Goal: Communication & Community: Answer question/provide support

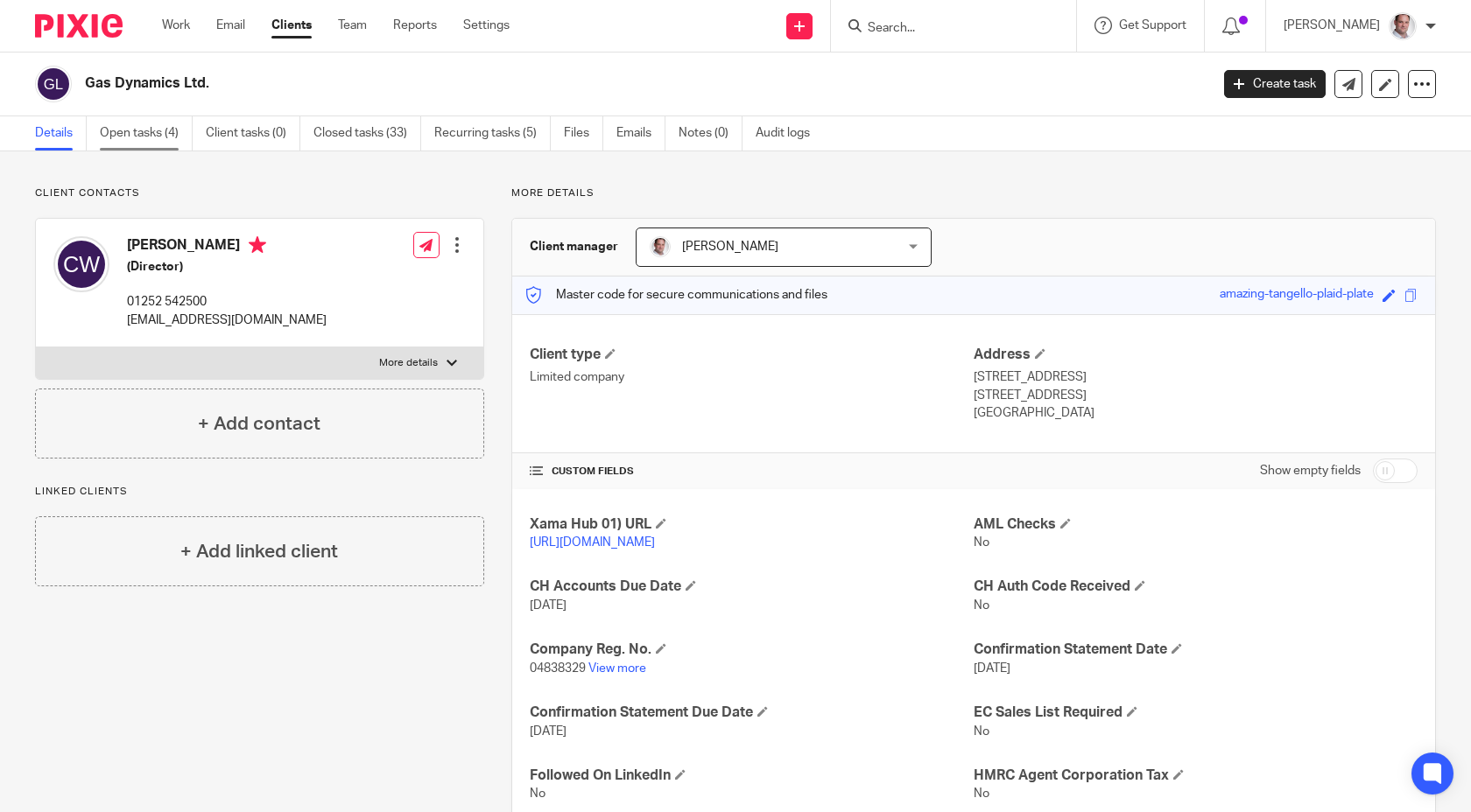
click at [145, 134] on link "Open tasks (4)" at bounding box center [147, 133] width 93 height 34
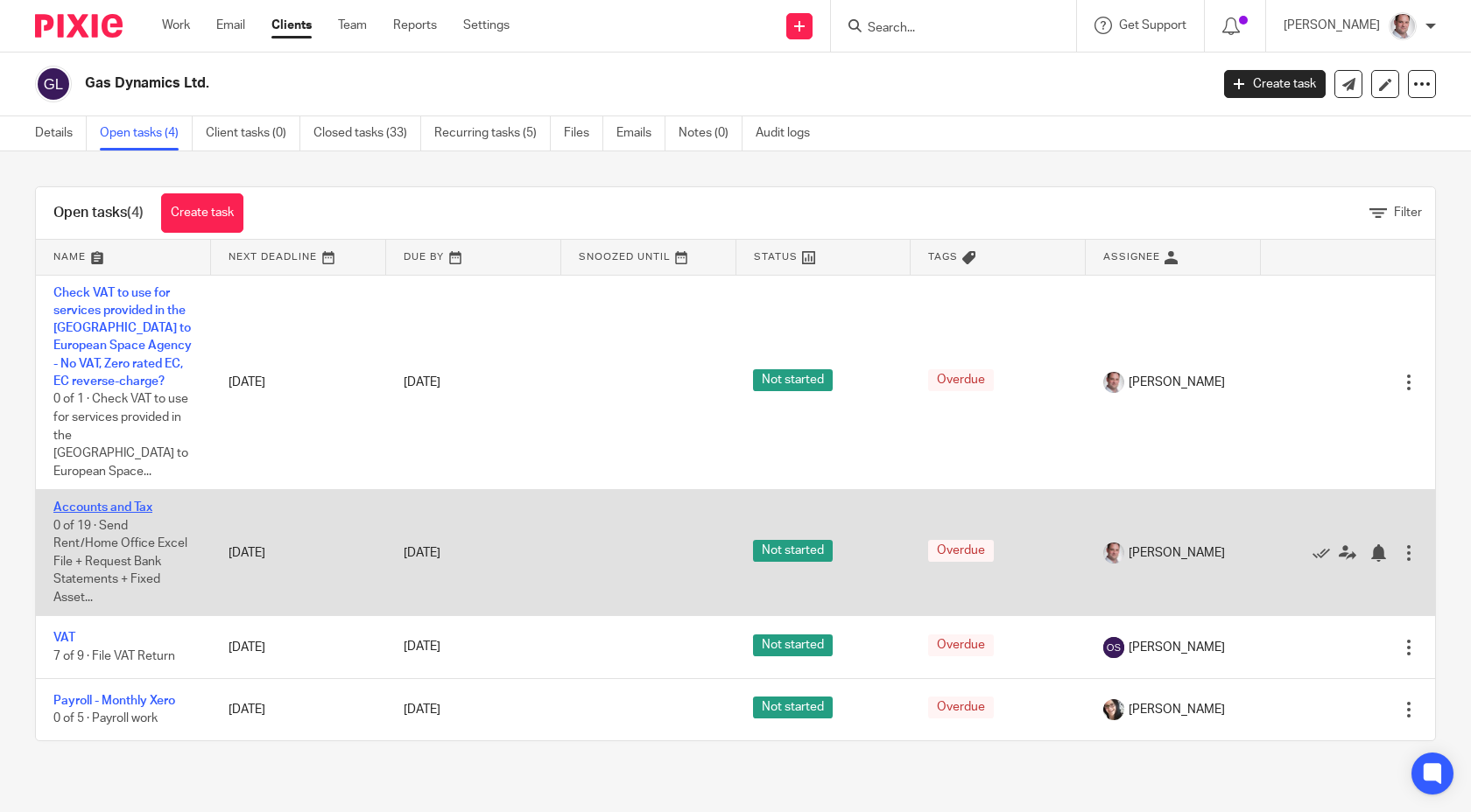
click at [115, 501] on link "Accounts and Tax" at bounding box center [103, 507] width 99 height 13
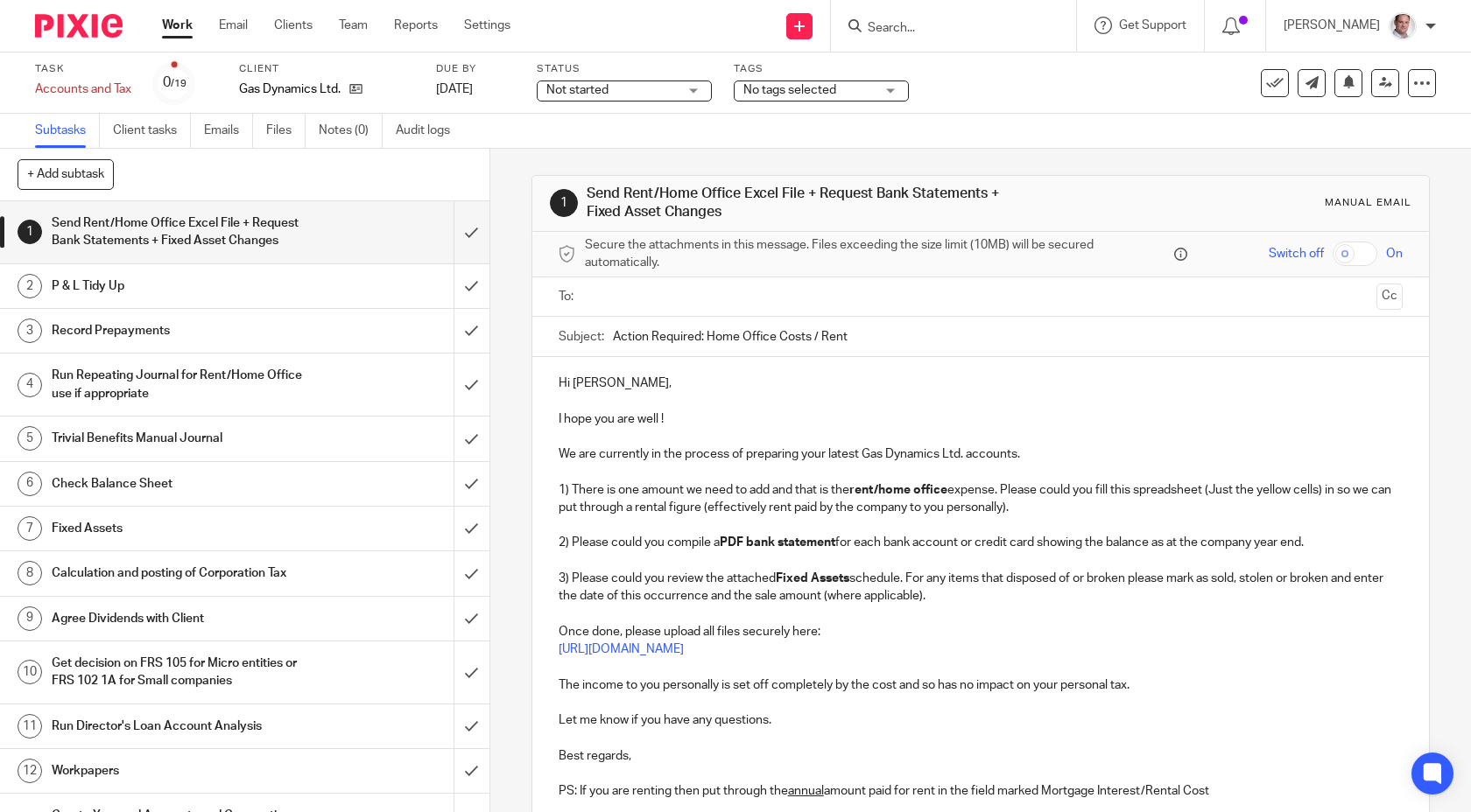
click at [324, 233] on div "Send Rent/Home Office Excel File + Request Bank Statements + Fixed Asset Changes" at bounding box center [244, 232] width 385 height 45
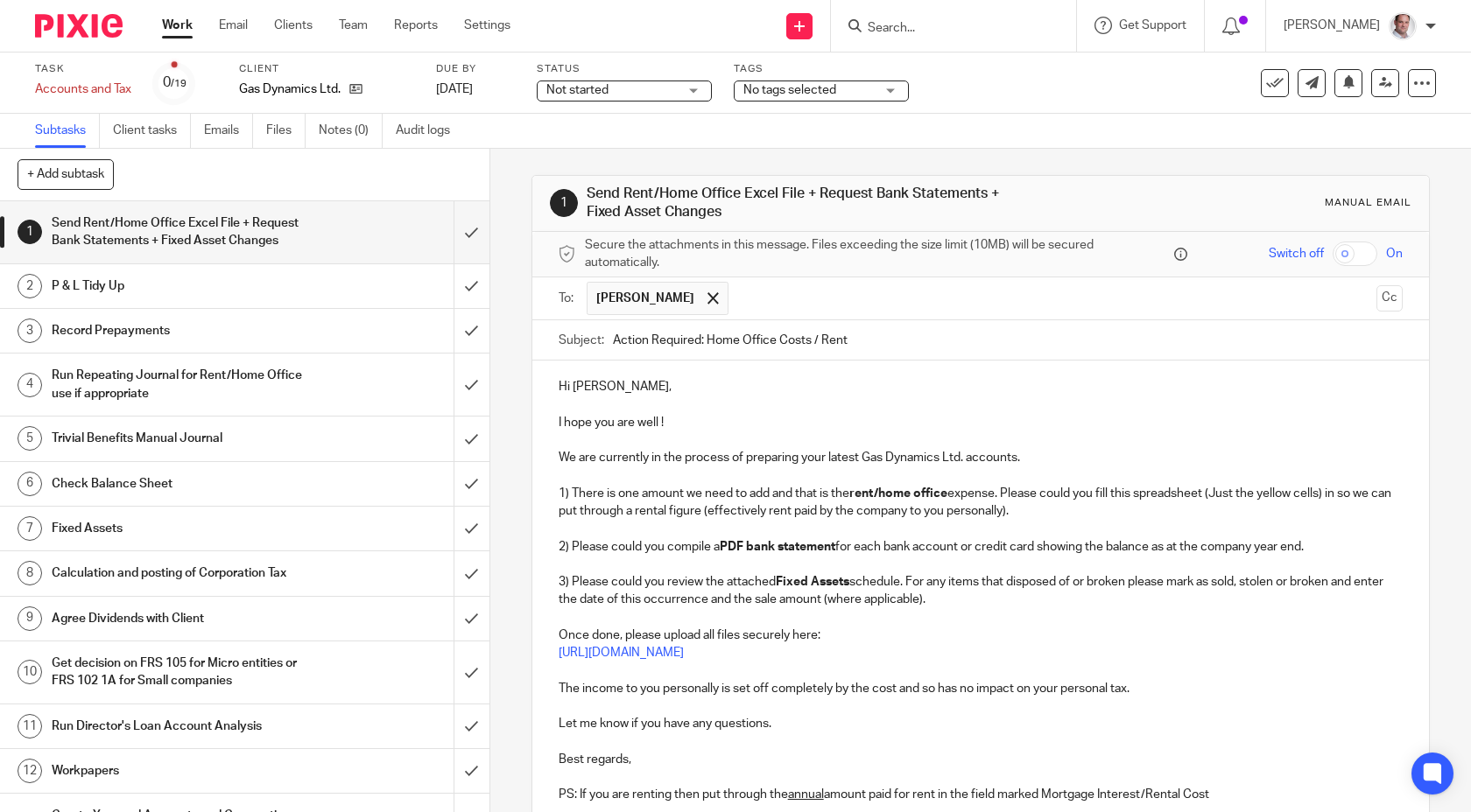
drag, startPoint x: 863, startPoint y: 342, endPoint x: 707, endPoint y: 342, distance: 156.0
click at [707, 342] on input "Action Required: Home Office Costs / Rent" at bounding box center [1009, 340] width 791 height 40
drag, startPoint x: 967, startPoint y: 457, endPoint x: 862, endPoint y: 459, distance: 105.0
click at [862, 459] on p "We are currently in the process of preparing your latest Gas Dynamics Ltd. acco…" at bounding box center [981, 457] width 845 height 17
copy p "Gas Dynamics Ltd."
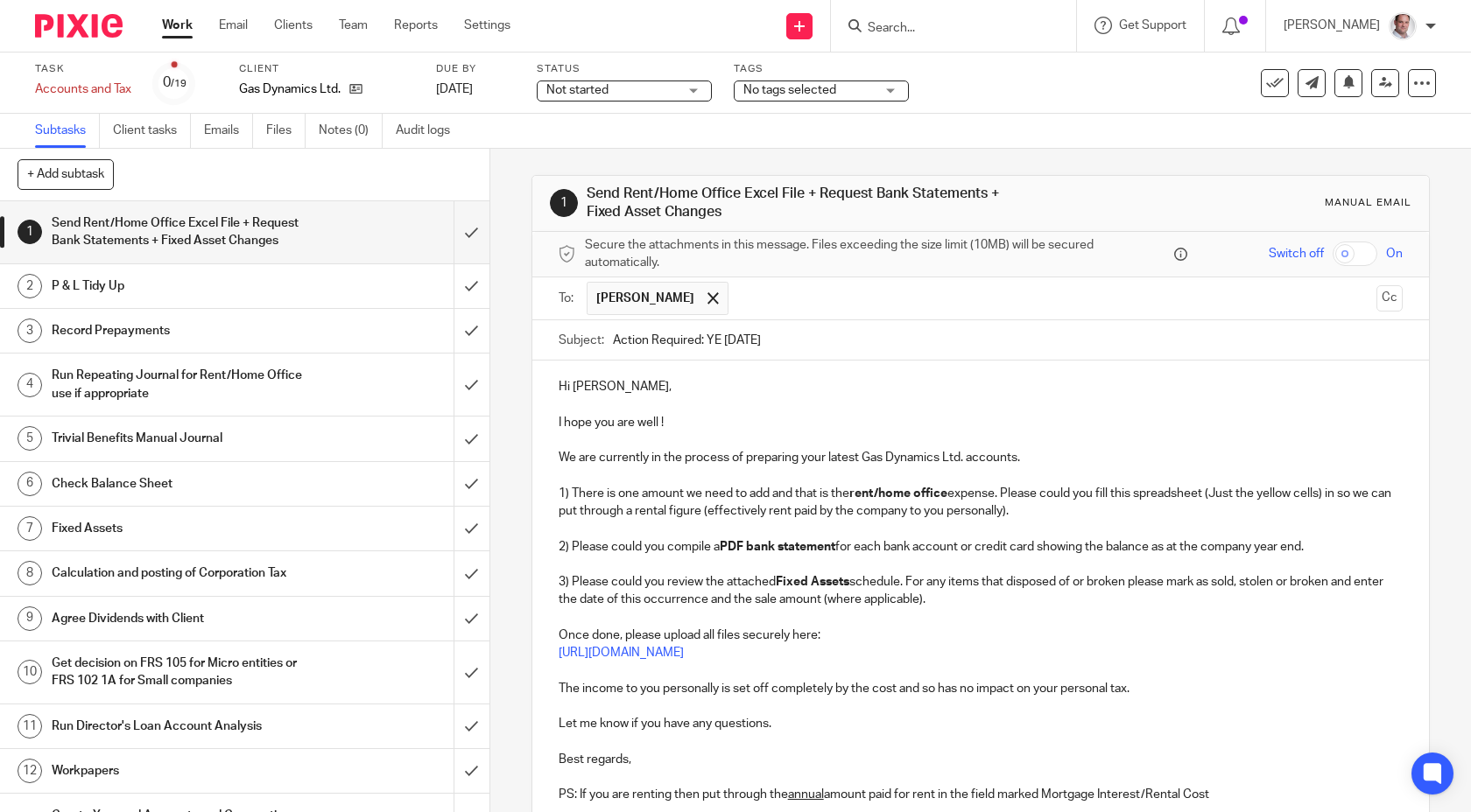
click at [707, 341] on input "Action Required: YE 31 Jul 2025" at bounding box center [1009, 340] width 791 height 40
paste input "Gas Dynamics Ltd."
type input "Action Required: Gas Dynamics Ltd. YE 31 Jul 2025"
click at [1363, 254] on input "checkbox" at bounding box center [1355, 254] width 45 height 24
checkbox input "true"
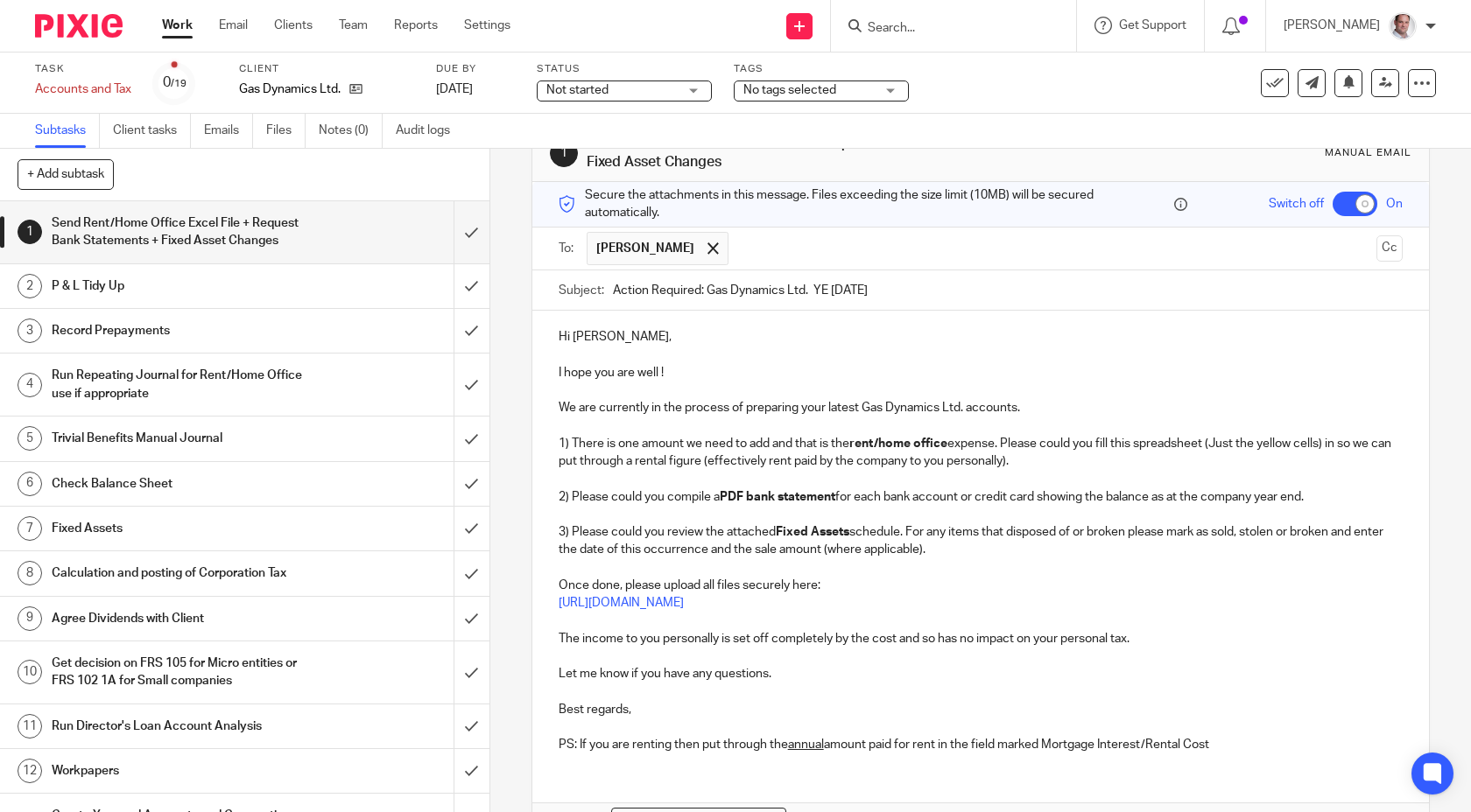
scroll to position [79, 0]
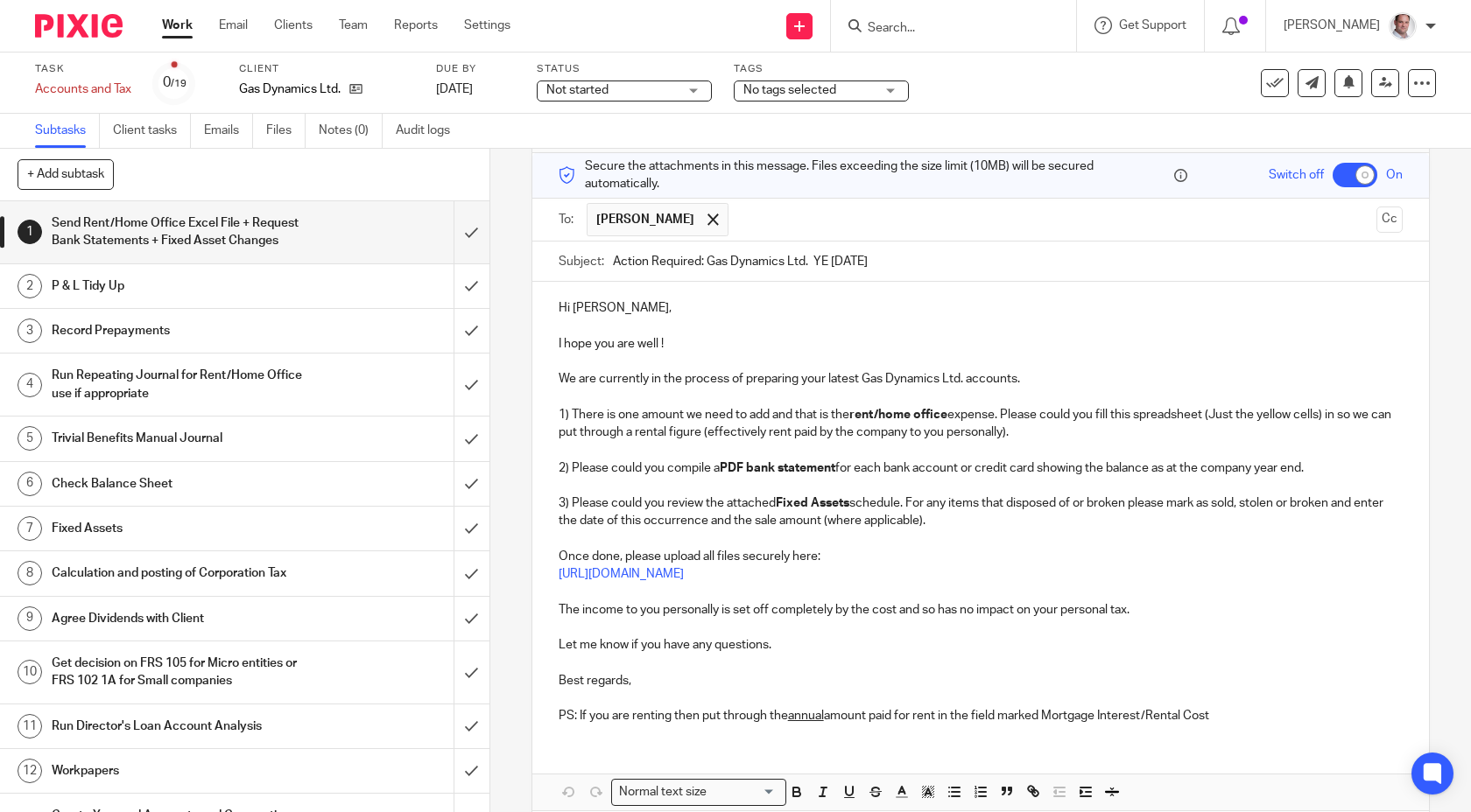
click at [667, 321] on p at bounding box center [981, 326] width 845 height 17
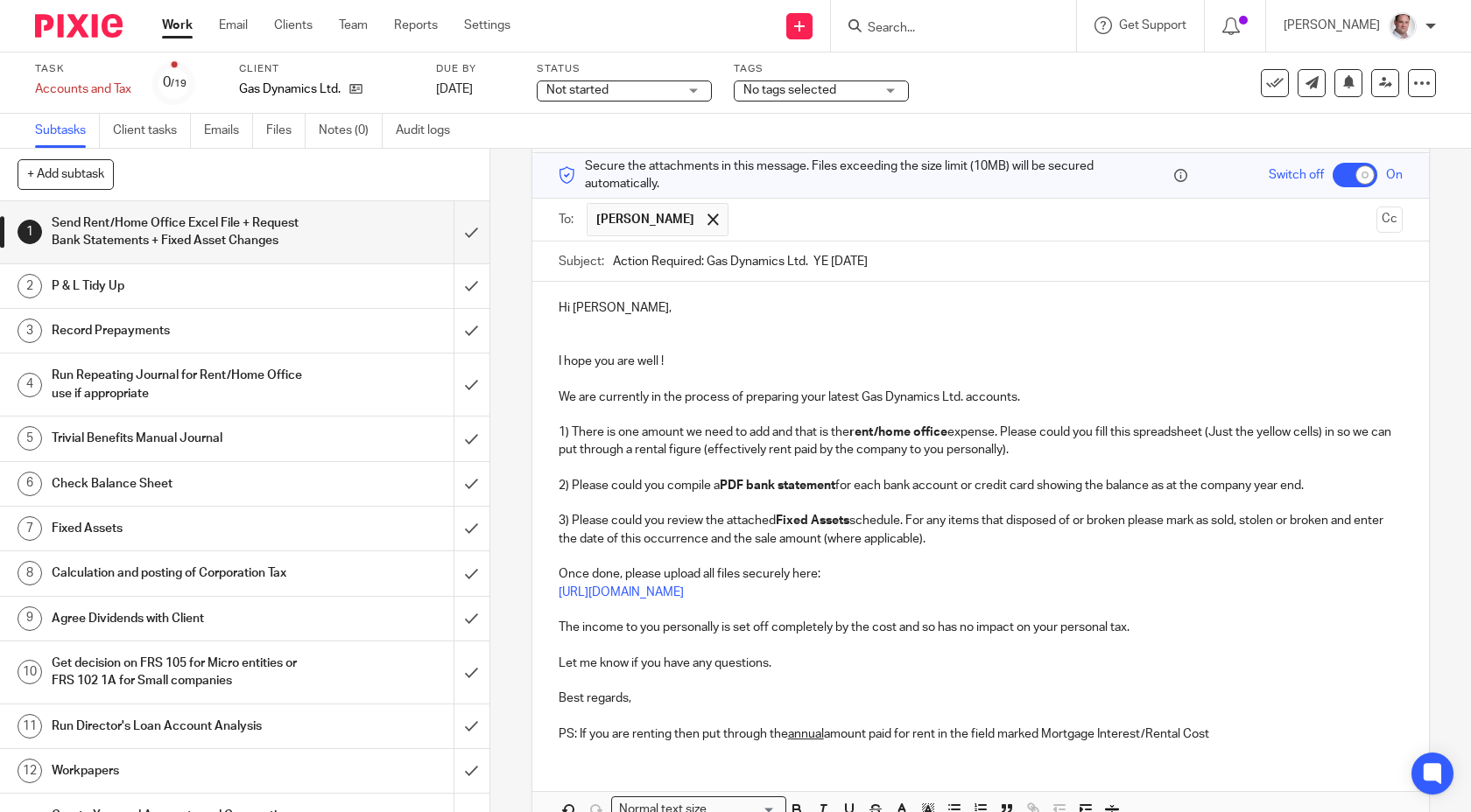
click at [611, 382] on p at bounding box center [981, 379] width 845 height 17
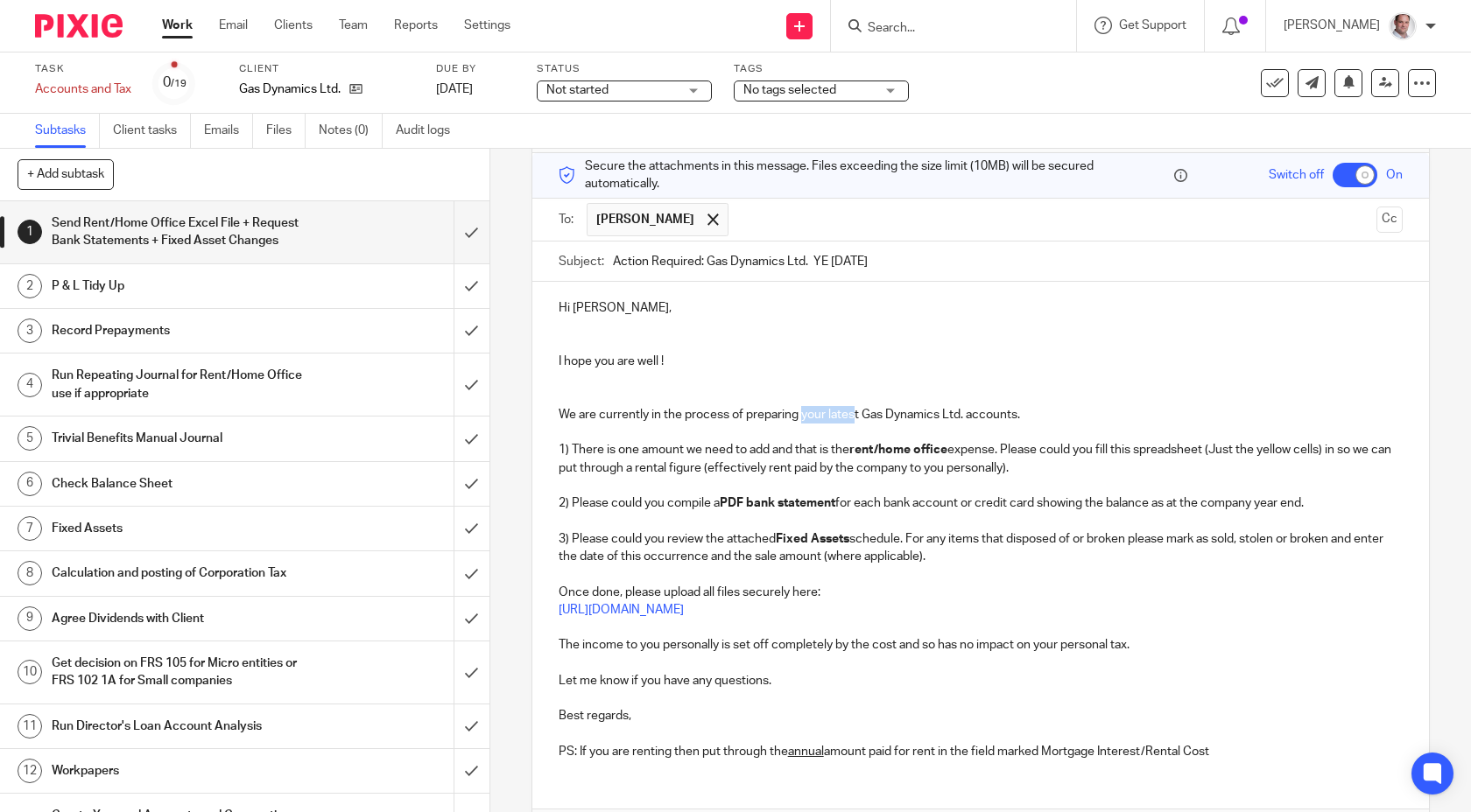
drag, startPoint x: 856, startPoint y: 413, endPoint x: 803, endPoint y: 413, distance: 53.0
click at [803, 413] on p "We are currently in the process of preparing your latest Gas Dynamics Ltd. acco…" at bounding box center [981, 415] width 845 height 17
click at [987, 417] on p "We are currently in the process of preparing the Gas Dynamics Ltd. accounts." at bounding box center [981, 415] width 845 height 17
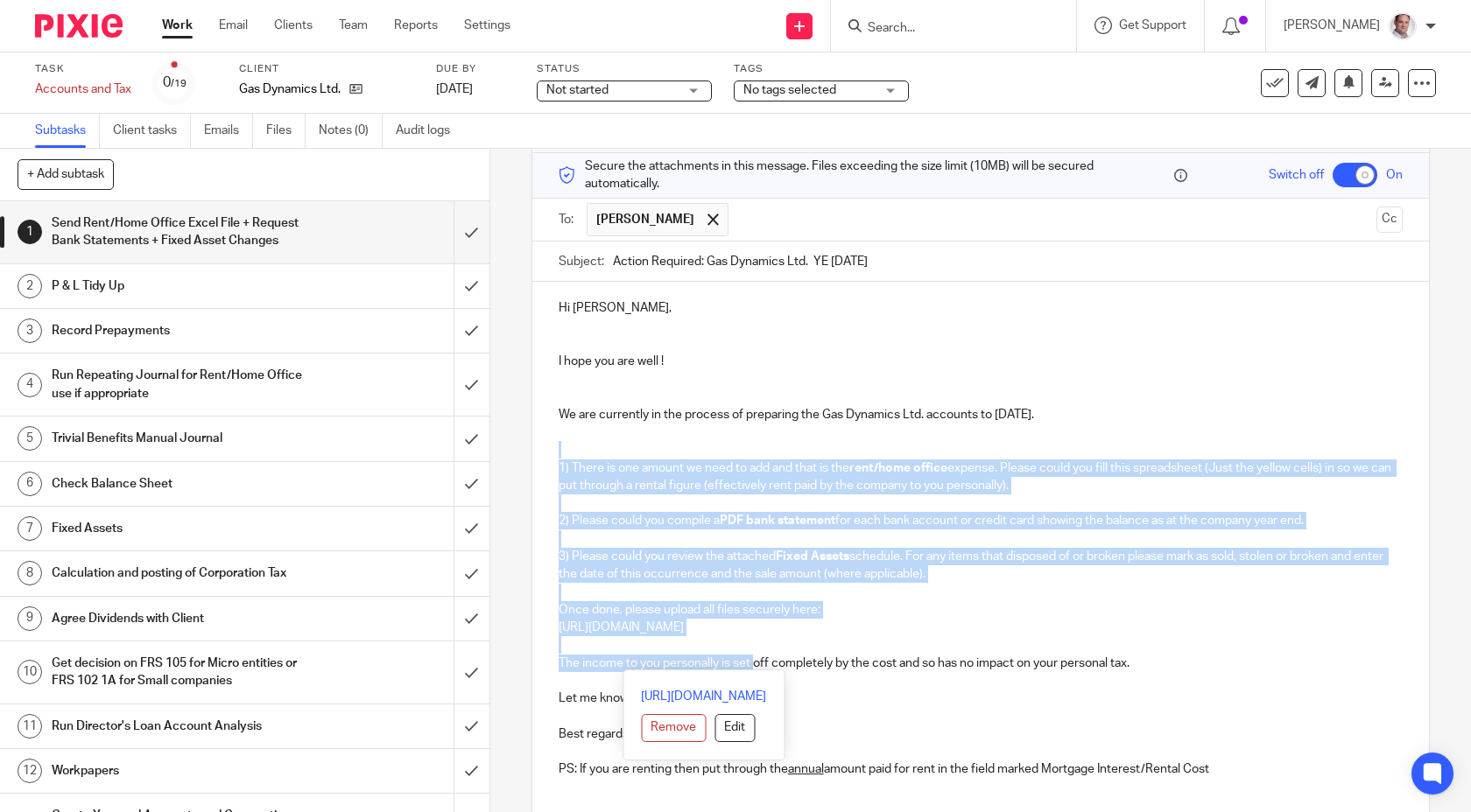
drag, startPoint x: 577, startPoint y: 441, endPoint x: 755, endPoint y: 662, distance: 283.8
click at [755, 662] on div "Hi Craig, I hope you are well ! We are currently in the process of preparing th…" at bounding box center [981, 536] width 898 height 510
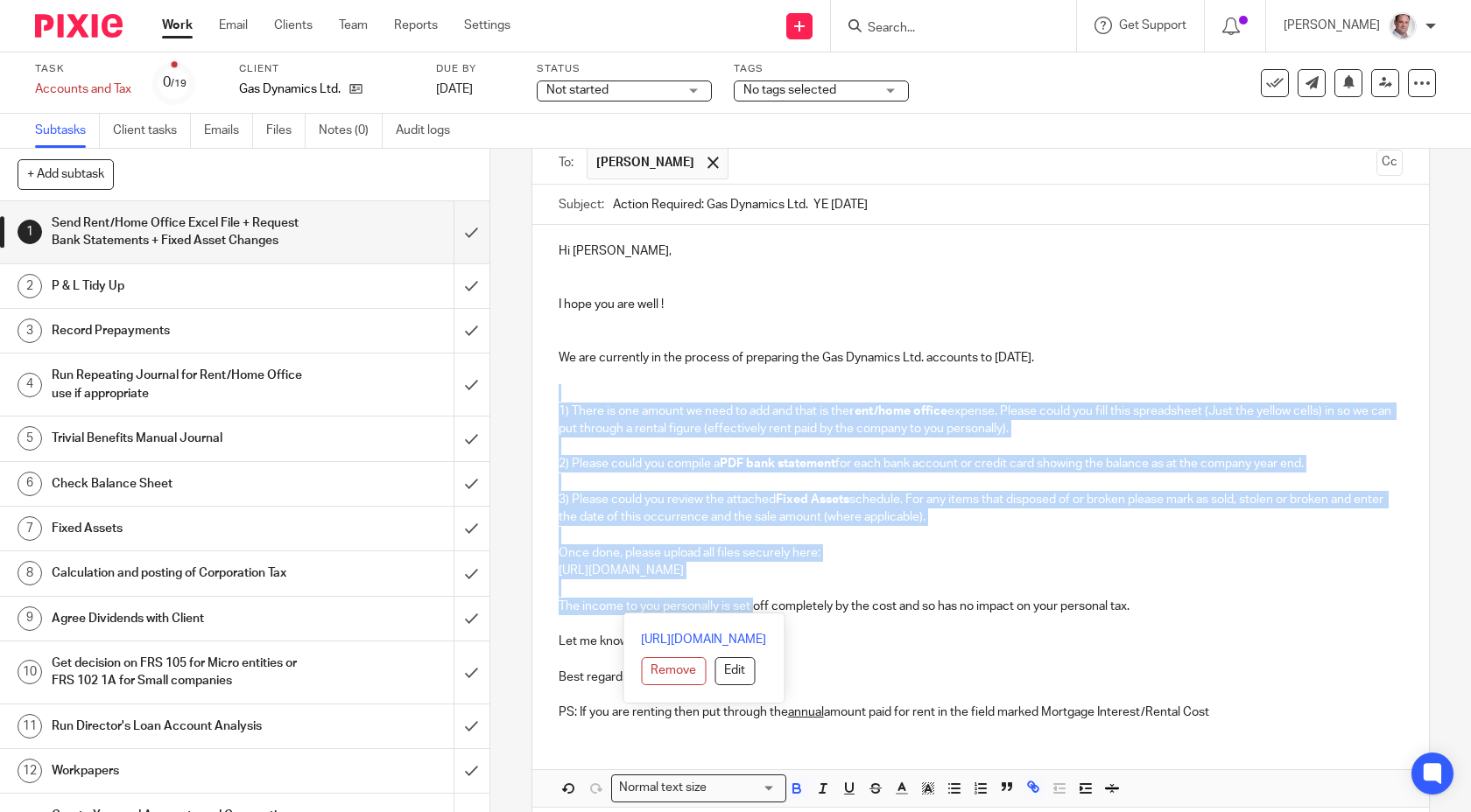
scroll to position [163, 0]
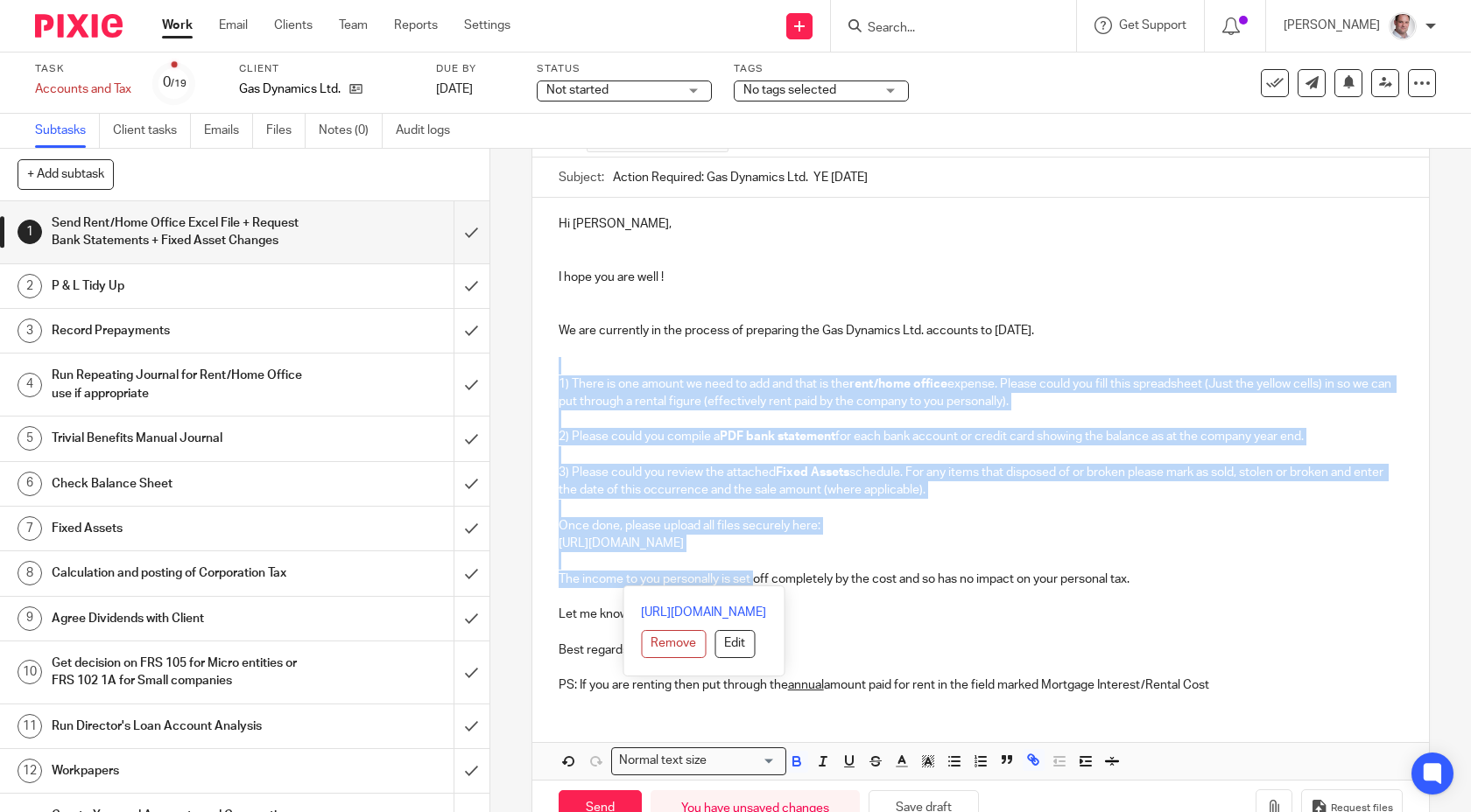
click at [944, 491] on p "3) Please could you review the attached Fixed Assets schedule. For any items th…" at bounding box center [981, 482] width 845 height 36
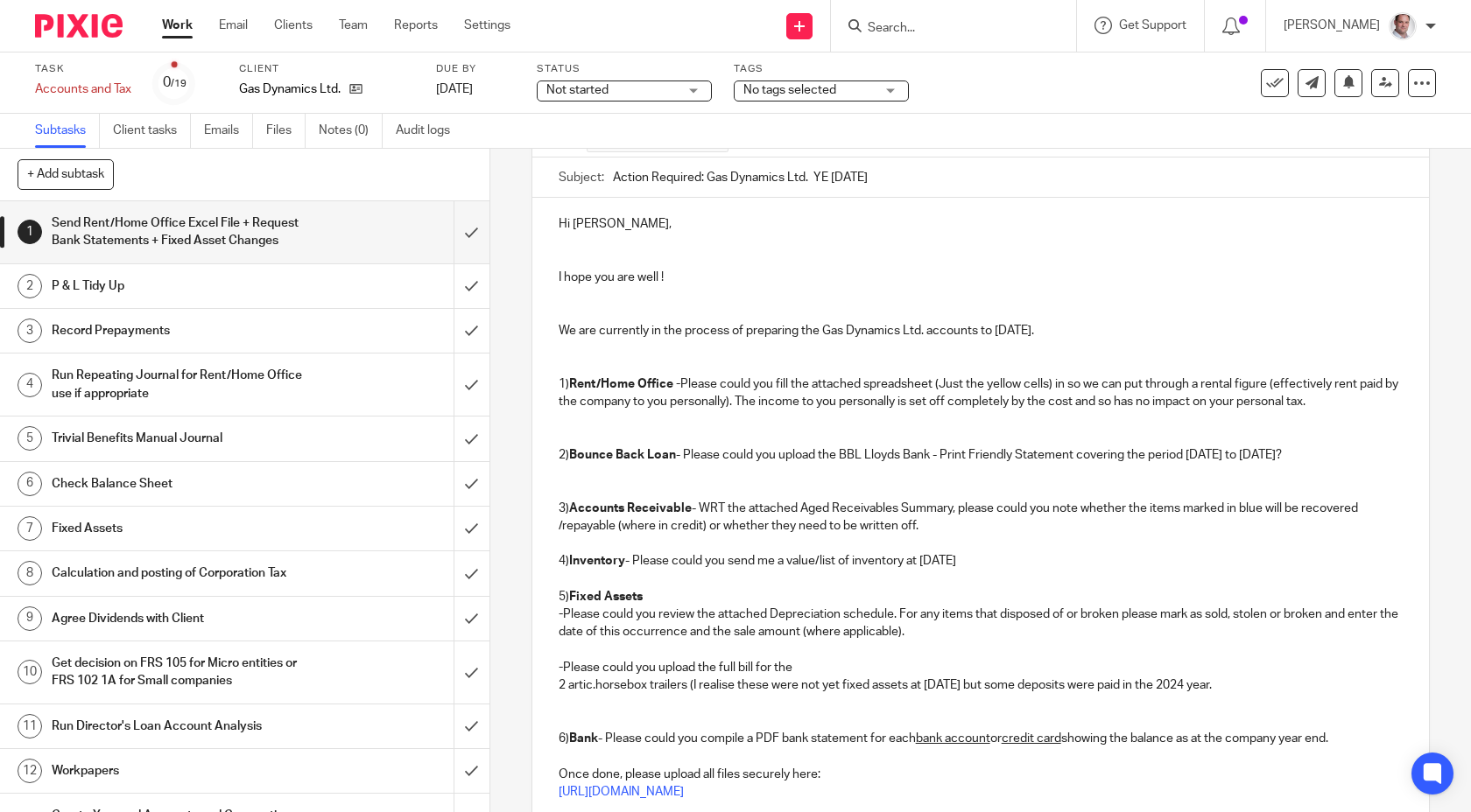
click at [572, 734] on strong "Bank" at bounding box center [584, 738] width 29 height 13
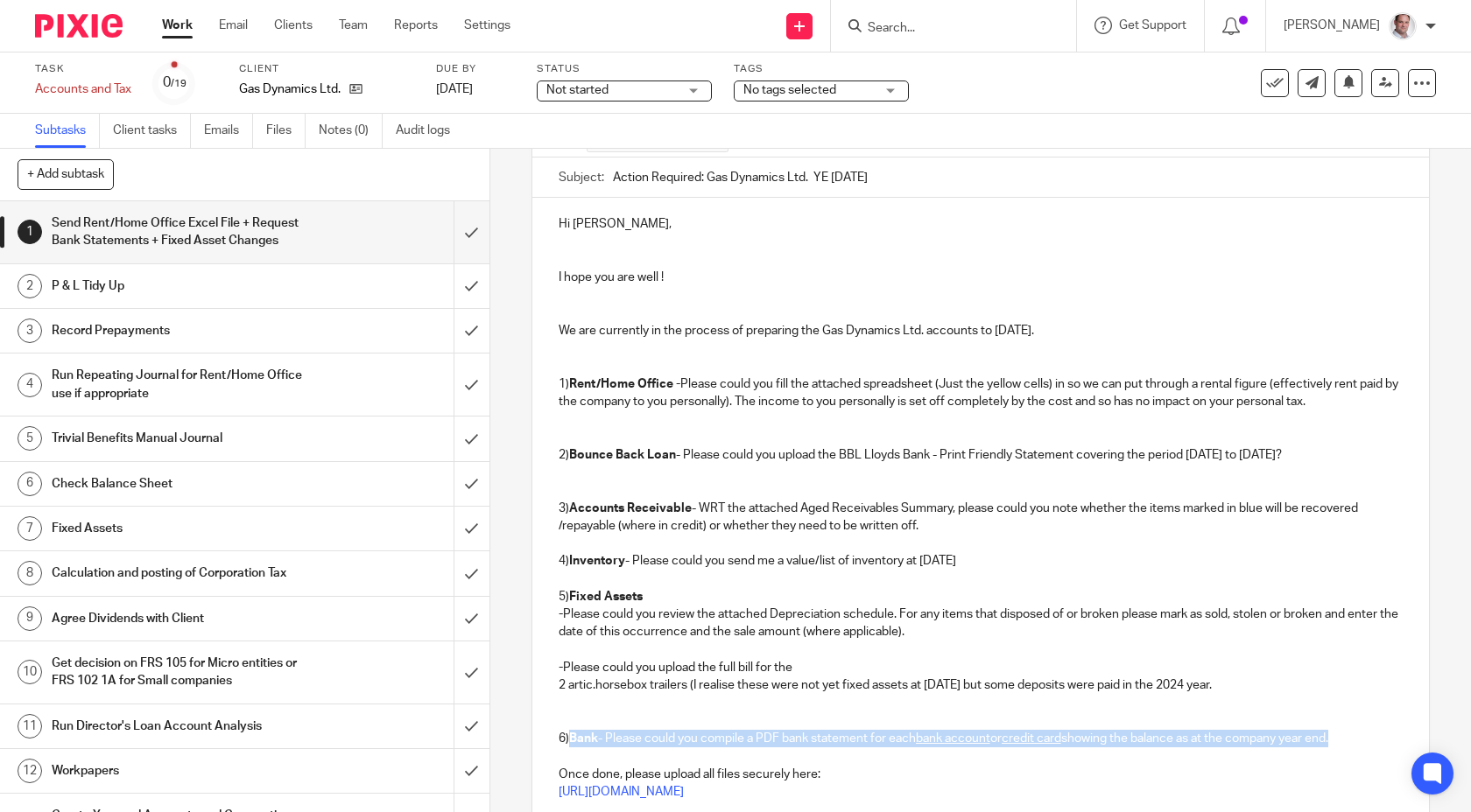
click at [1346, 732] on p "5) Fixed Assets - Please could you review the attached Depreciation schedule. F…" at bounding box center [981, 668] width 845 height 159
copy p "Bank - Please could you compile a PDF bank statement for each bank account or c…"
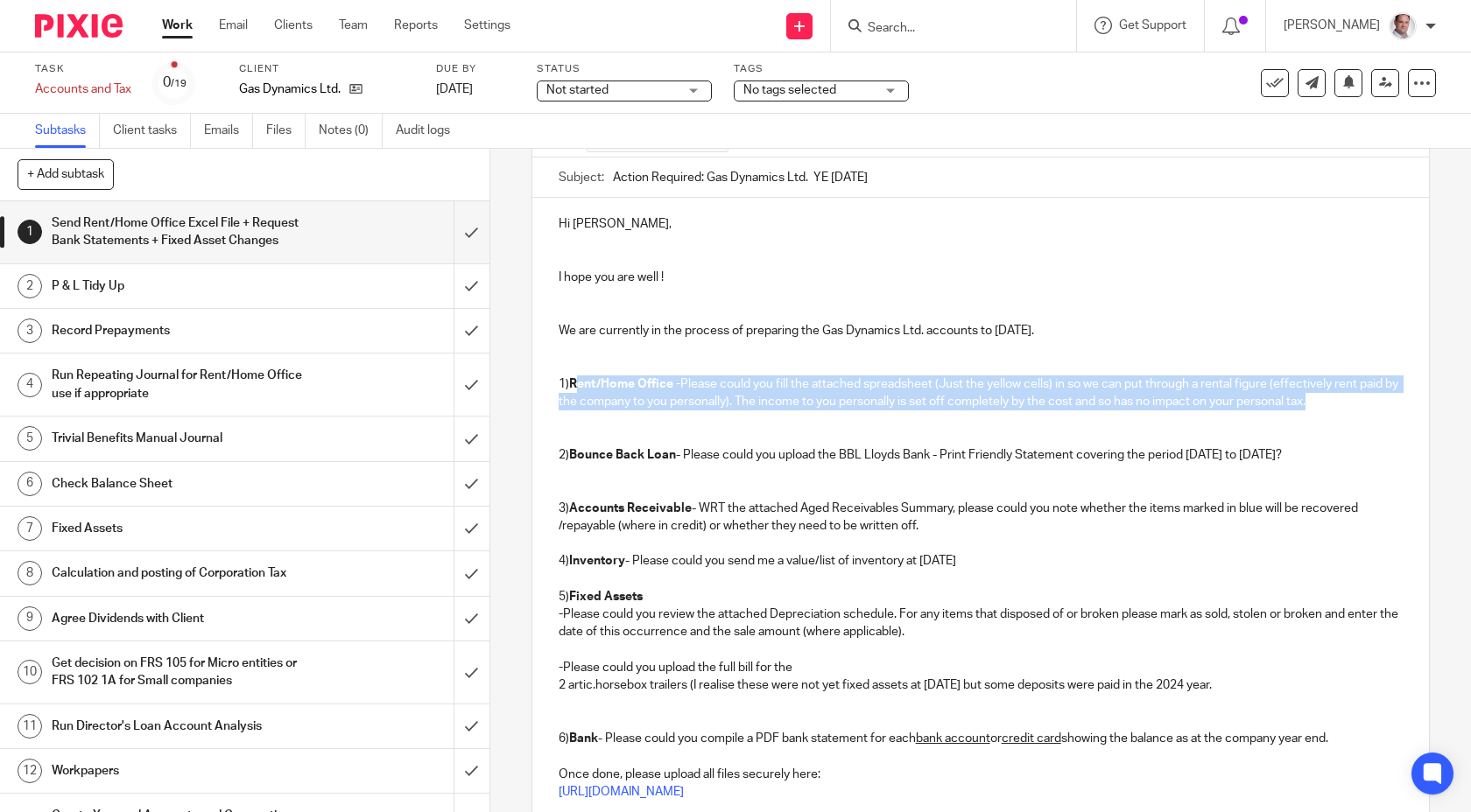
drag, startPoint x: 1372, startPoint y: 395, endPoint x: 577, endPoint y: 389, distance: 795.0
click at [577, 389] on p "1) Rent/Home Office - Please could you fill the attached spreadsheet (Just the …" at bounding box center [981, 384] width 845 height 53
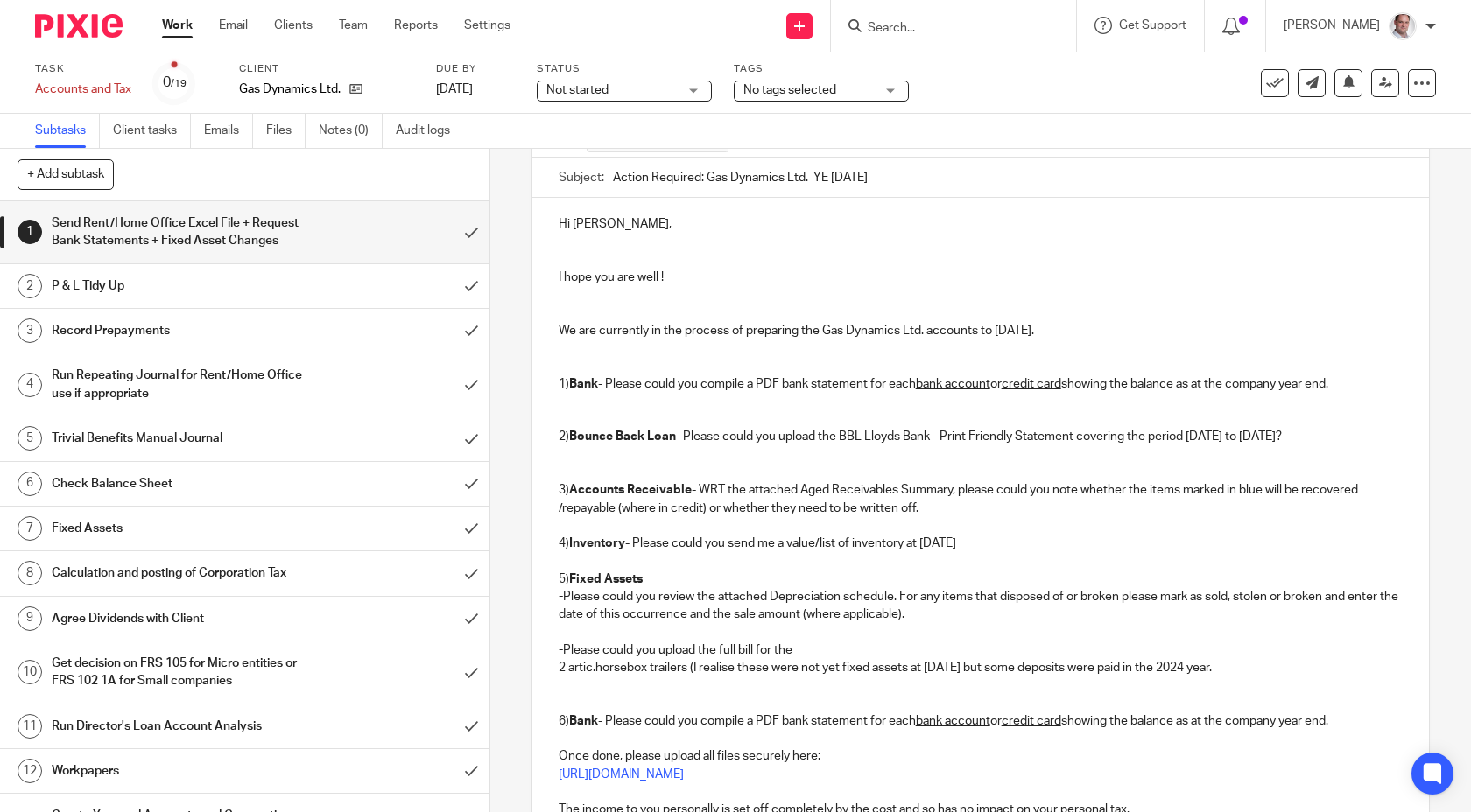
drag, startPoint x: 1353, startPoint y: 724, endPoint x: 557, endPoint y: 681, distance: 797.2
click at [557, 681] on div "Hi Craig, I hope you are well ! We are currently in the process of preparing th…" at bounding box center [981, 568] width 898 height 741
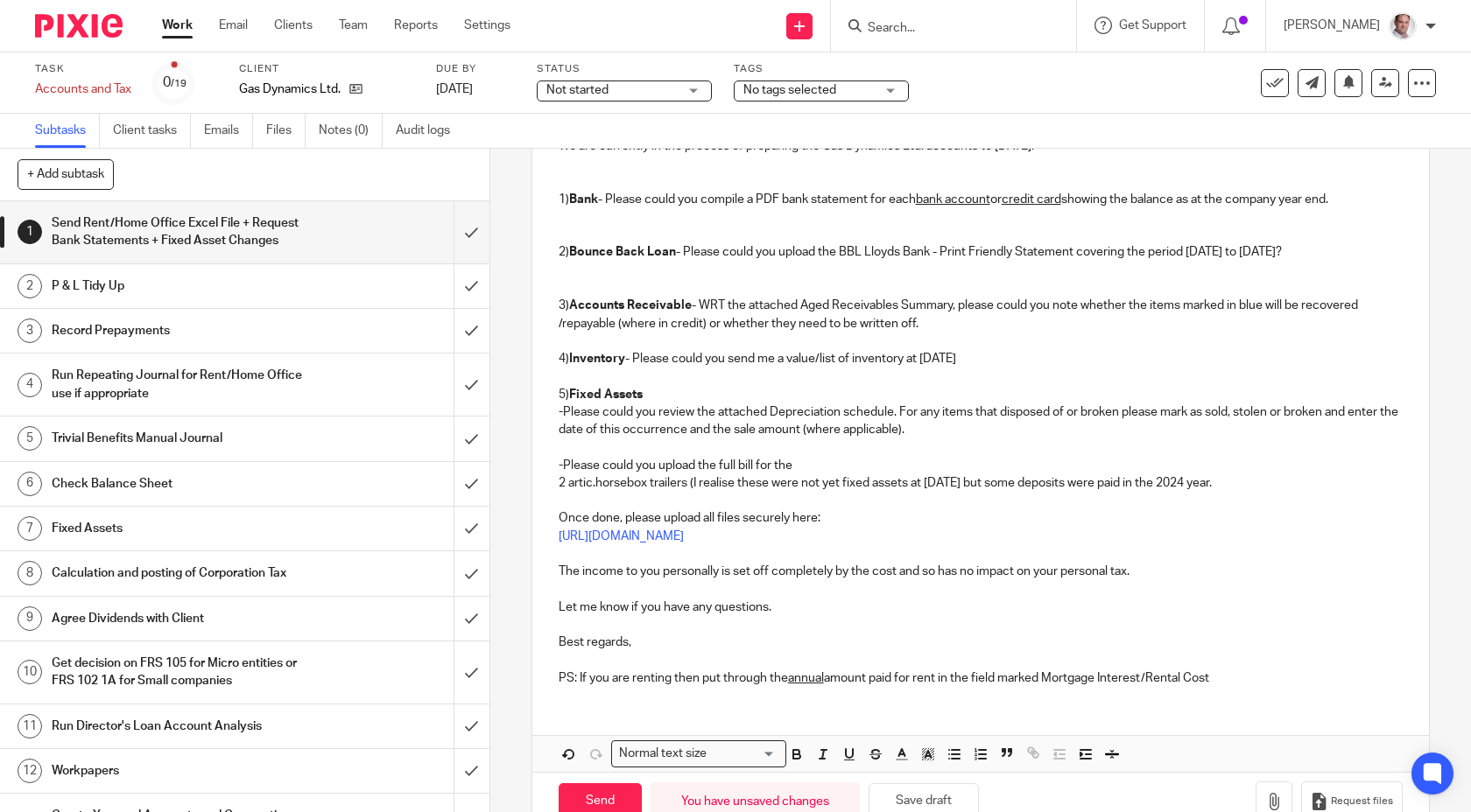
scroll to position [353, 0]
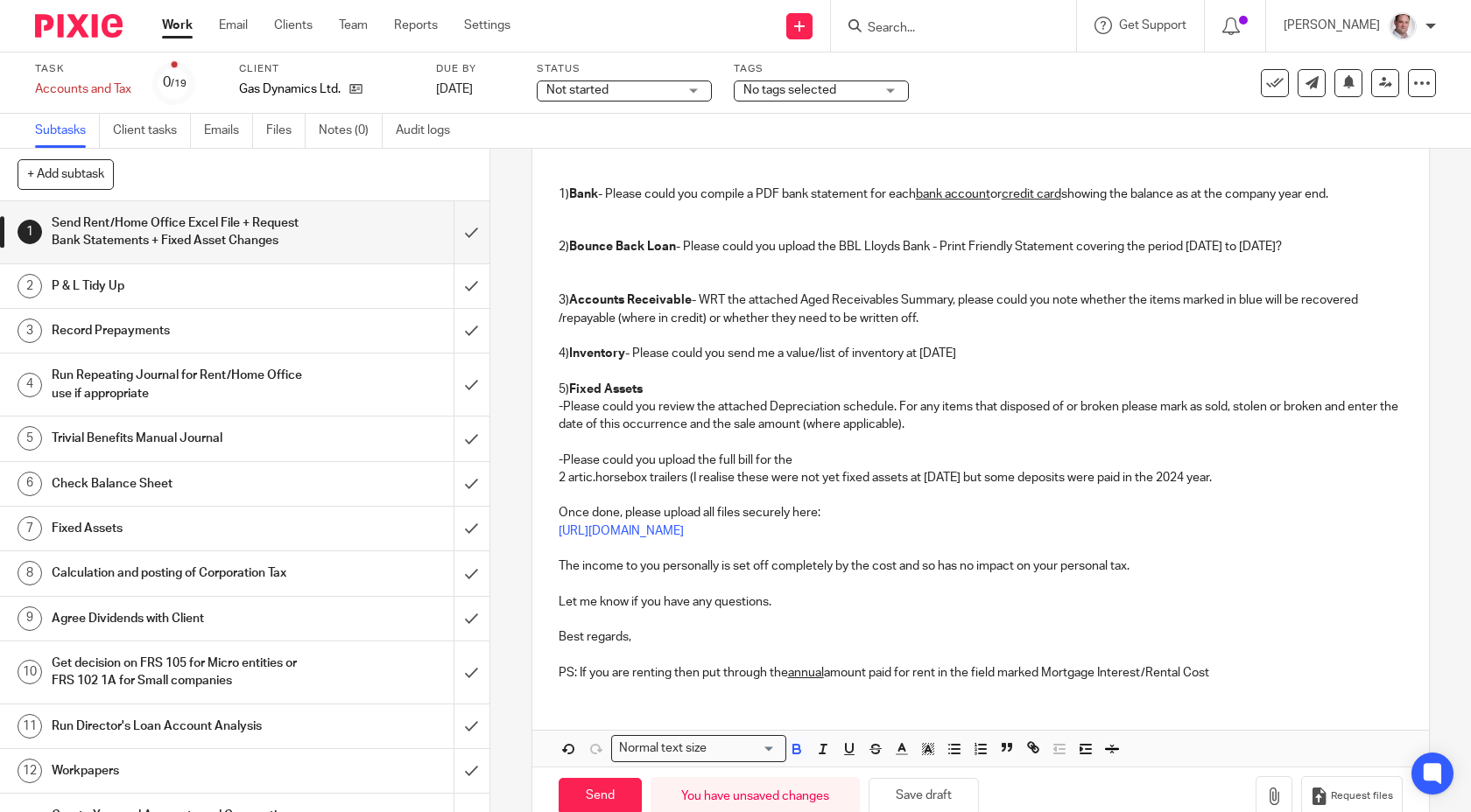
drag, startPoint x: 1283, startPoint y: 470, endPoint x: 576, endPoint y: 439, distance: 707.7
click at [576, 439] on p "5) Fixed Assets - Please could you review the attached Depreciation schedule. F…" at bounding box center [981, 434] width 845 height 107
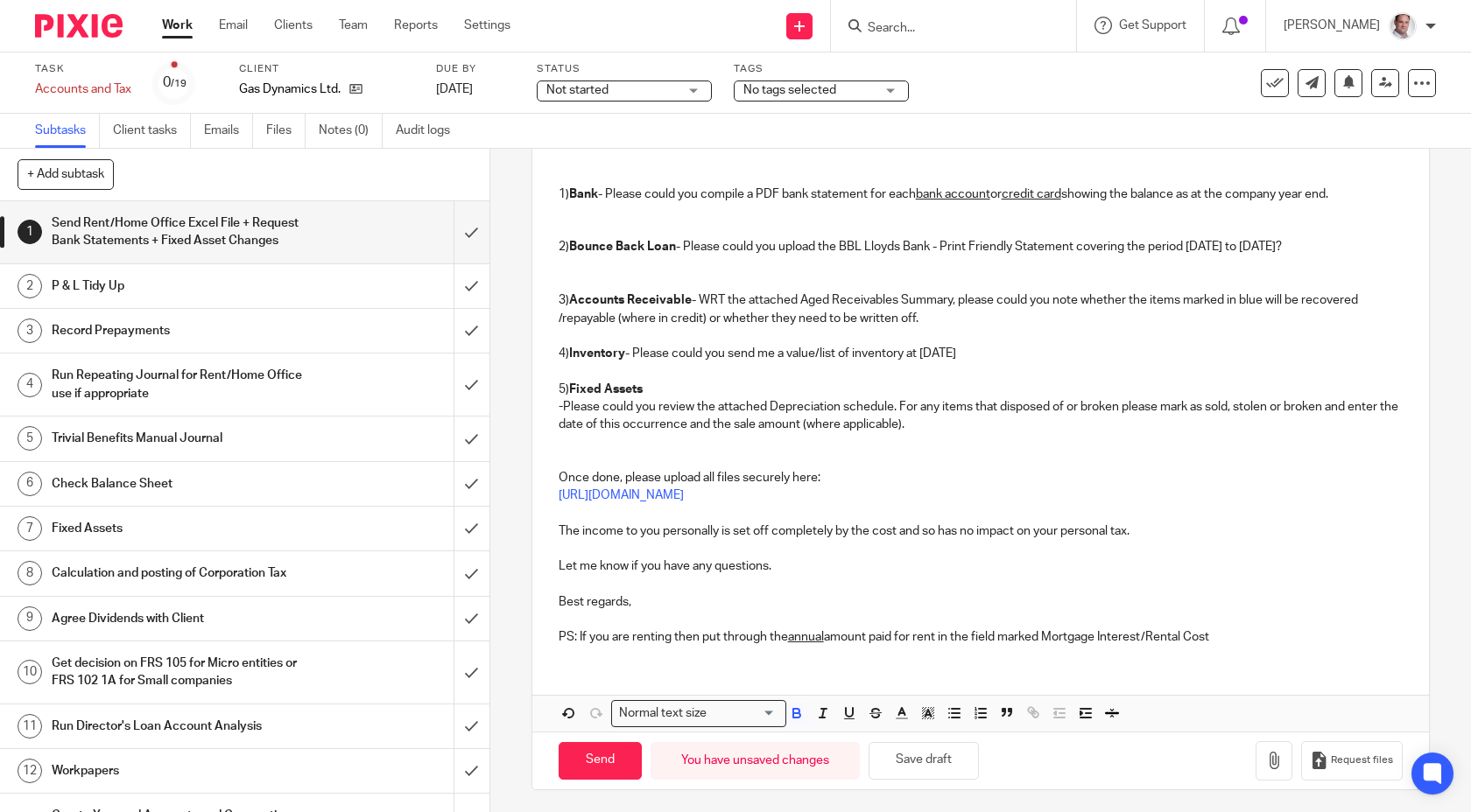
click at [563, 388] on p "5) Fixed Assets - Please could you review the attached Depreciation schedule. F…" at bounding box center [981, 416] width 845 height 71
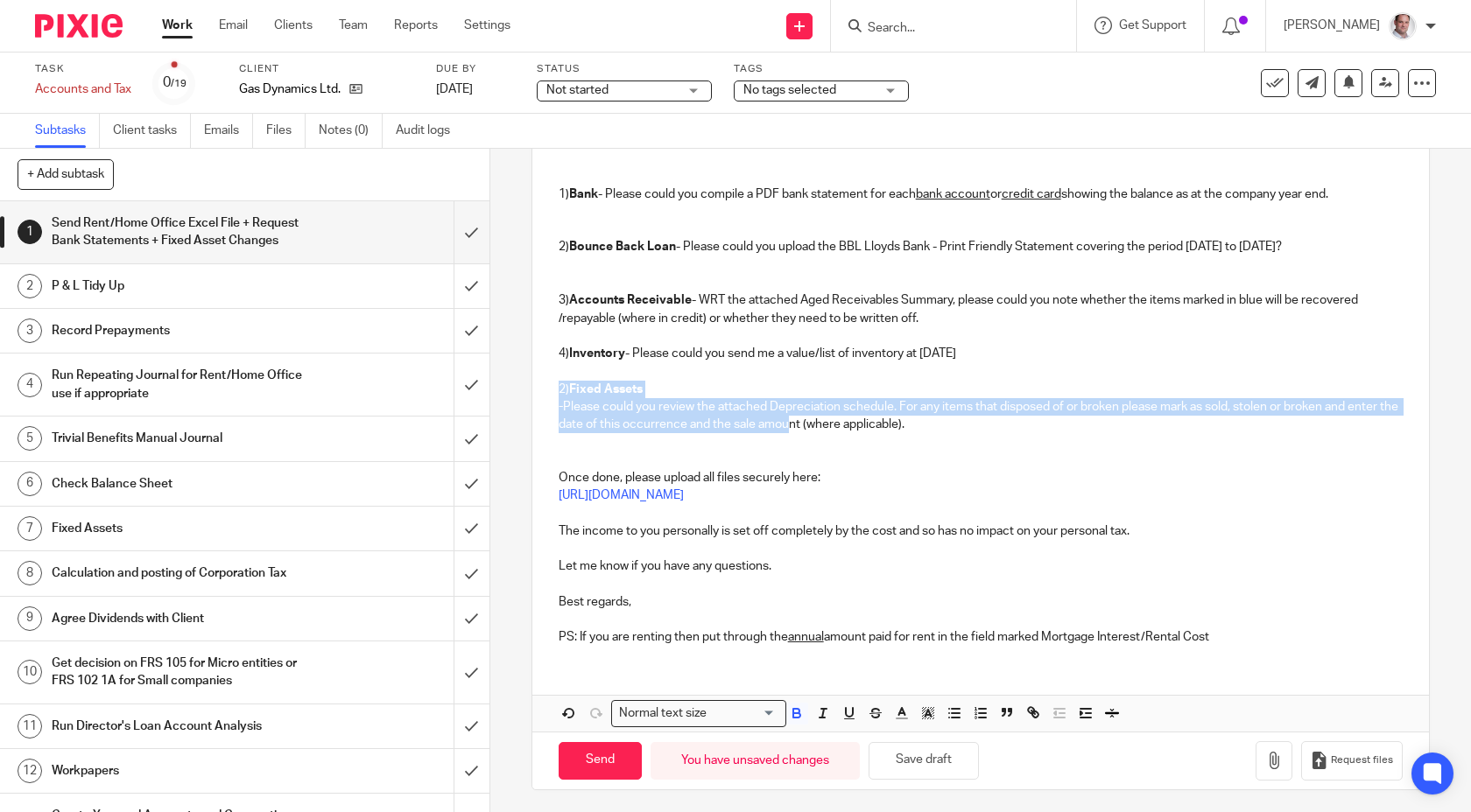
drag, startPoint x: 553, startPoint y: 382, endPoint x: 810, endPoint y: 417, distance: 259.4
click at [810, 417] on div "Hi Craig, I hope you are well ! We are currently in the process of preparing th…" at bounding box center [981, 333] width 898 height 652
click at [968, 421] on p "2) Fixed Assets - Please could you review the attached Depreciation schedule. F…" at bounding box center [981, 416] width 845 height 71
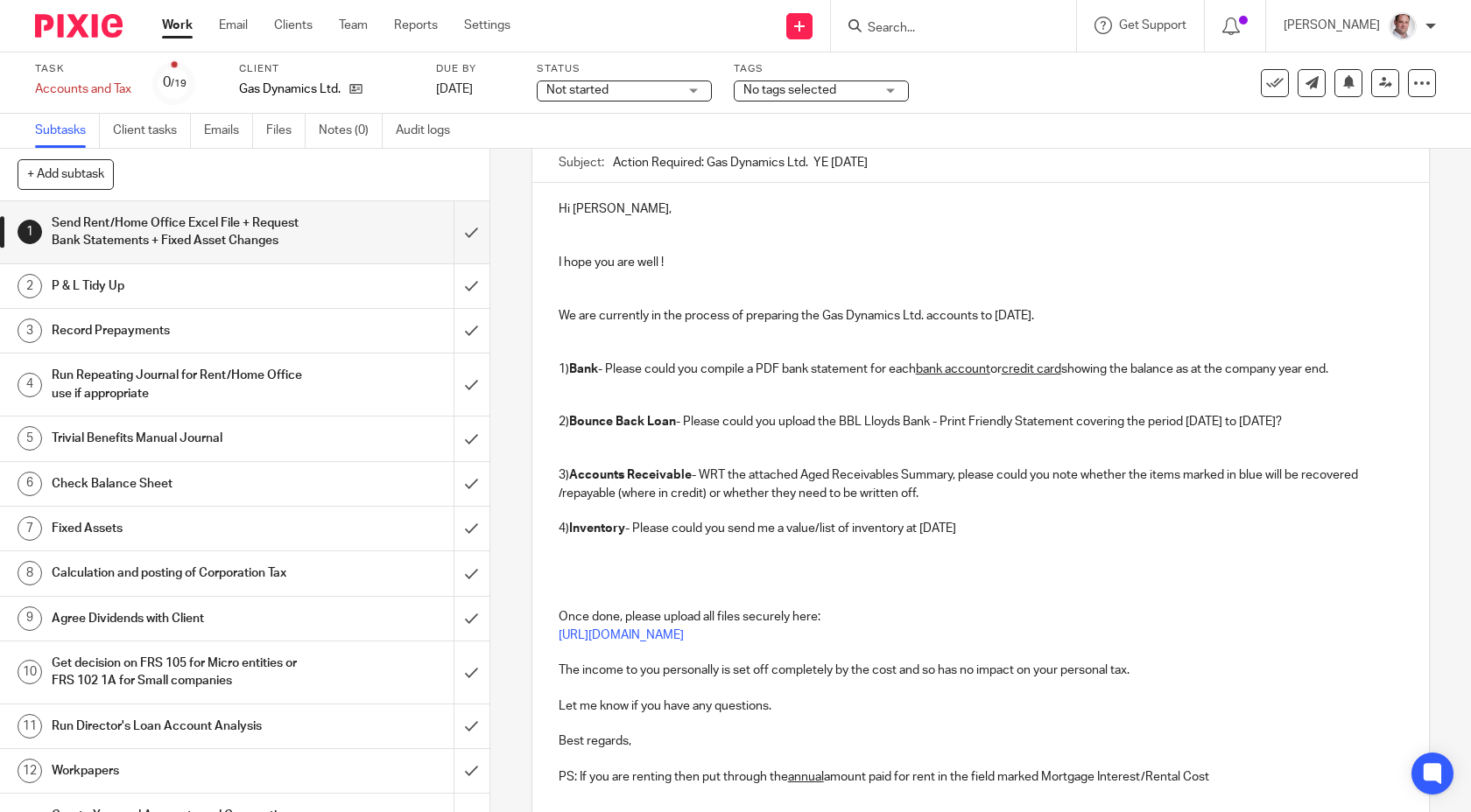
scroll to position [154, 0]
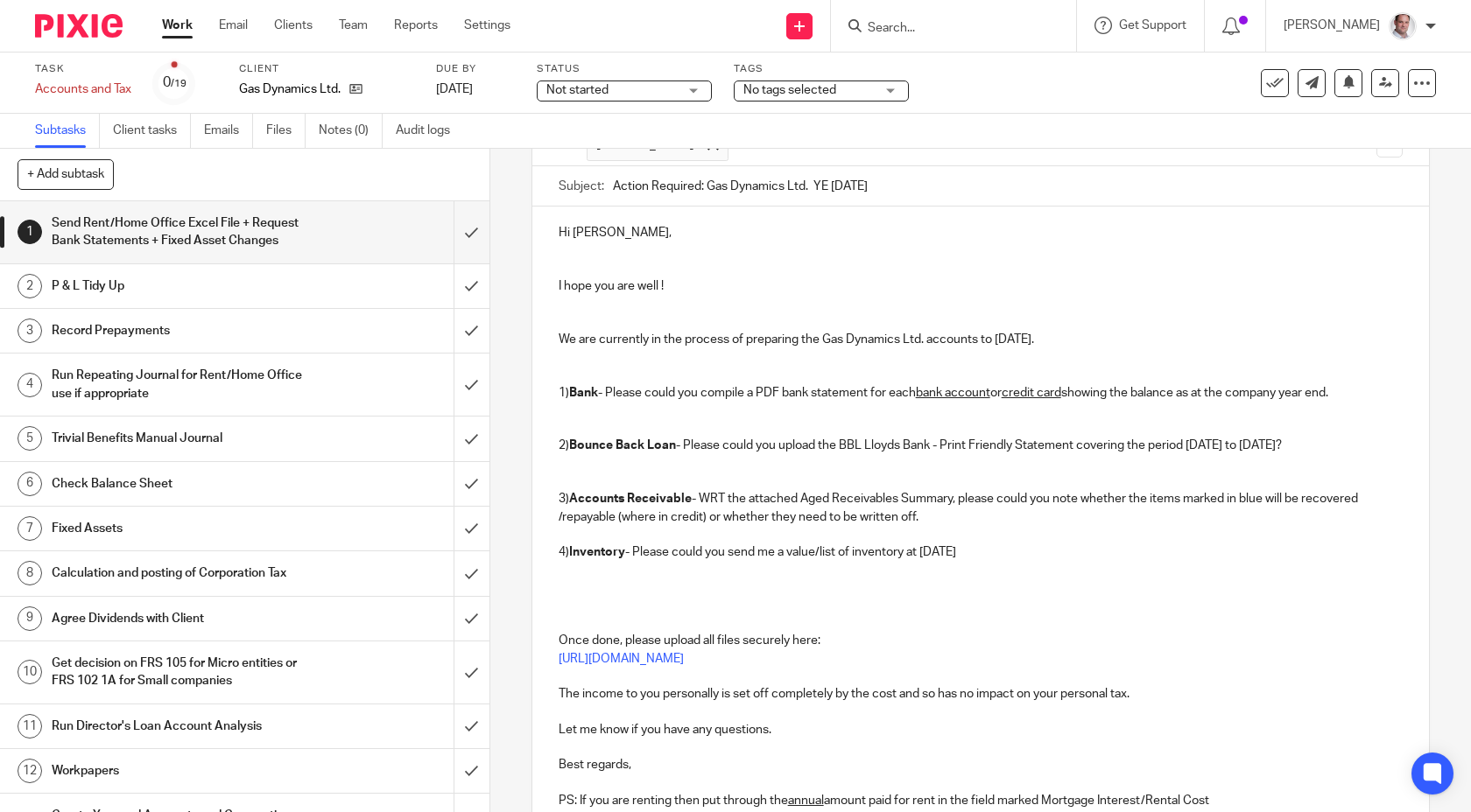
click at [799, 406] on p at bounding box center [981, 411] width 845 height 17
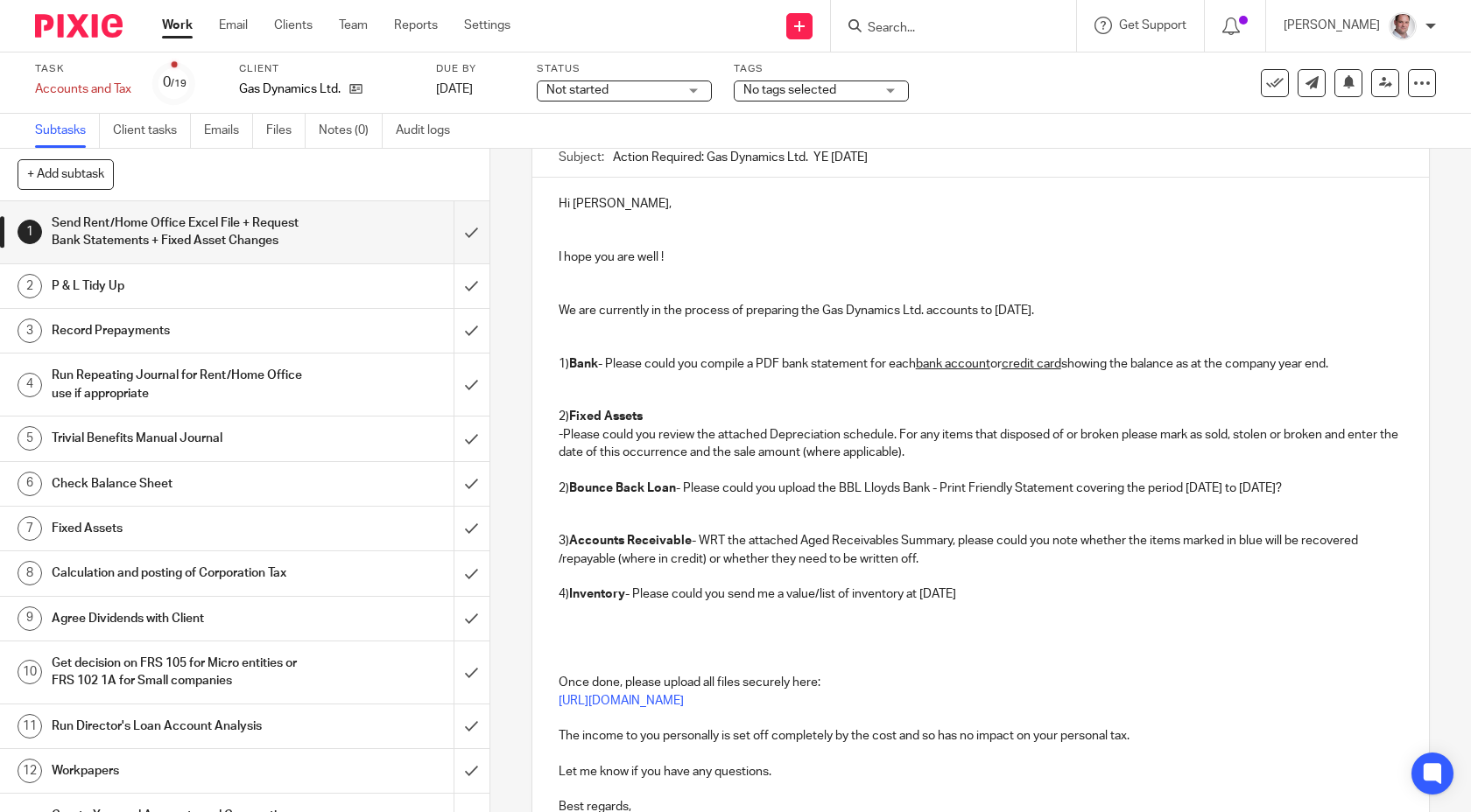
scroll to position [186, 0]
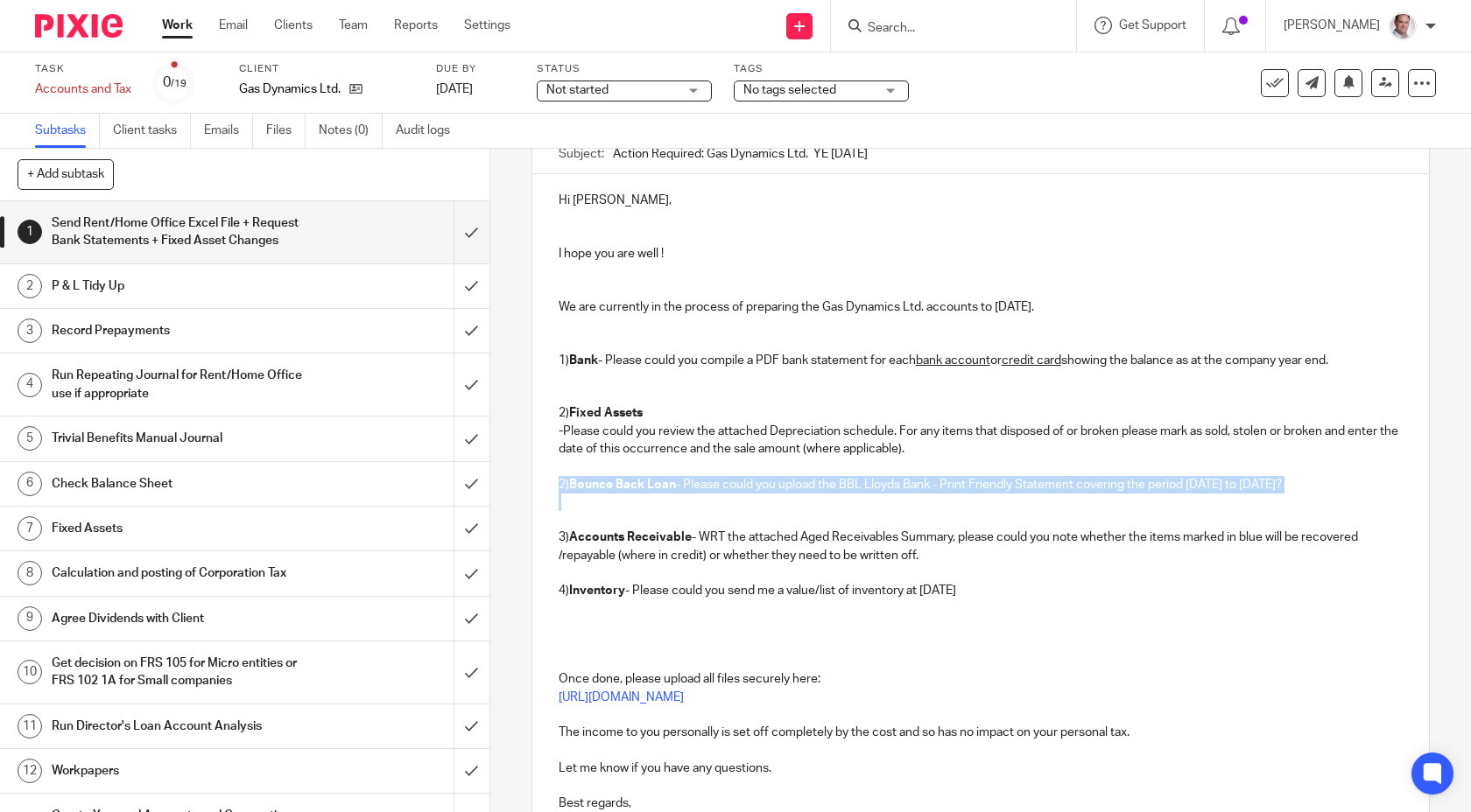
drag, startPoint x: 607, startPoint y: 499, endPoint x: 555, endPoint y: 474, distance: 57.7
click at [554, 475] on div "Hi Craig, I hope you are well ! We are currently in the process of preparing th…" at bounding box center [981, 518] width 898 height 688
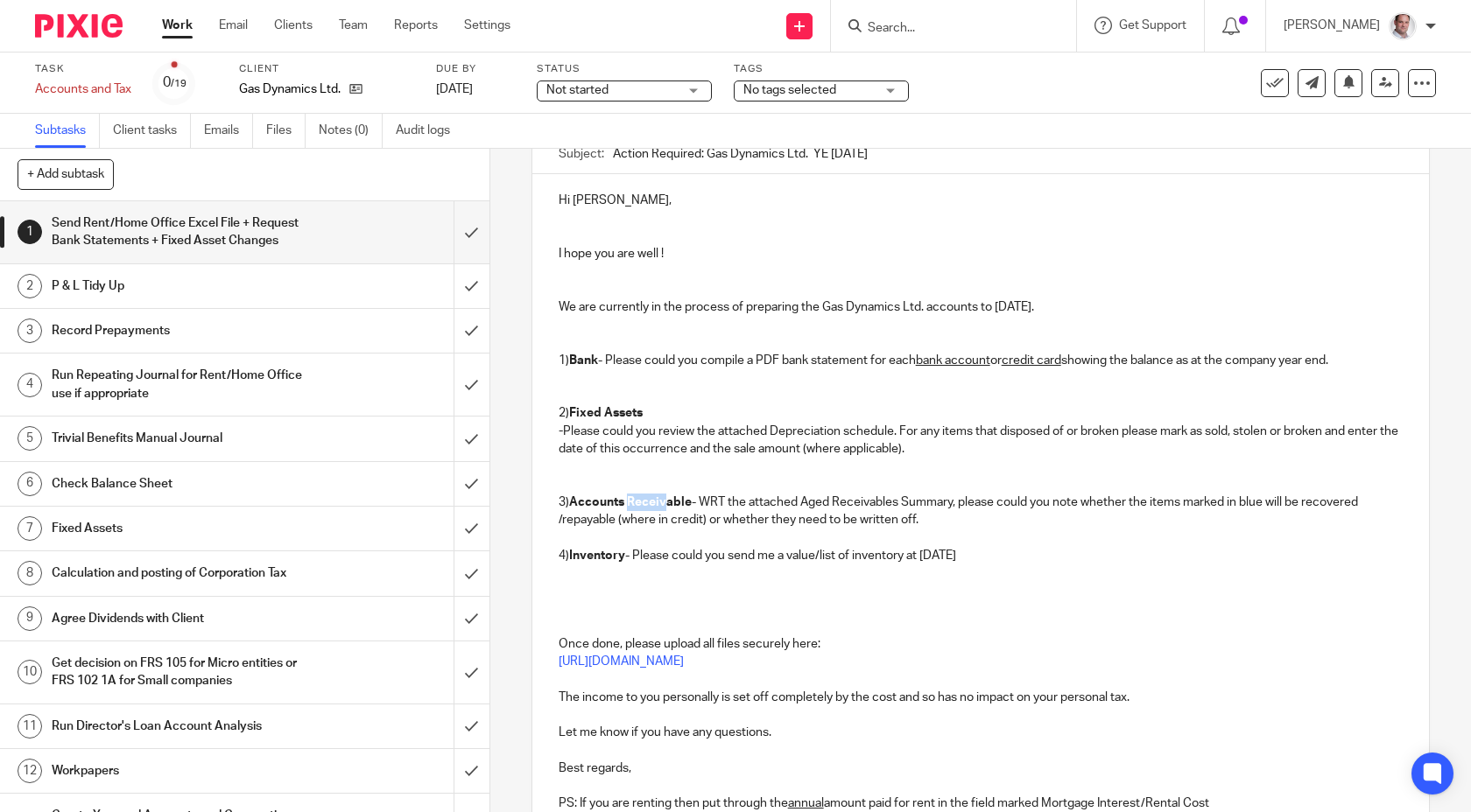
drag, startPoint x: 667, startPoint y: 502, endPoint x: 628, endPoint y: 497, distance: 39.3
click at [628, 498] on strong "Accounts Receivable" at bounding box center [631, 502] width 122 height 13
click at [632, 539] on p at bounding box center [981, 537] width 845 height 17
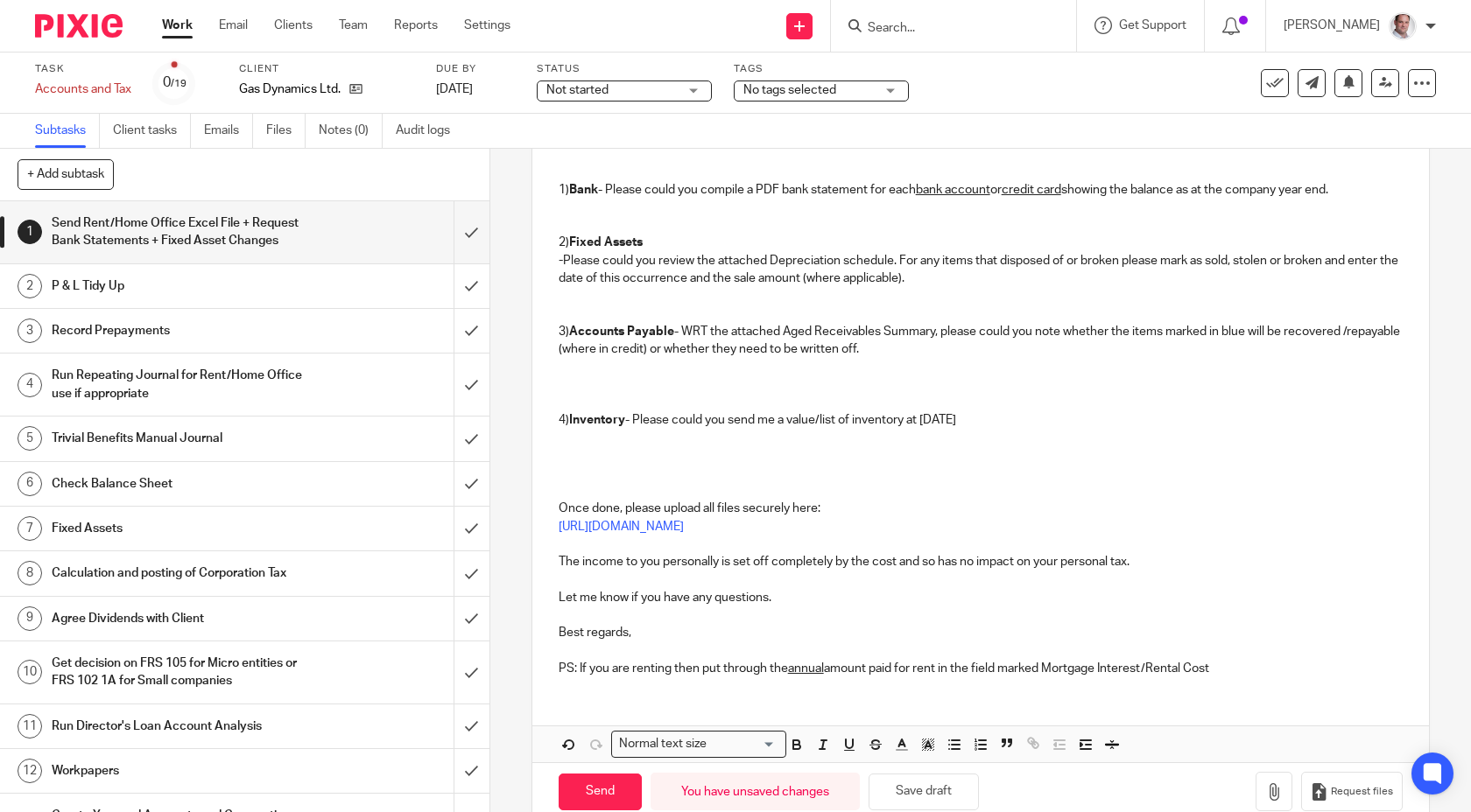
scroll to position [391, 0]
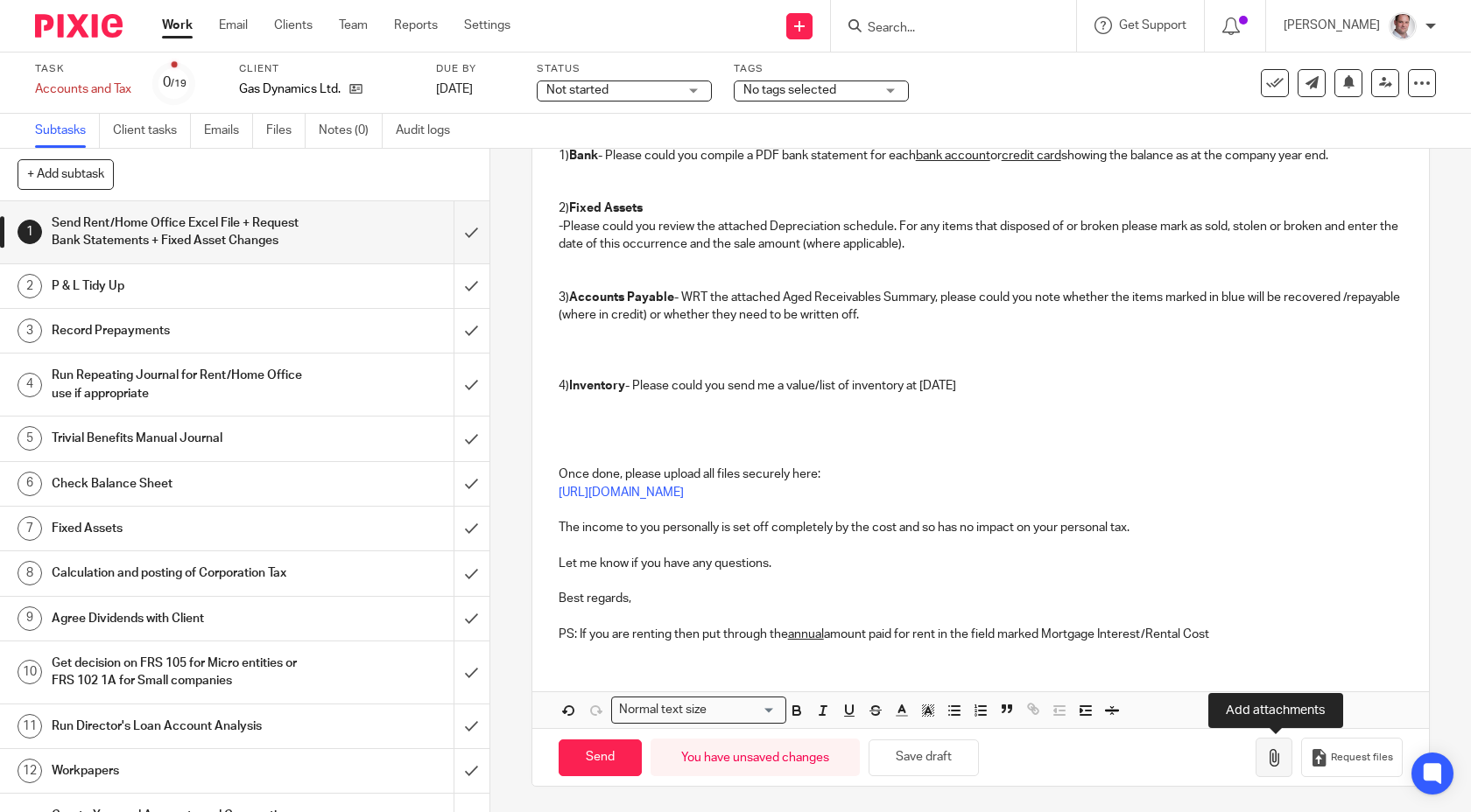
click at [1271, 765] on icon "button" at bounding box center [1274, 759] width 17 height 17
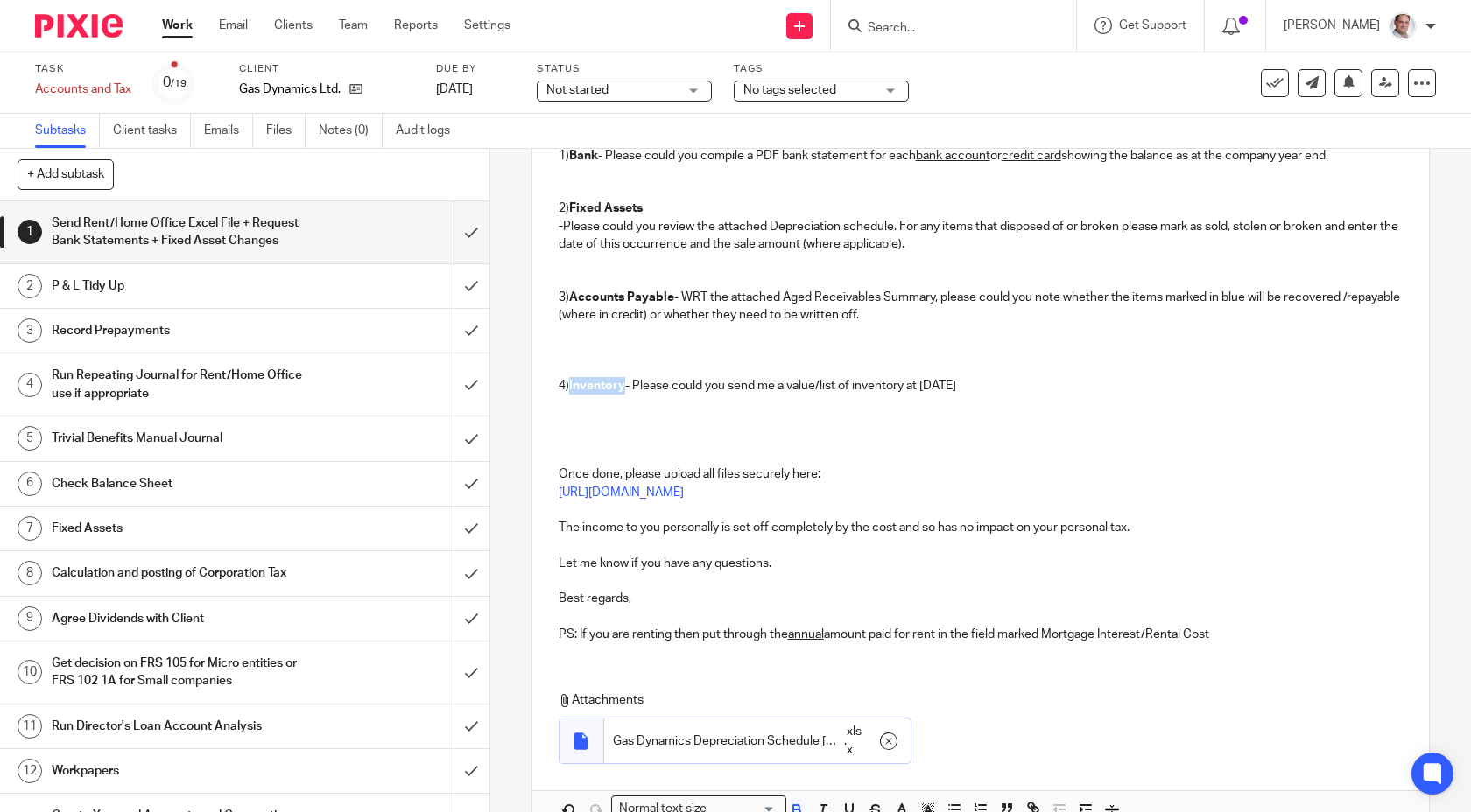
drag, startPoint x: 626, startPoint y: 387, endPoint x: 572, endPoint y: 387, distance: 54.0
click at [572, 387] on strong "Inventory" at bounding box center [598, 386] width 56 height 13
drag, startPoint x: 999, startPoint y: 388, endPoint x: 768, endPoint y: 387, distance: 231.0
click at [768, 387] on p "4) Payroll - Please could you send me a value/list of inventory at 31 Dec 2024" at bounding box center [981, 386] width 845 height 17
drag, startPoint x: 860, startPoint y: 385, endPoint x: 878, endPoint y: 449, distance: 66.5
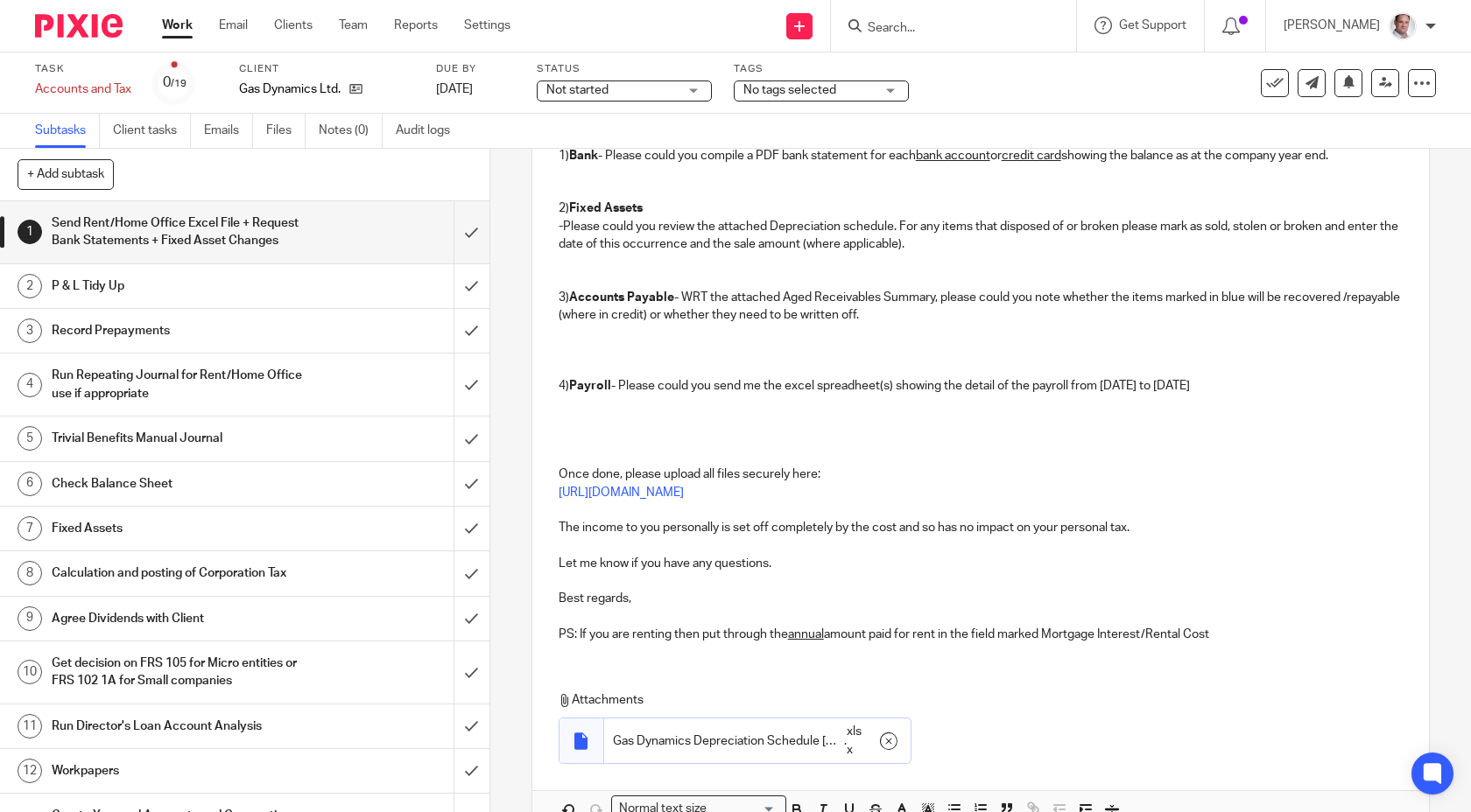
click at [860, 388] on p "4) Payroll - Please could you send me the excel spreadheet(s) showing the detai…" at bounding box center [981, 386] width 845 height 17
click at [1341, 389] on p "4) Payroll - Please could you send me the excel spreadsheet(s) showing the deta…" at bounding box center [981, 386] width 845 height 17
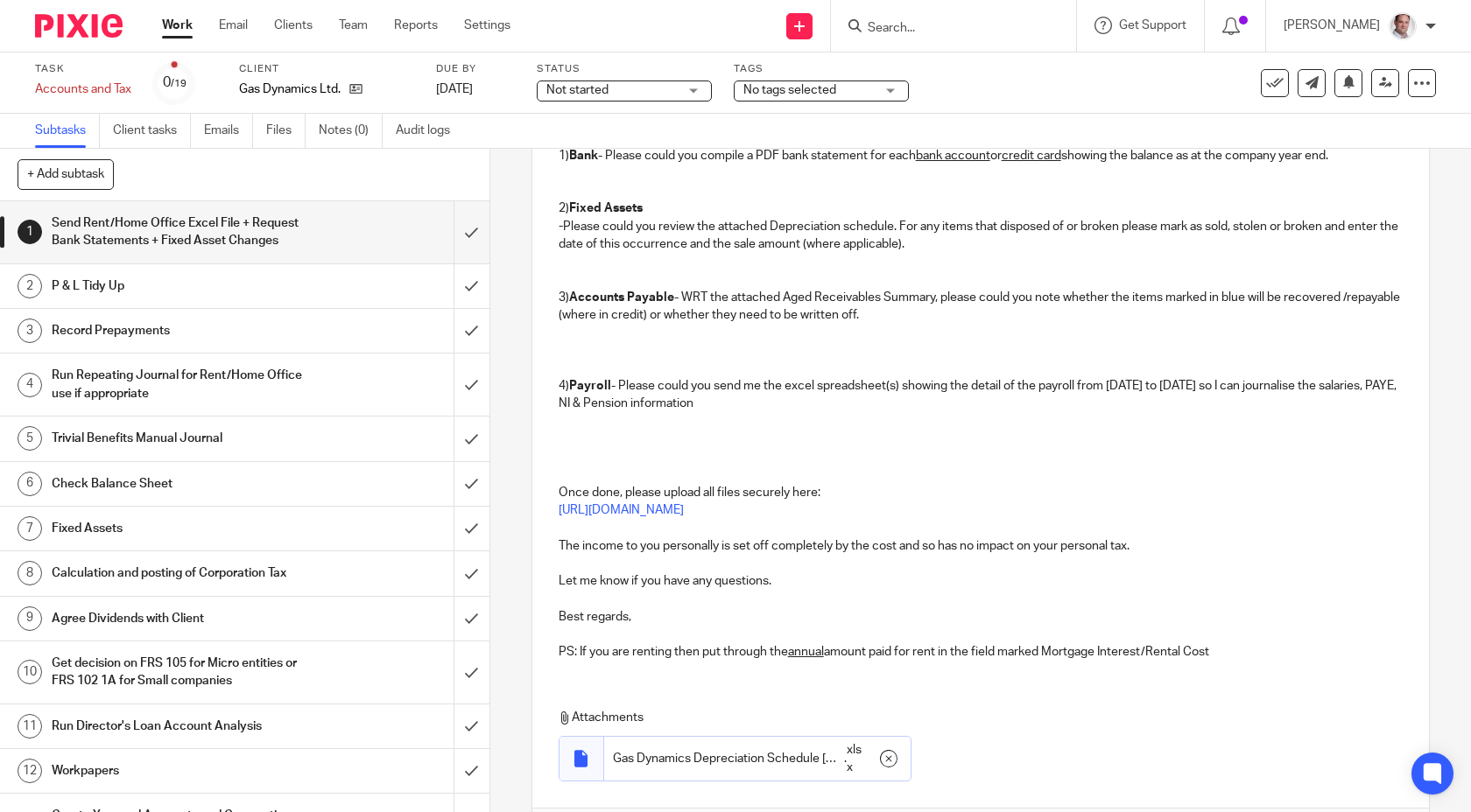
click at [598, 402] on p "4) Payroll - Please could you send me the excel spreadsheet(s) showing the deta…" at bounding box center [981, 394] width 845 height 36
click at [564, 403] on p "4) Payroll - Please could you send me the excel spreadsheet(s) showing the deta…" at bounding box center [981, 394] width 845 height 36
click at [785, 407] on p "4) Payroll - Please could you send me the excel spreadsheet(s) showing the deta…" at bounding box center [981, 394] width 845 height 36
click at [647, 445] on p at bounding box center [981, 448] width 845 height 36
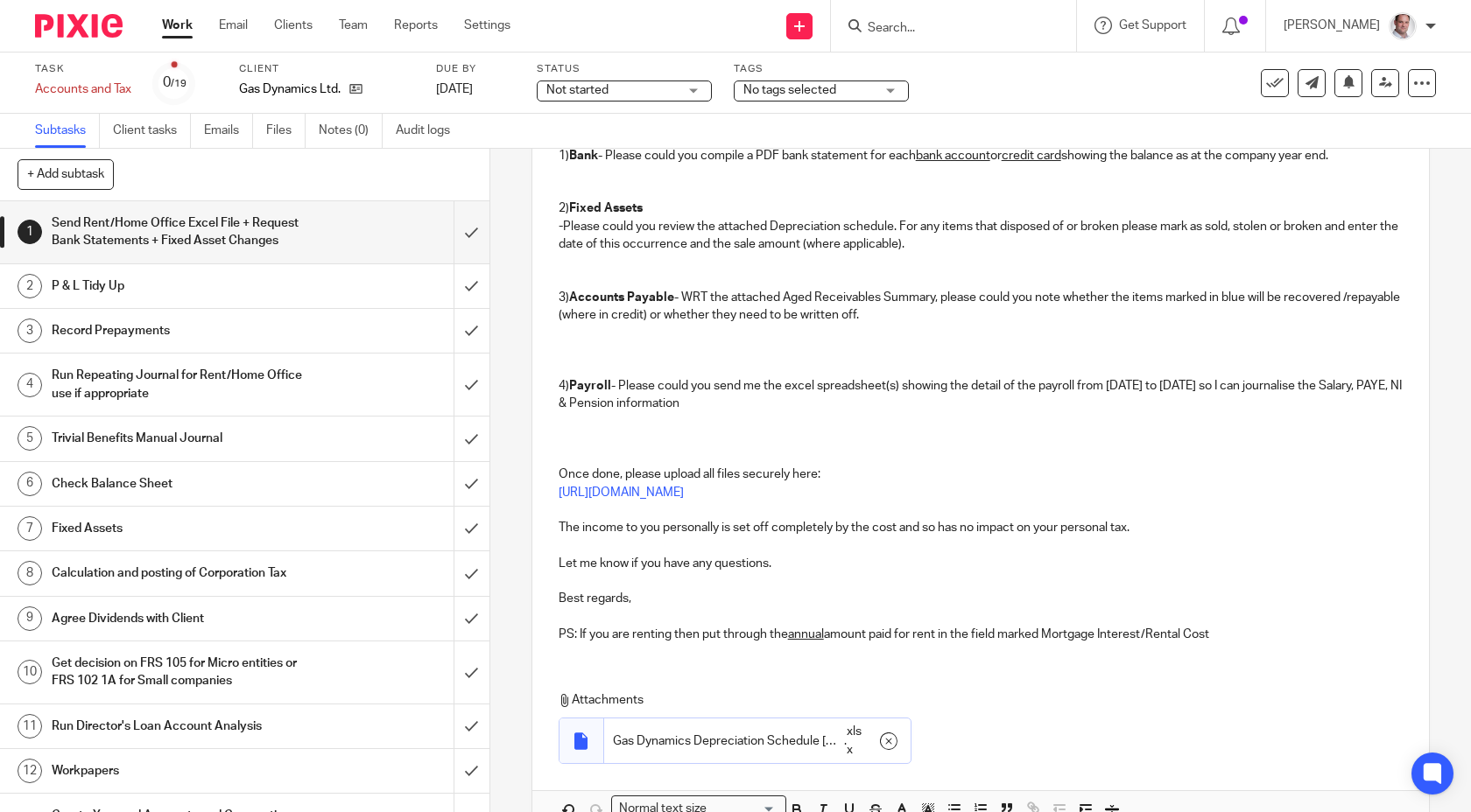
click at [624, 361] on p at bounding box center [981, 368] width 845 height 17
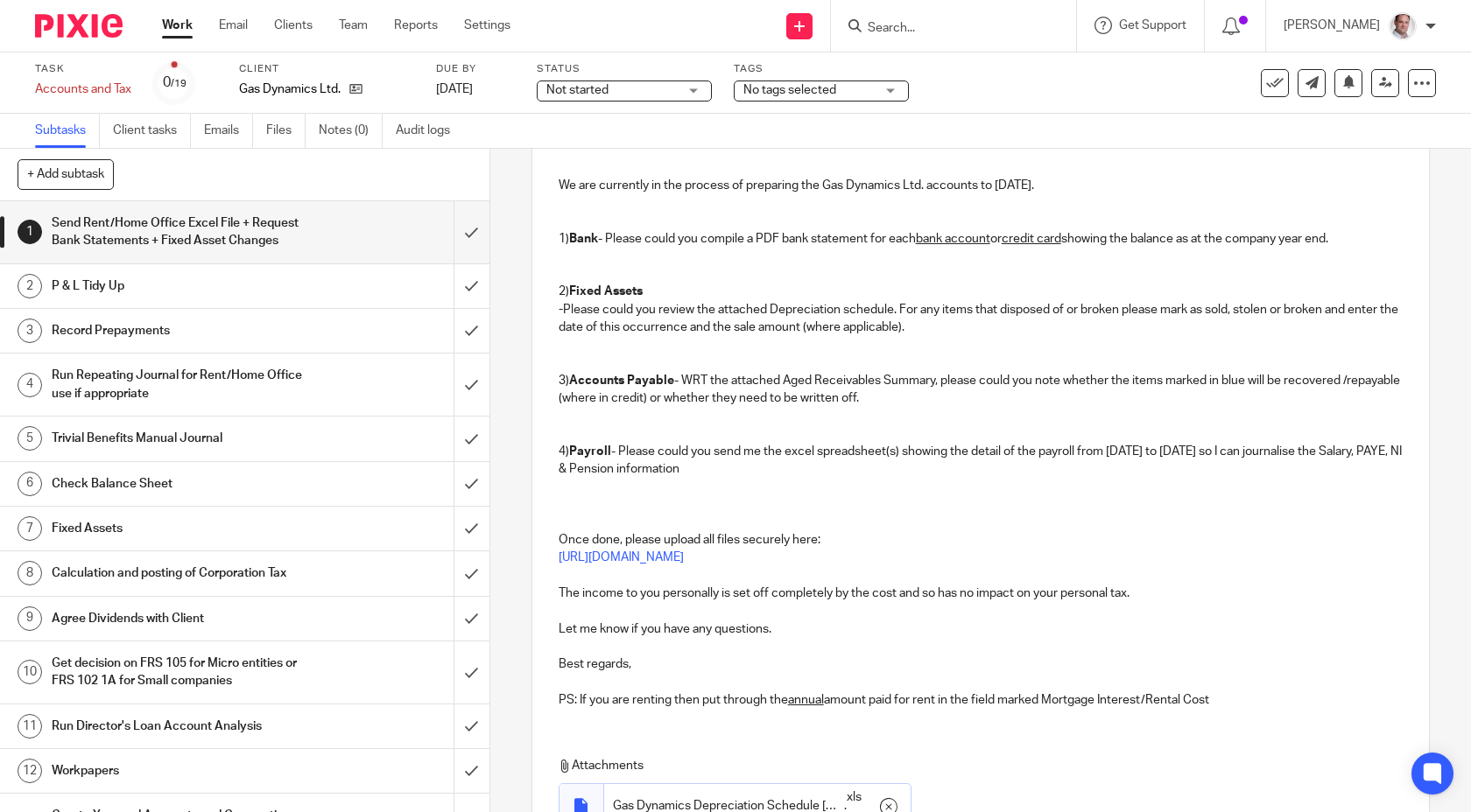
scroll to position [473, 0]
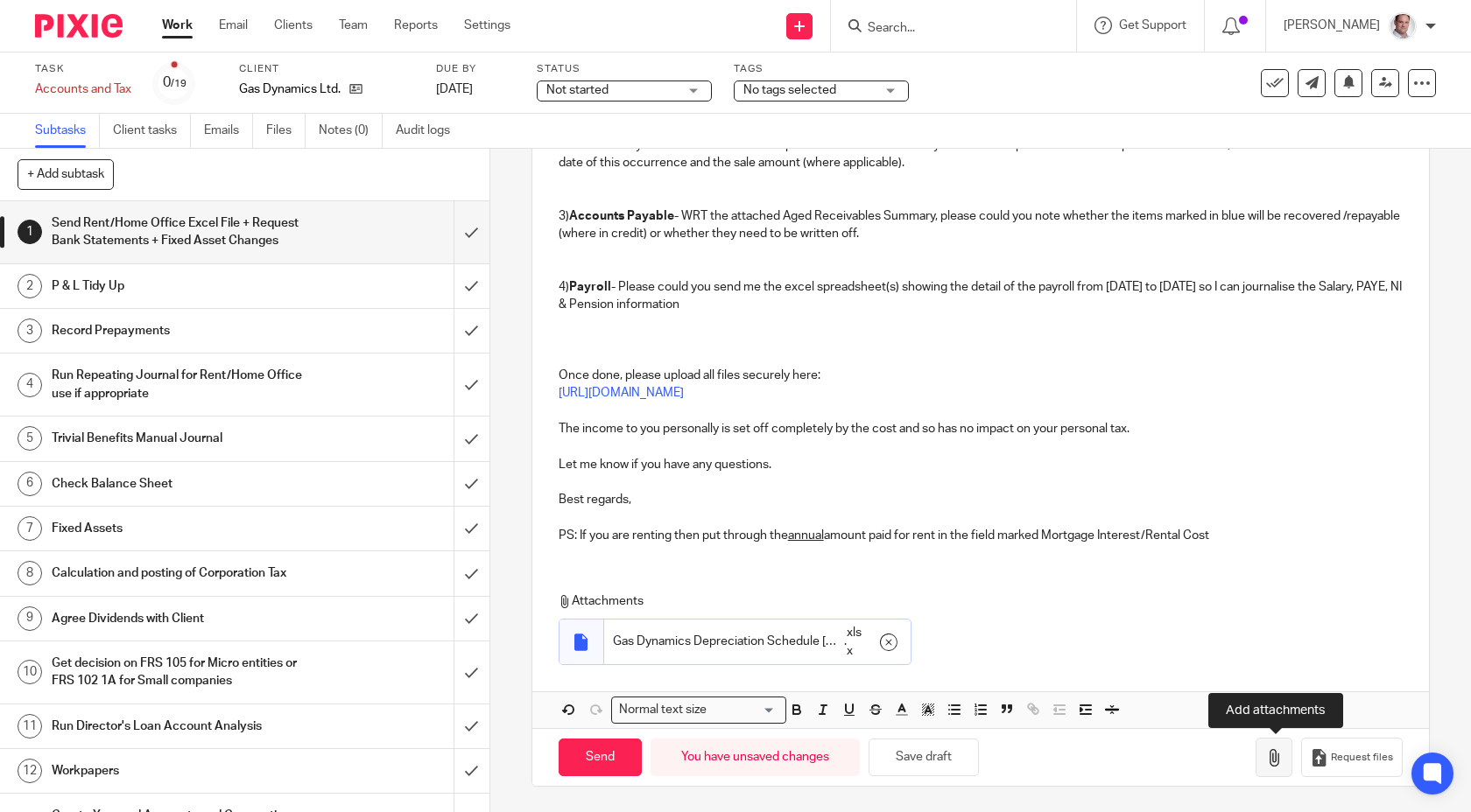
click at [1274, 767] on button "button" at bounding box center [1275, 758] width 37 height 40
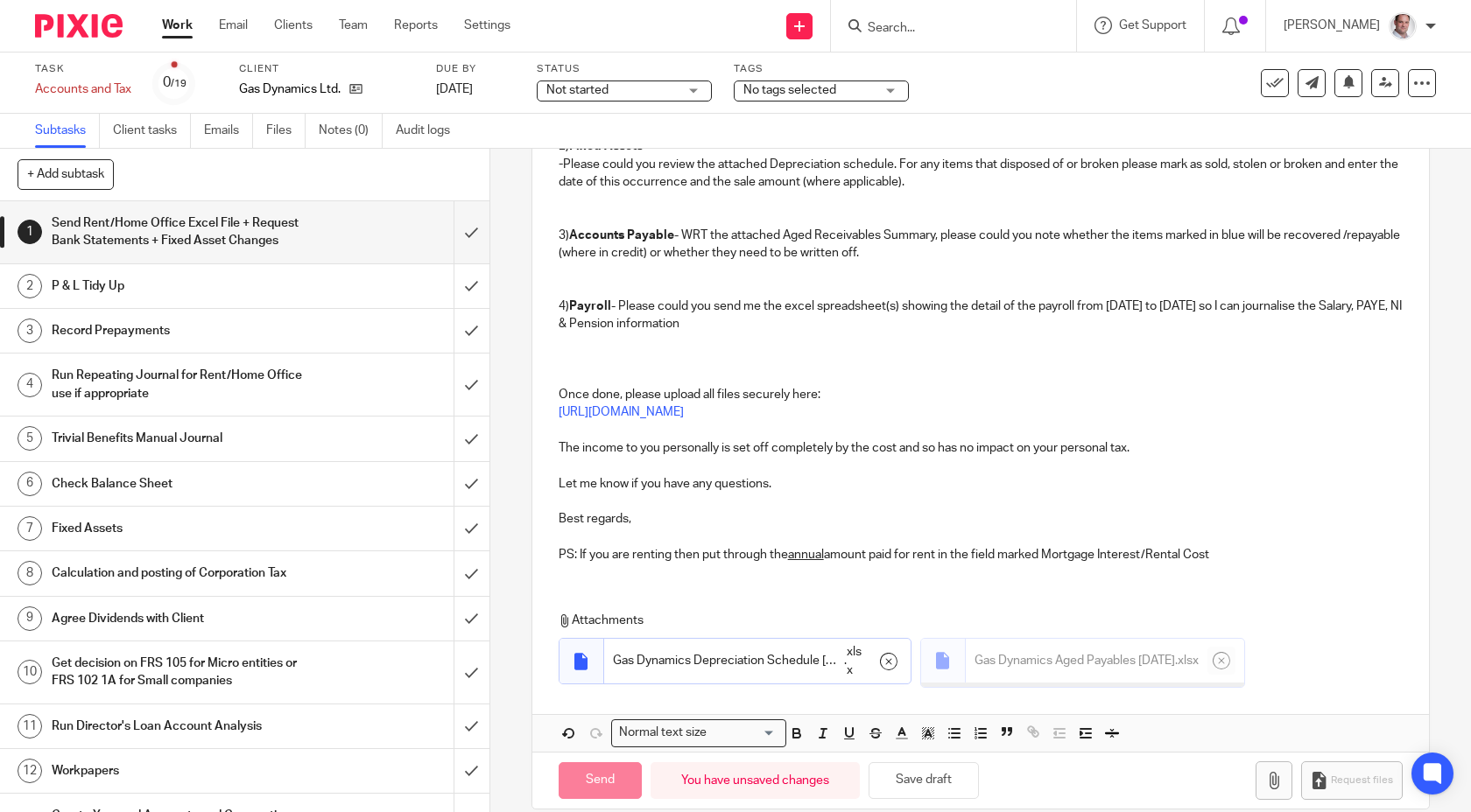
scroll to position [442, 0]
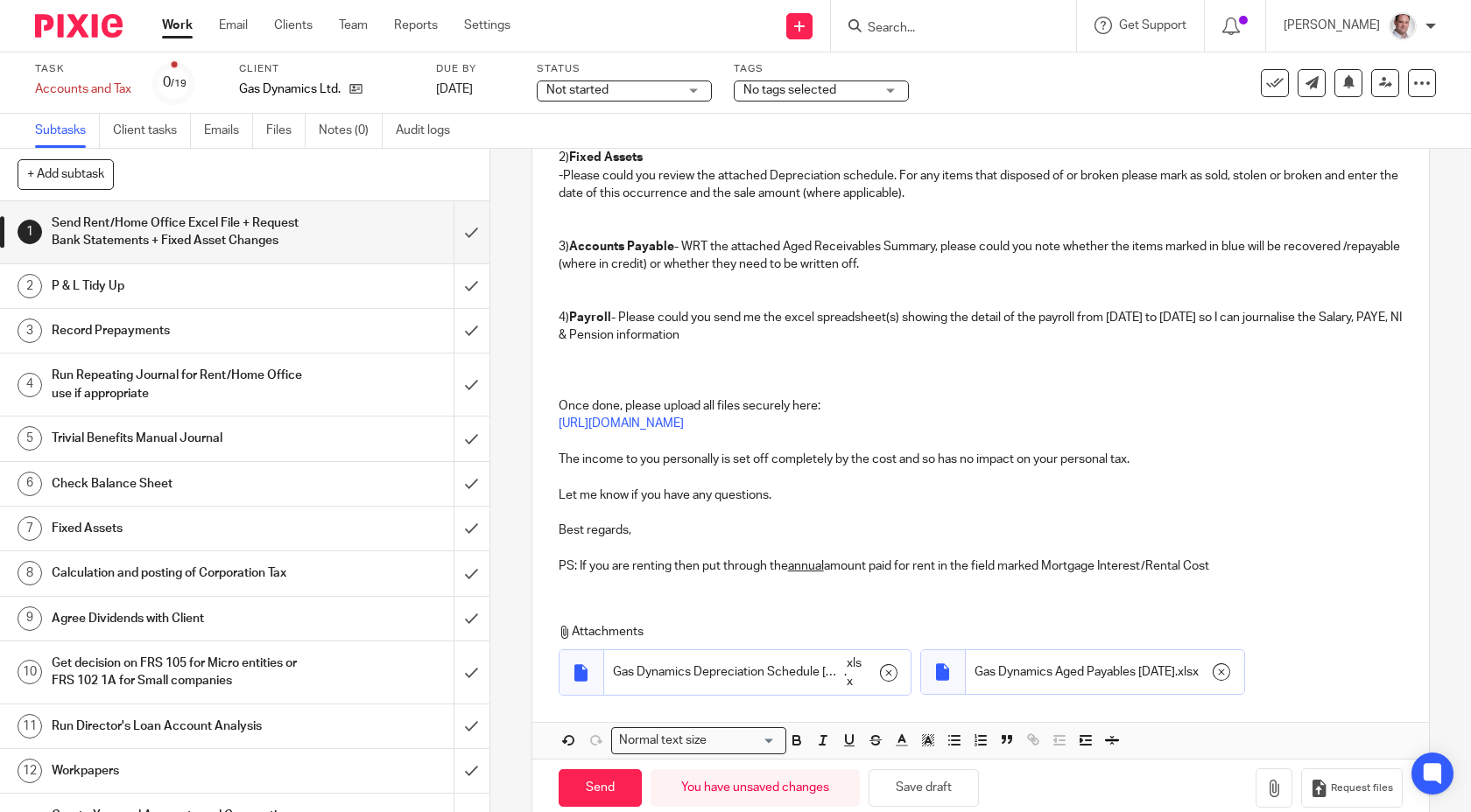
drag, startPoint x: 857, startPoint y: 244, endPoint x: 857, endPoint y: 279, distance: 35.0
click at [857, 245] on p "3) Accounts Payable - WRT the attached Aged Receivables Summary, please could y…" at bounding box center [981, 255] width 845 height 36
drag, startPoint x: 1320, startPoint y: 245, endPoint x: 1275, endPoint y: 243, distance: 45.0
click at [1275, 243] on p "3) Accounts Payable - WRT the attached Aged Payables Summary, please could you …" at bounding box center [981, 255] width 845 height 36
drag, startPoint x: 1355, startPoint y: 250, endPoint x: 1300, endPoint y: 242, distance: 55.6
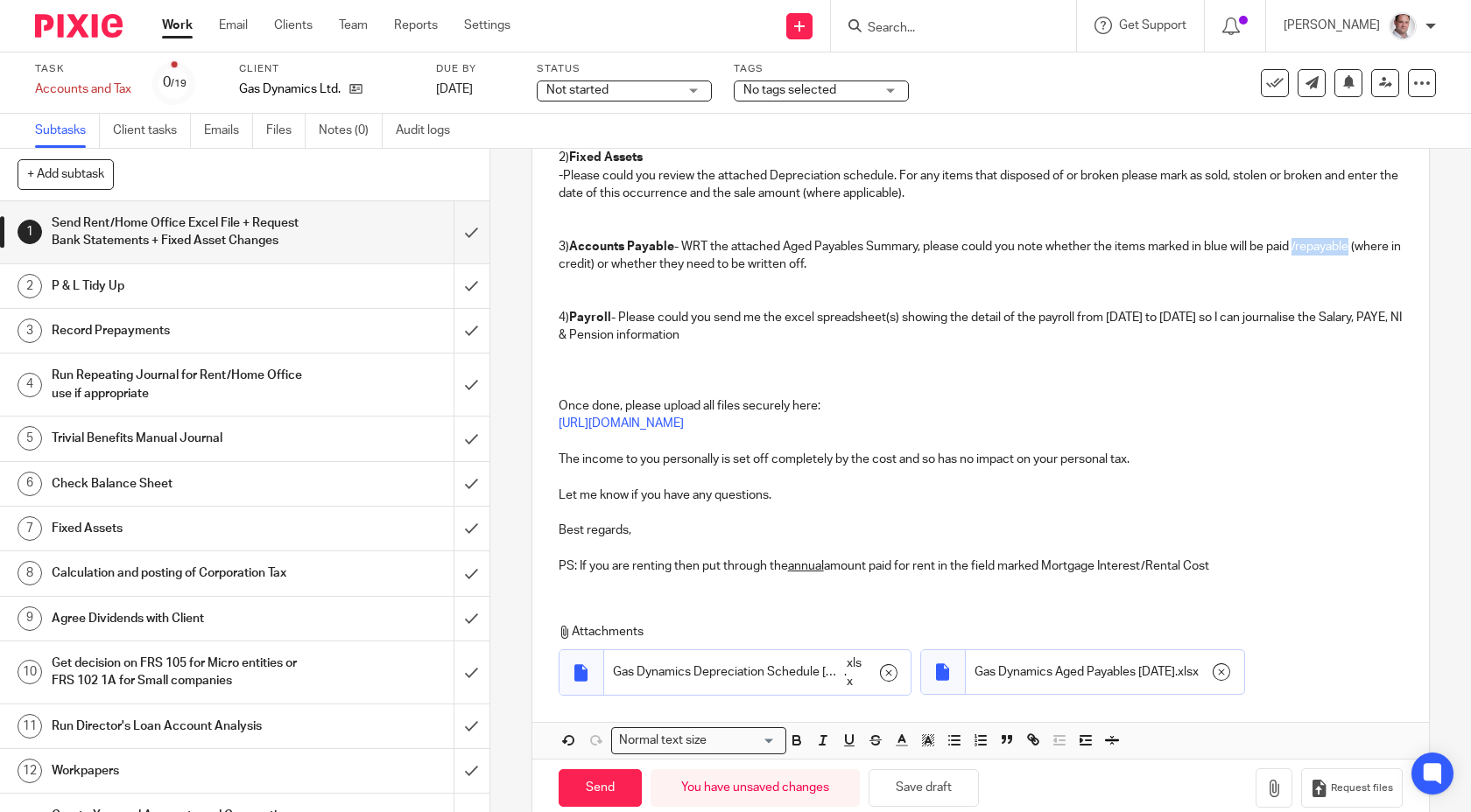
click at [1300, 242] on p "3) Accounts Payable - WRT the attached Aged Payables Summary, please could you …" at bounding box center [981, 255] width 845 height 36
drag, startPoint x: 1385, startPoint y: 246, endPoint x: 1306, endPoint y: 245, distance: 79.0
click at [1306, 245] on p "3) Accounts Payable - WRT the attached Aged Payables Summary, please could you …" at bounding box center [981, 255] width 845 height 36
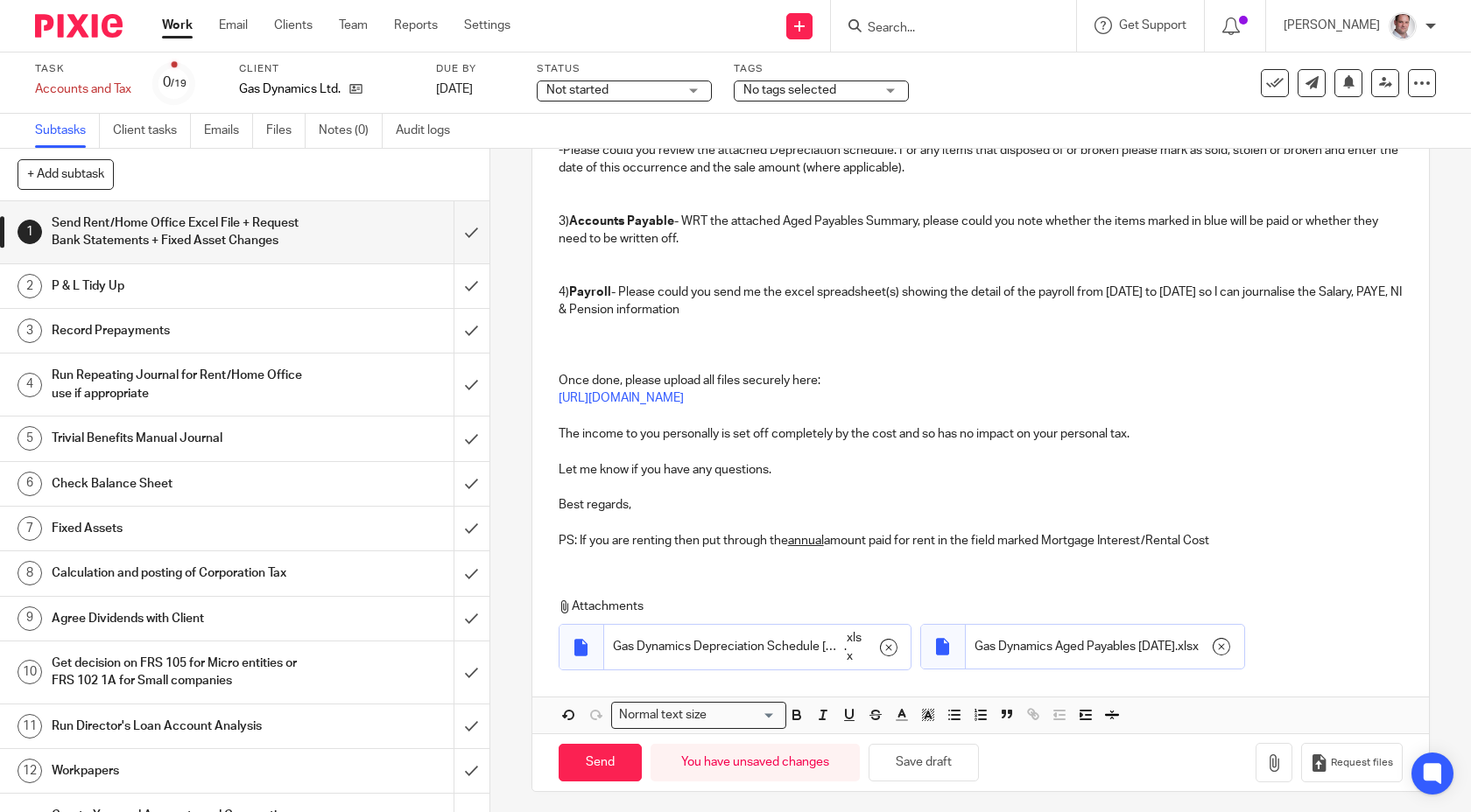
scroll to position [473, 0]
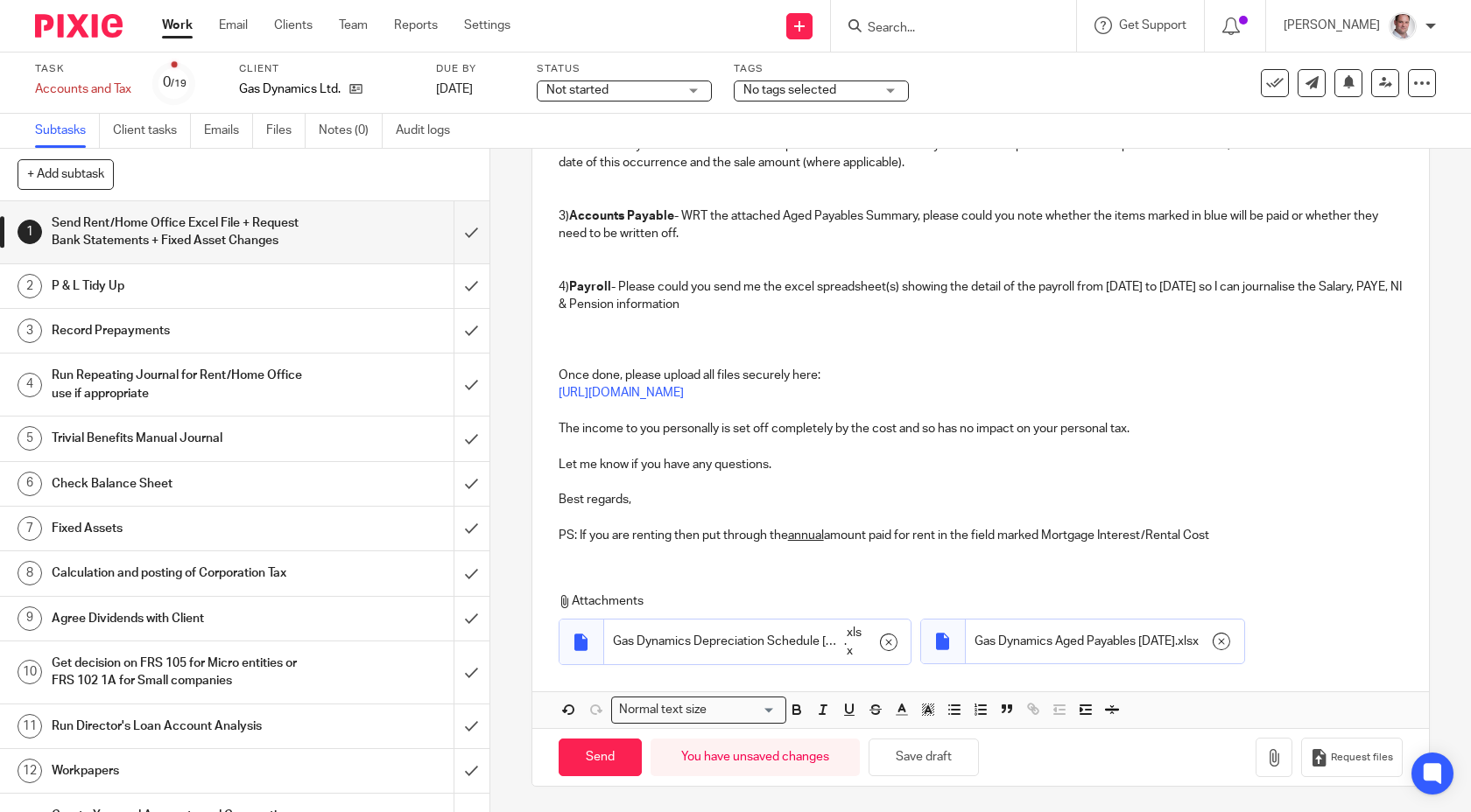
click at [614, 327] on p at bounding box center [981, 331] width 845 height 36
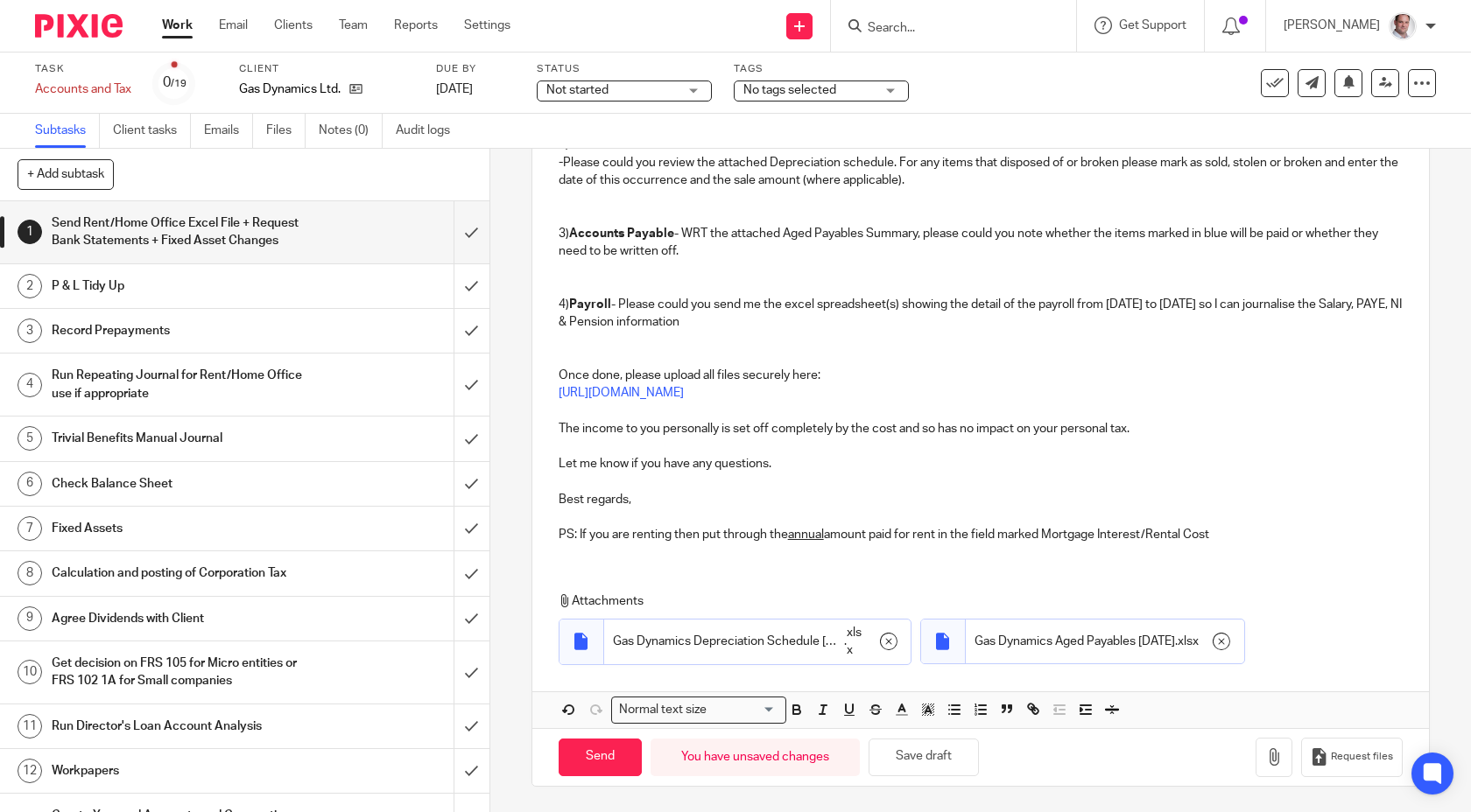
drag, startPoint x: 1027, startPoint y: 391, endPoint x: 559, endPoint y: 401, distance: 468.1
click at [558, 402] on div "Hi Craig, I hope you are well ! We are currently in the process of preparing th…" at bounding box center [981, 231] width 898 height 652
click at [559, 395] on link "https://munroandpartners.usepixie.net/u/e9549bb947e4960d4066af94c08898da" at bounding box center [621, 392] width 125 height 13
click at [1019, 392] on p "https://munroandpartners.usepixie.net/u/e9549bb947e4960d4066af94c08898da" at bounding box center [981, 393] width 845 height 17
click at [1359, 763] on button "Request files" at bounding box center [1351, 758] width 102 height 40
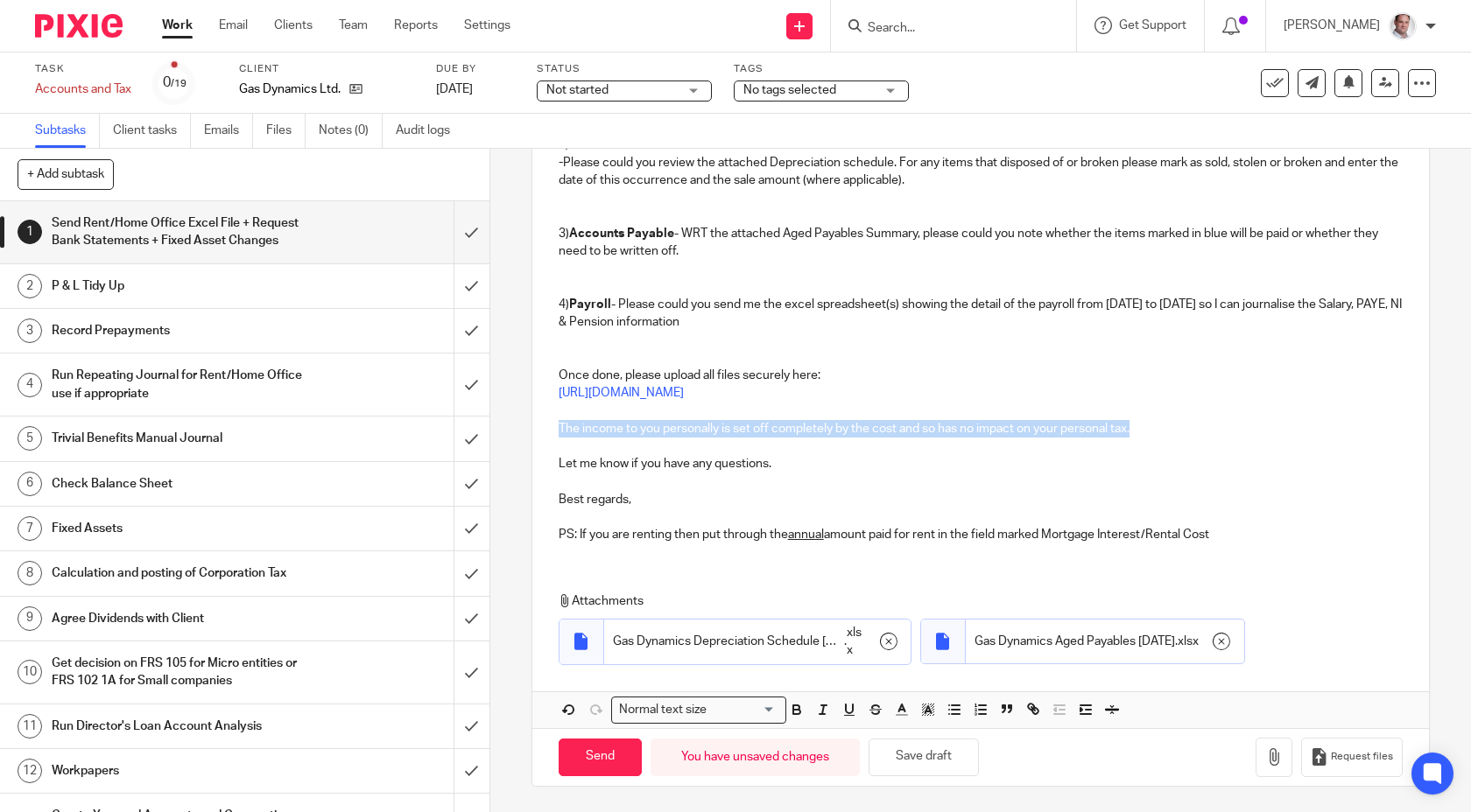
drag, startPoint x: 1155, startPoint y: 435, endPoint x: 550, endPoint y: 430, distance: 605.0
click at [550, 430] on div "Hi Craig, I hope you are well ! We are currently in the process of preparing th…" at bounding box center [981, 231] width 898 height 652
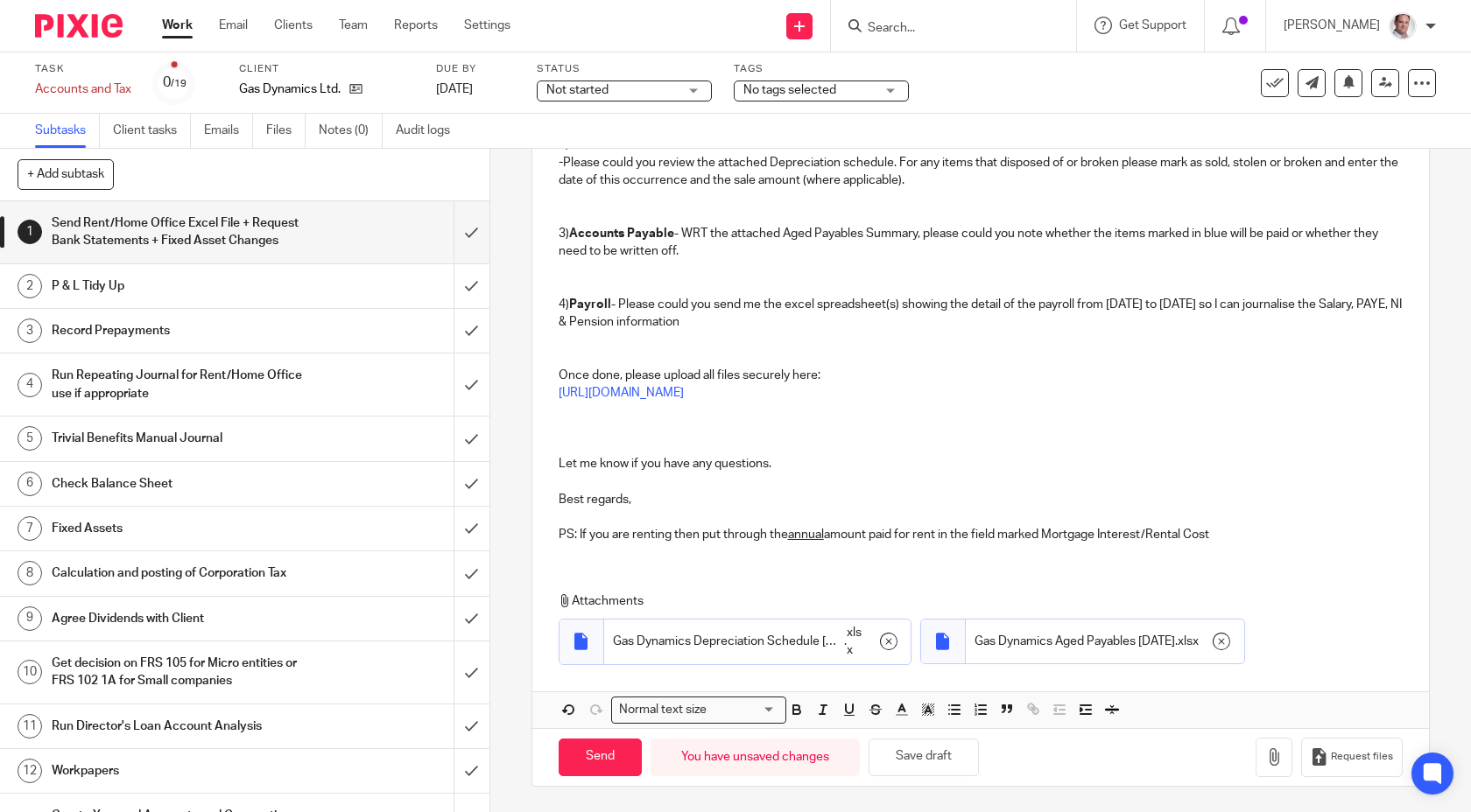
scroll to position [284, 0]
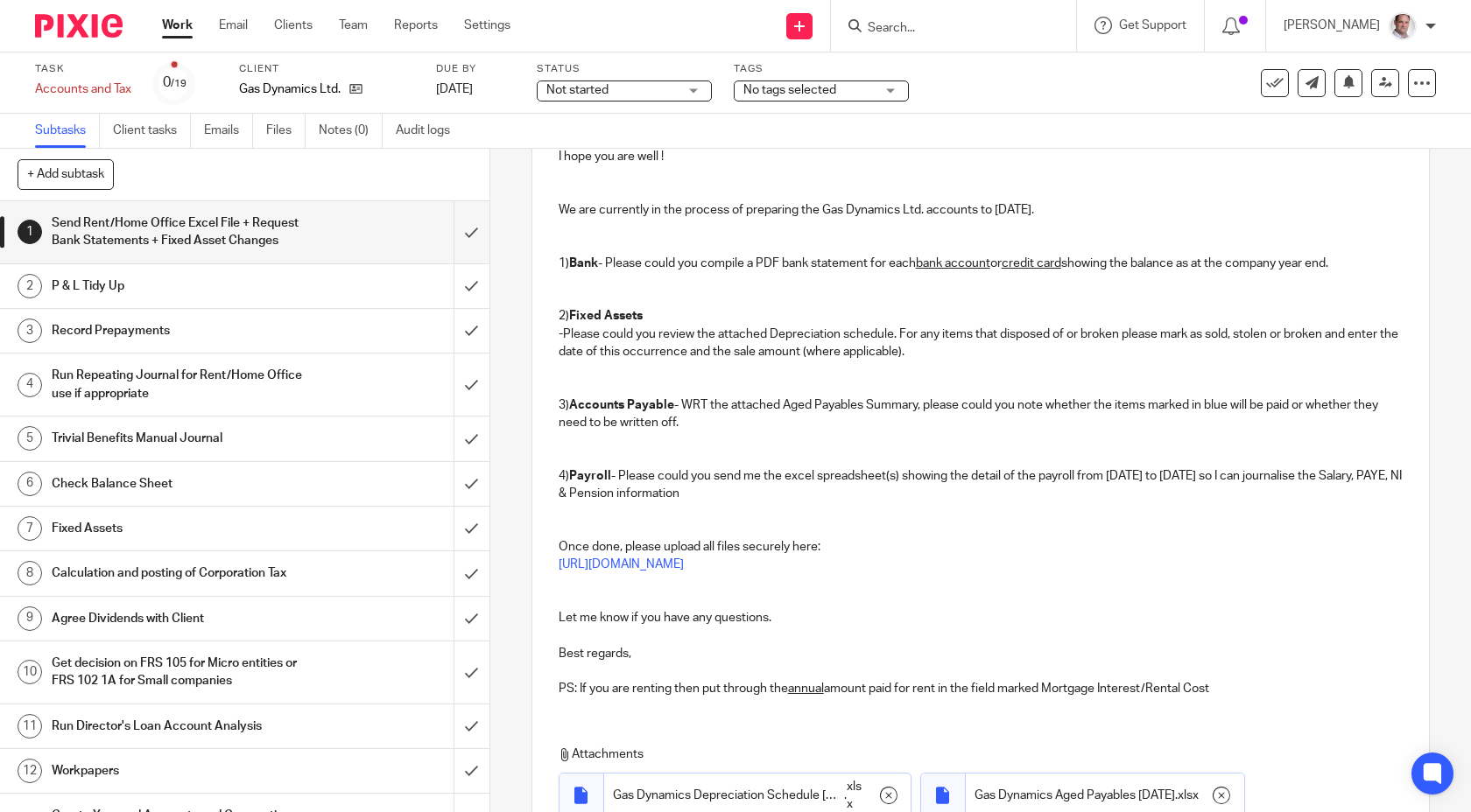
click at [590, 634] on p at bounding box center [981, 635] width 845 height 17
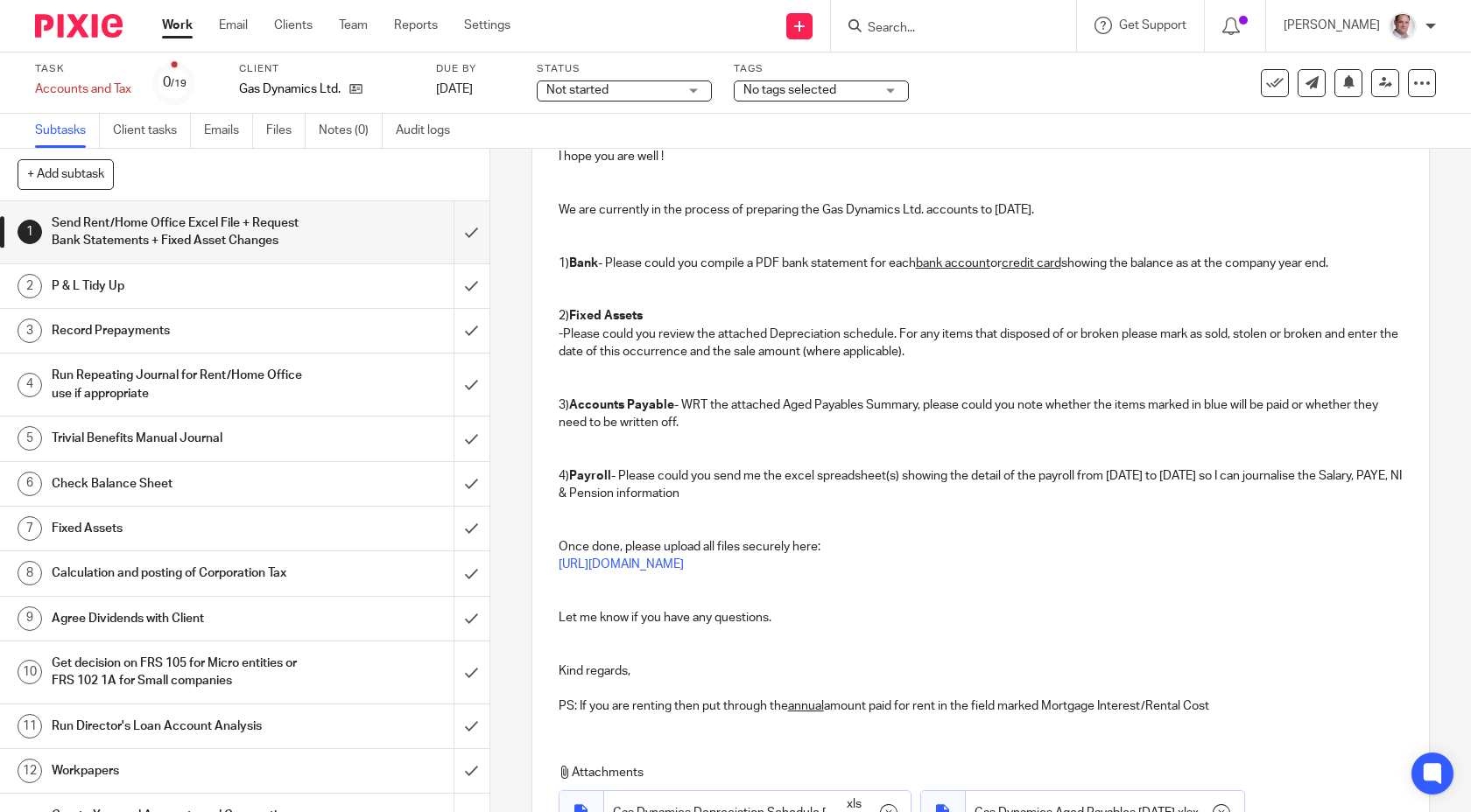
click at [1237, 705] on p "PS: If you are renting then put through the annual amount paid for rent in the …" at bounding box center [981, 706] width 845 height 17
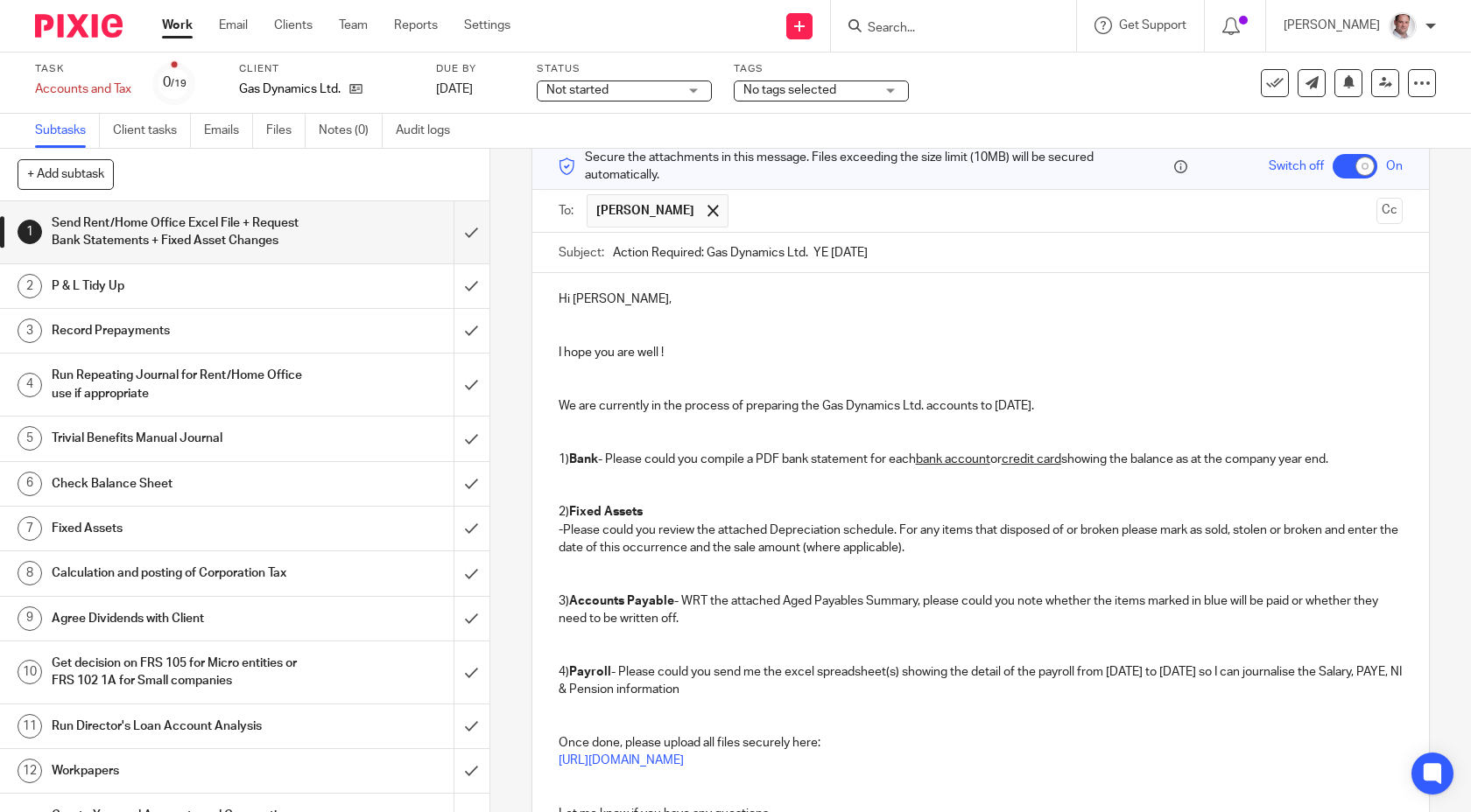
scroll to position [0, 0]
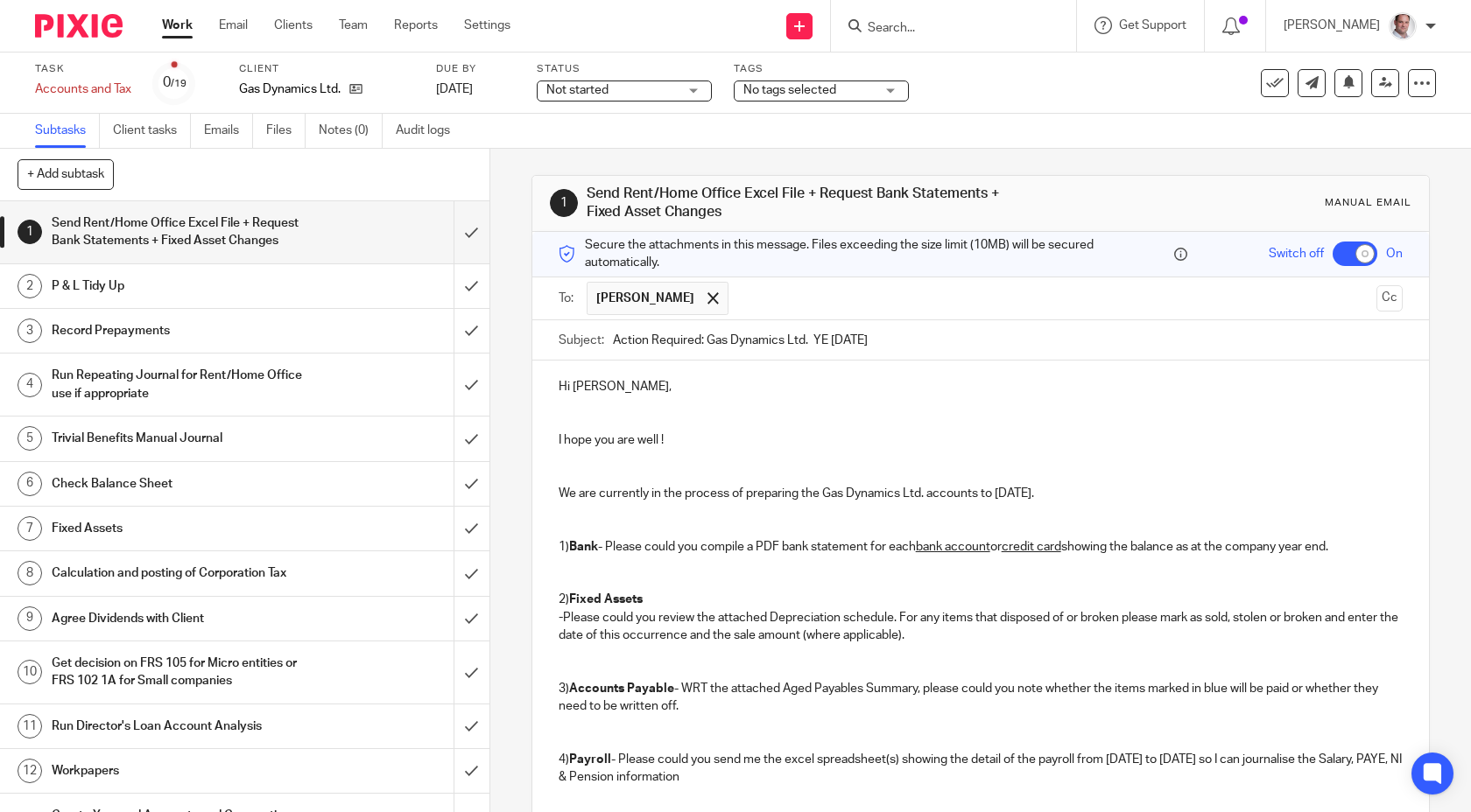
drag, startPoint x: 1084, startPoint y: 492, endPoint x: 560, endPoint y: 499, distance: 524.0
click at [560, 499] on p "We are currently in the process of preparing the Gas Dynamics Ltd. accounts to …" at bounding box center [981, 493] width 845 height 17
copy p "We are currently in the process of preparing the Gas Dynamics Ltd. accounts to …"
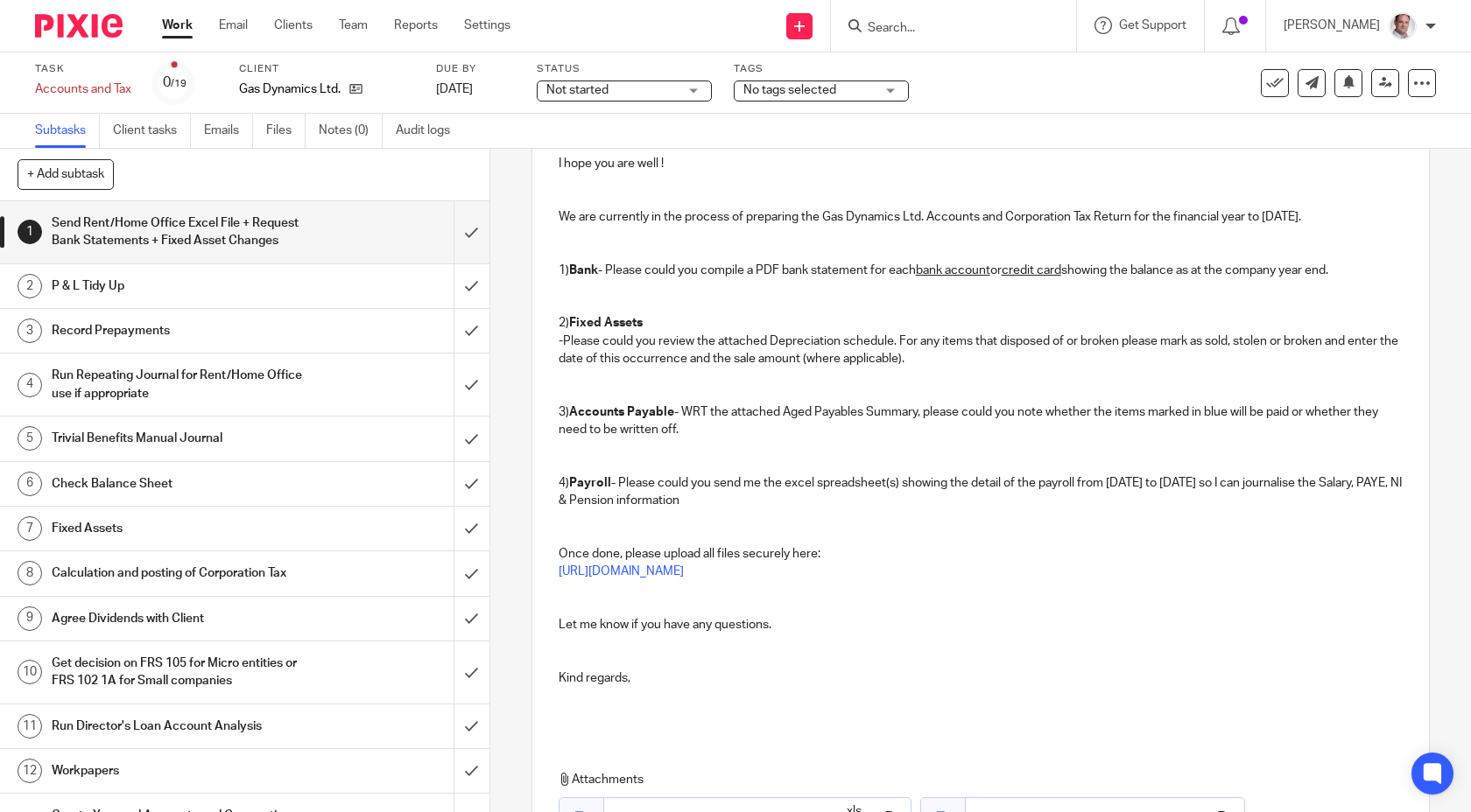
scroll to position [456, 0]
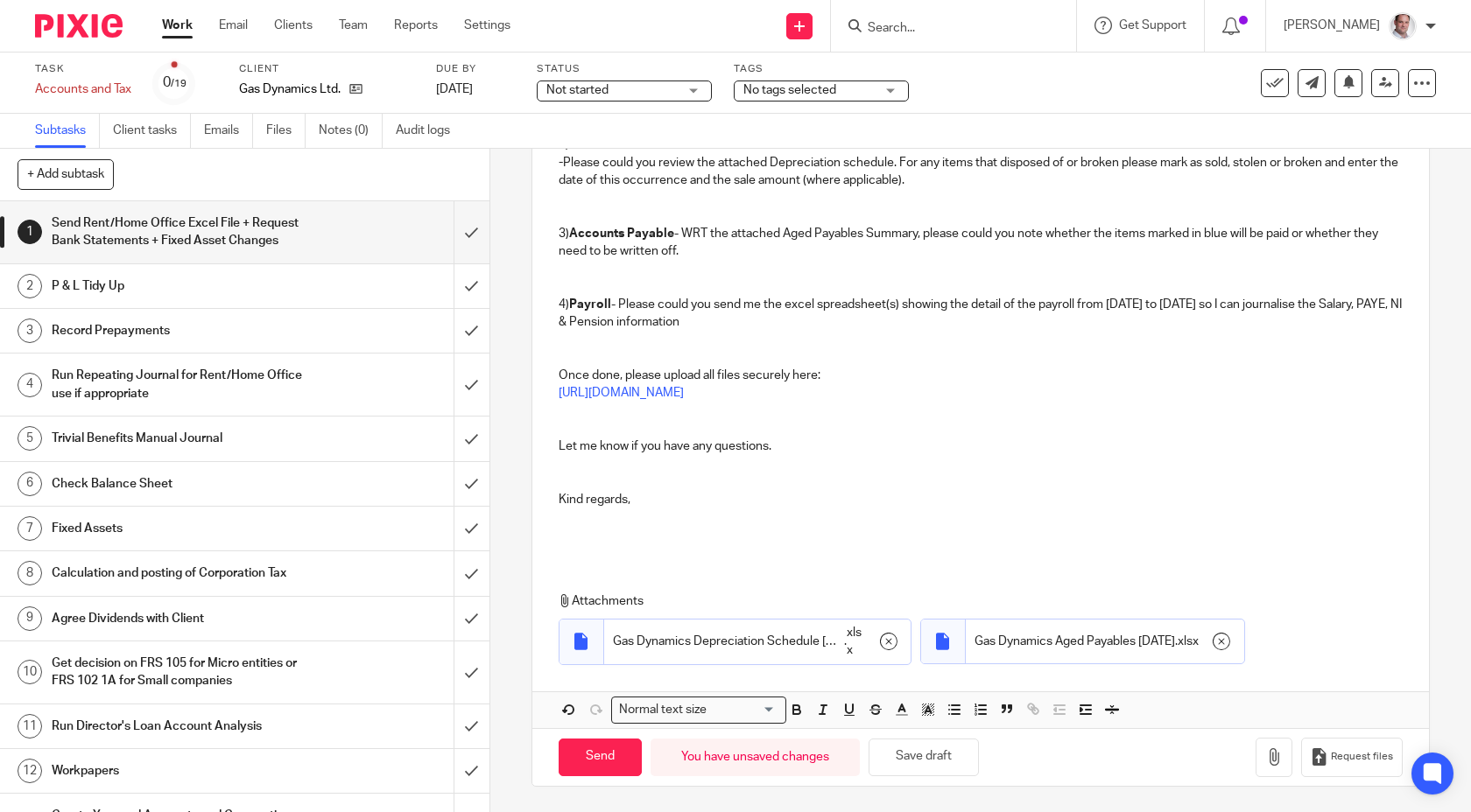
click at [517, 759] on div "1 Send Rent/Home Office Excel File + Request Bank Statements + Fixed Asset Chan…" at bounding box center [981, 480] width 981 height 663
click at [591, 759] on input "Send" at bounding box center [600, 758] width 84 height 38
checkbox input "false"
type input "Sent"
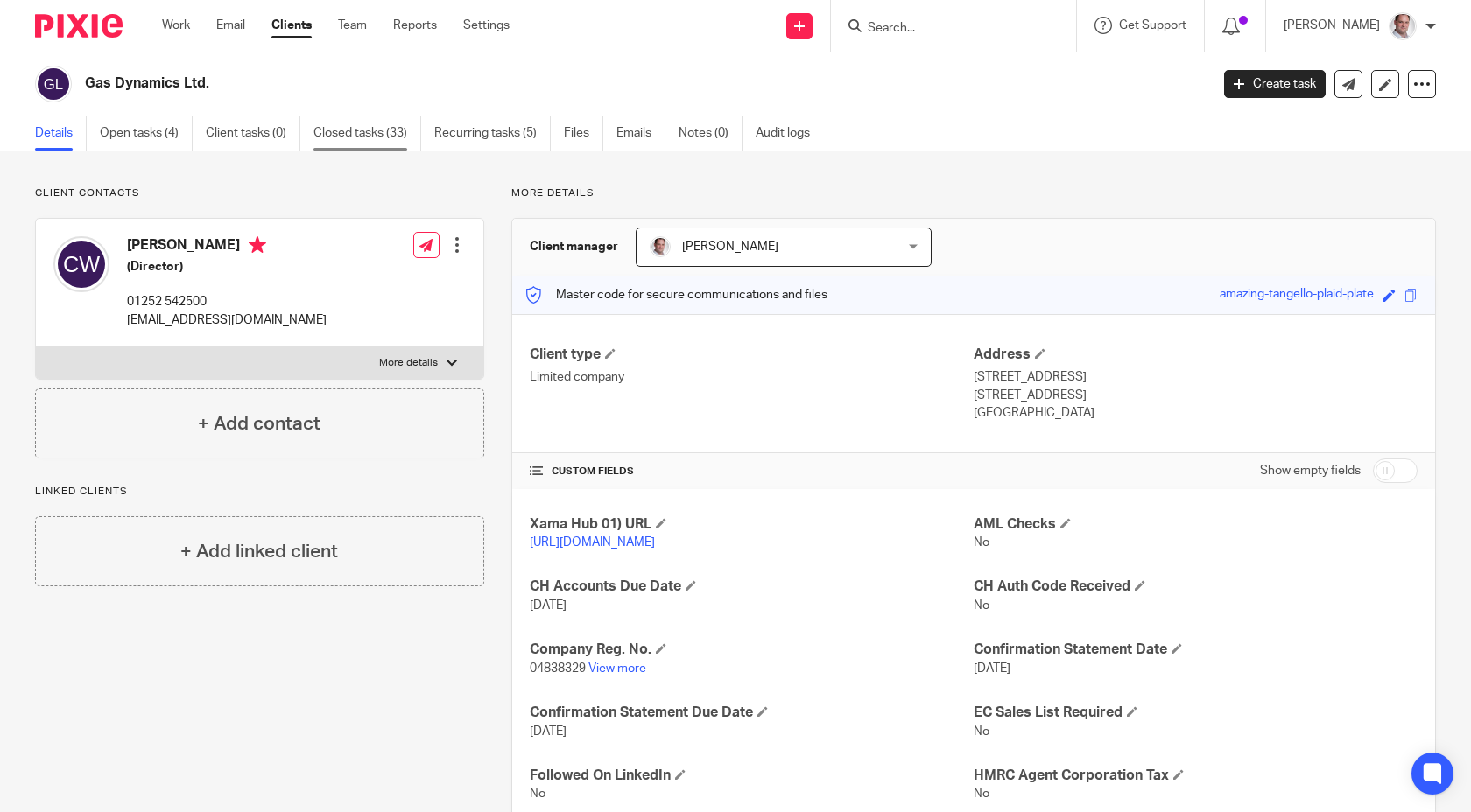
click at [371, 137] on link "Closed tasks (33)" at bounding box center [367, 133] width 108 height 34
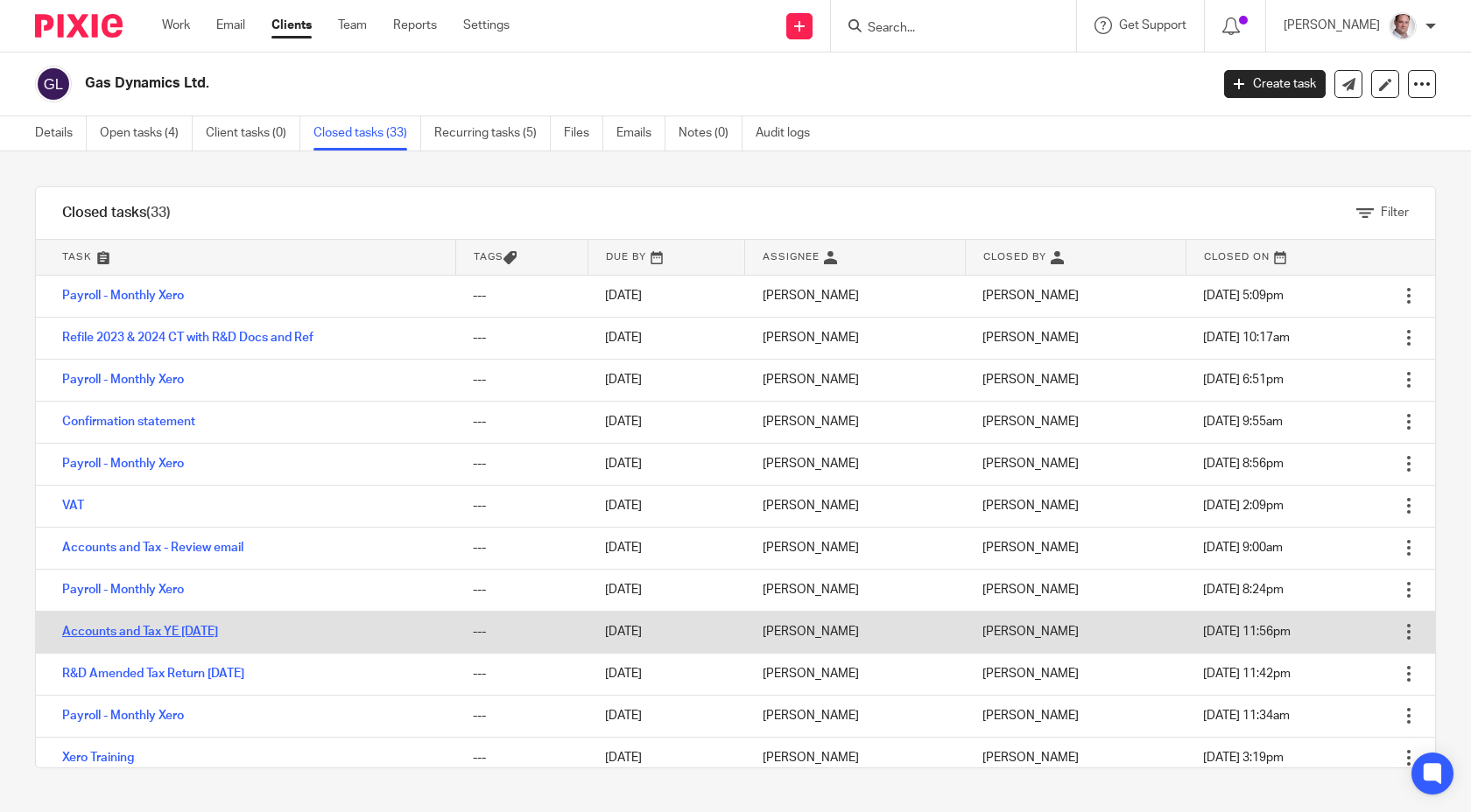
click at [175, 632] on link "Accounts and Tax YE 31 Jul 2024" at bounding box center [140, 631] width 155 height 13
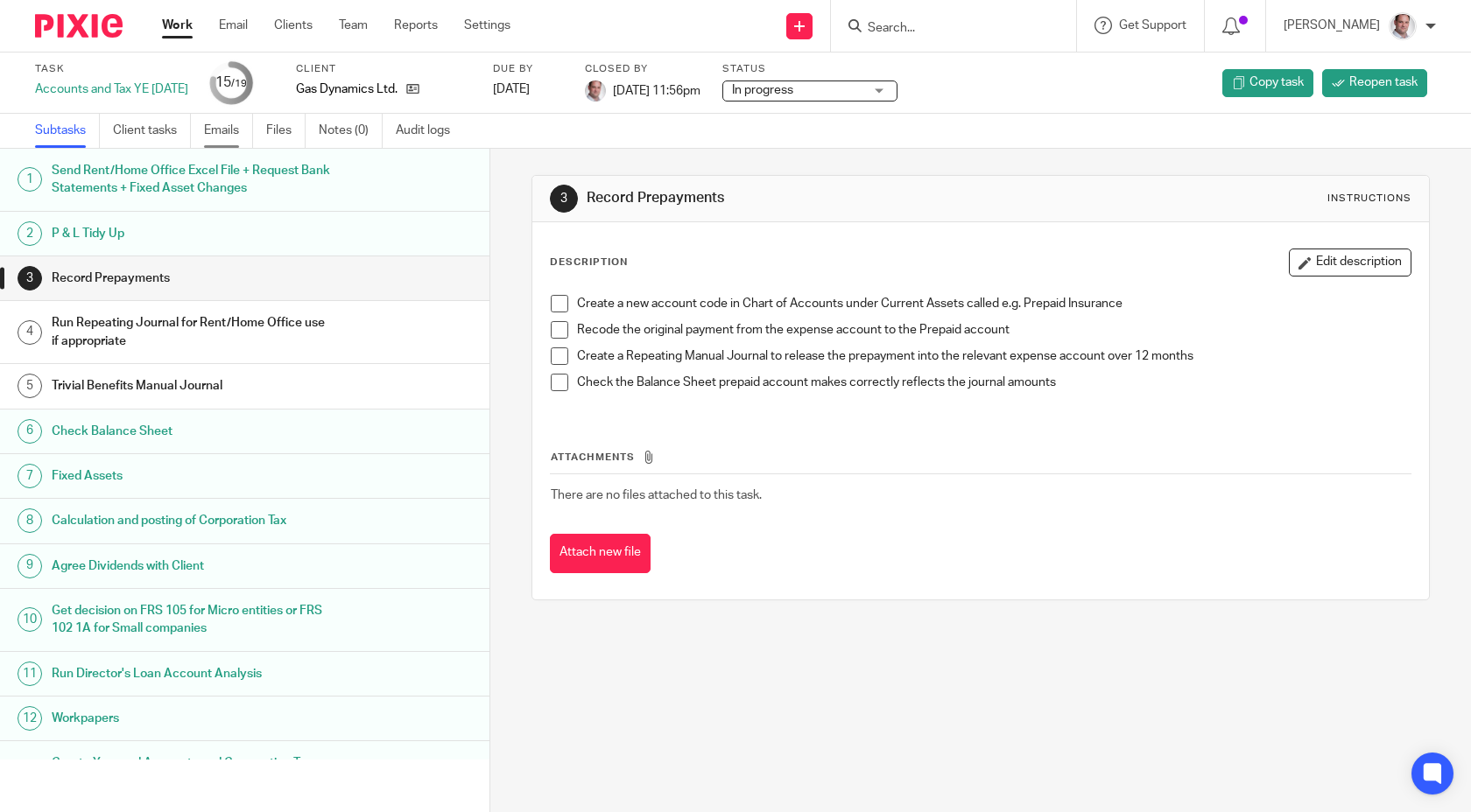
click at [226, 121] on link "Emails" at bounding box center [228, 130] width 49 height 34
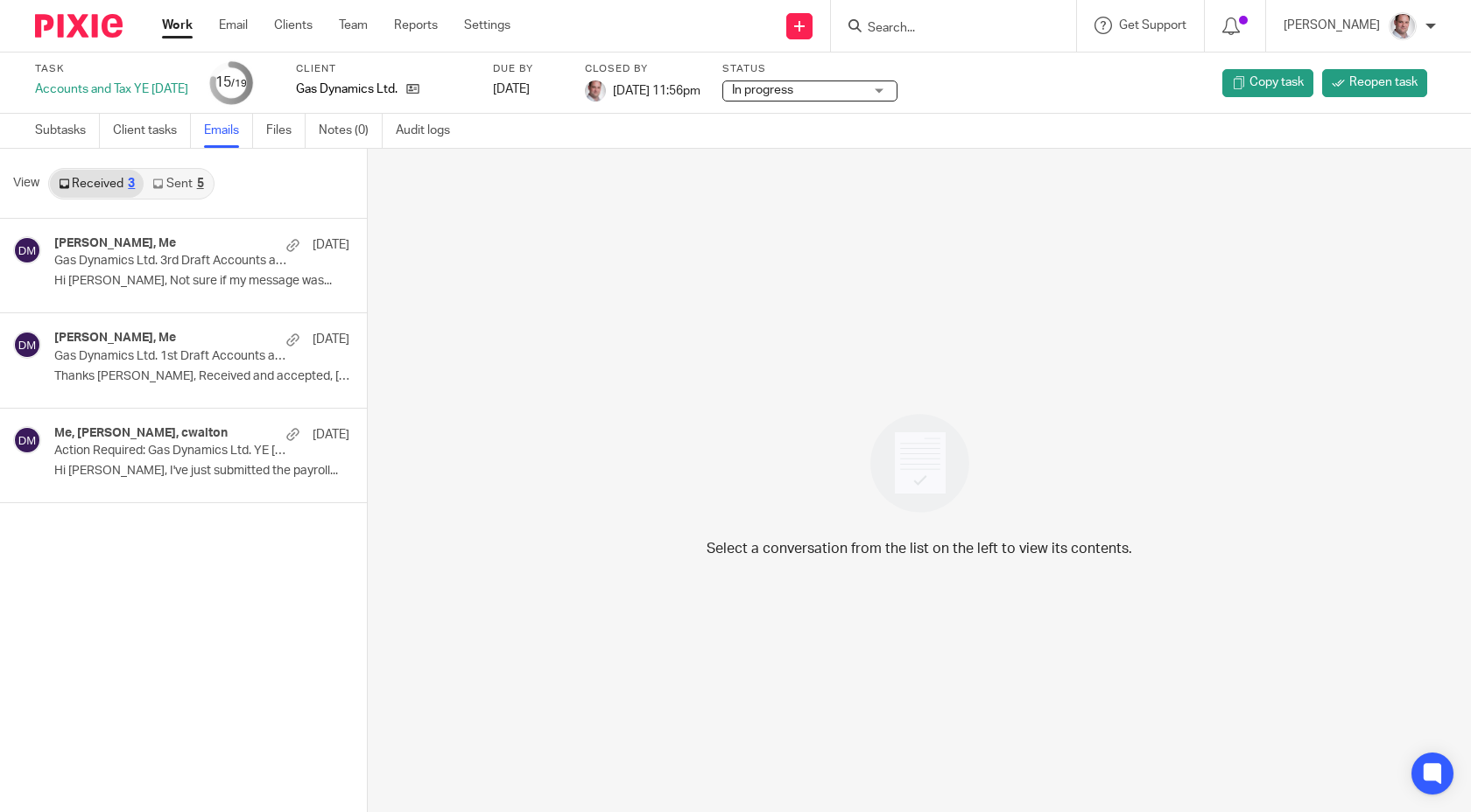
click at [177, 189] on link "Sent 5" at bounding box center [178, 184] width 68 height 28
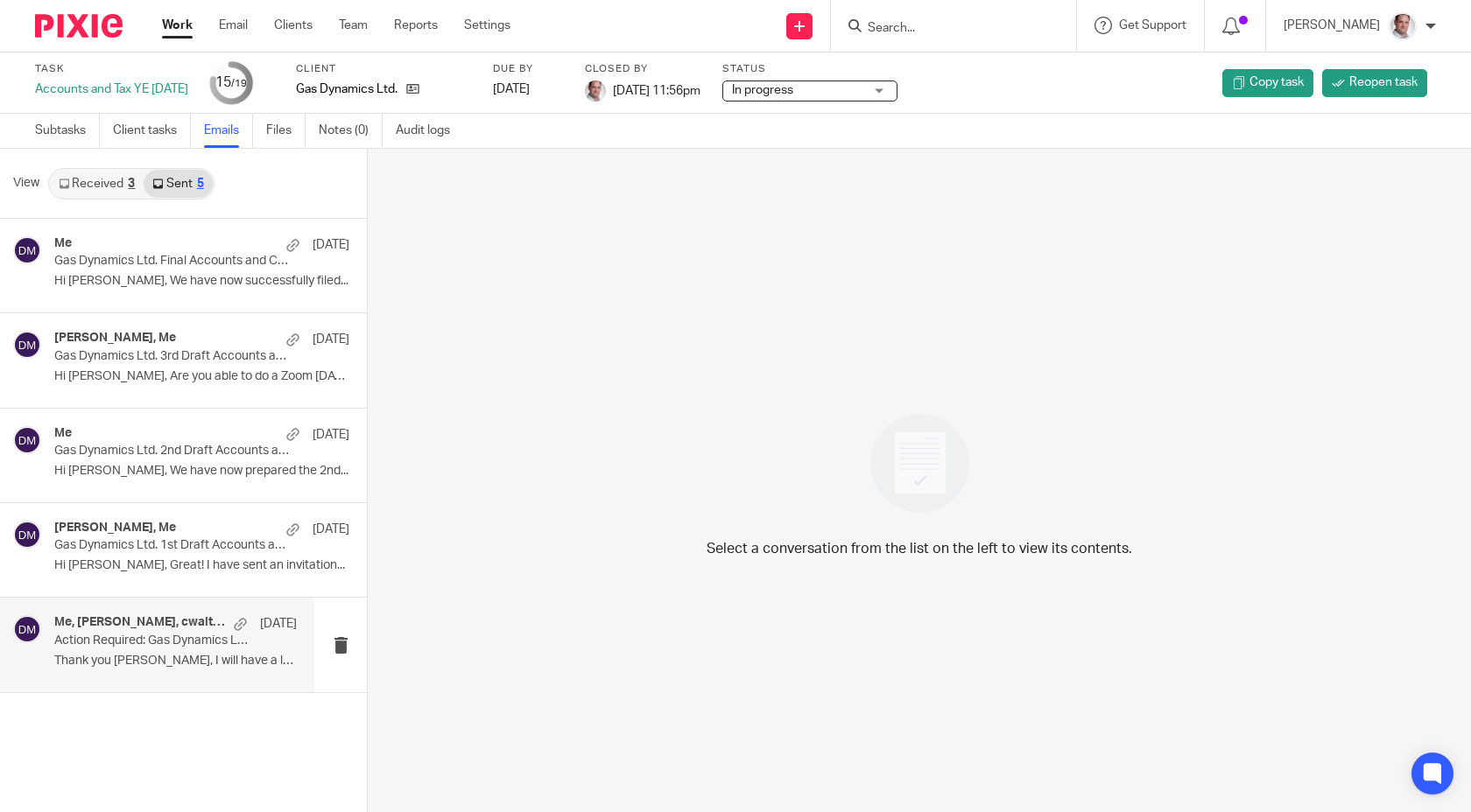
click at [182, 651] on div "Me, Craig Walton, cwalton 3 Dec Action Required: Gas Dynamics Ltd. YE 31 Jul 20…" at bounding box center [176, 645] width 243 height 58
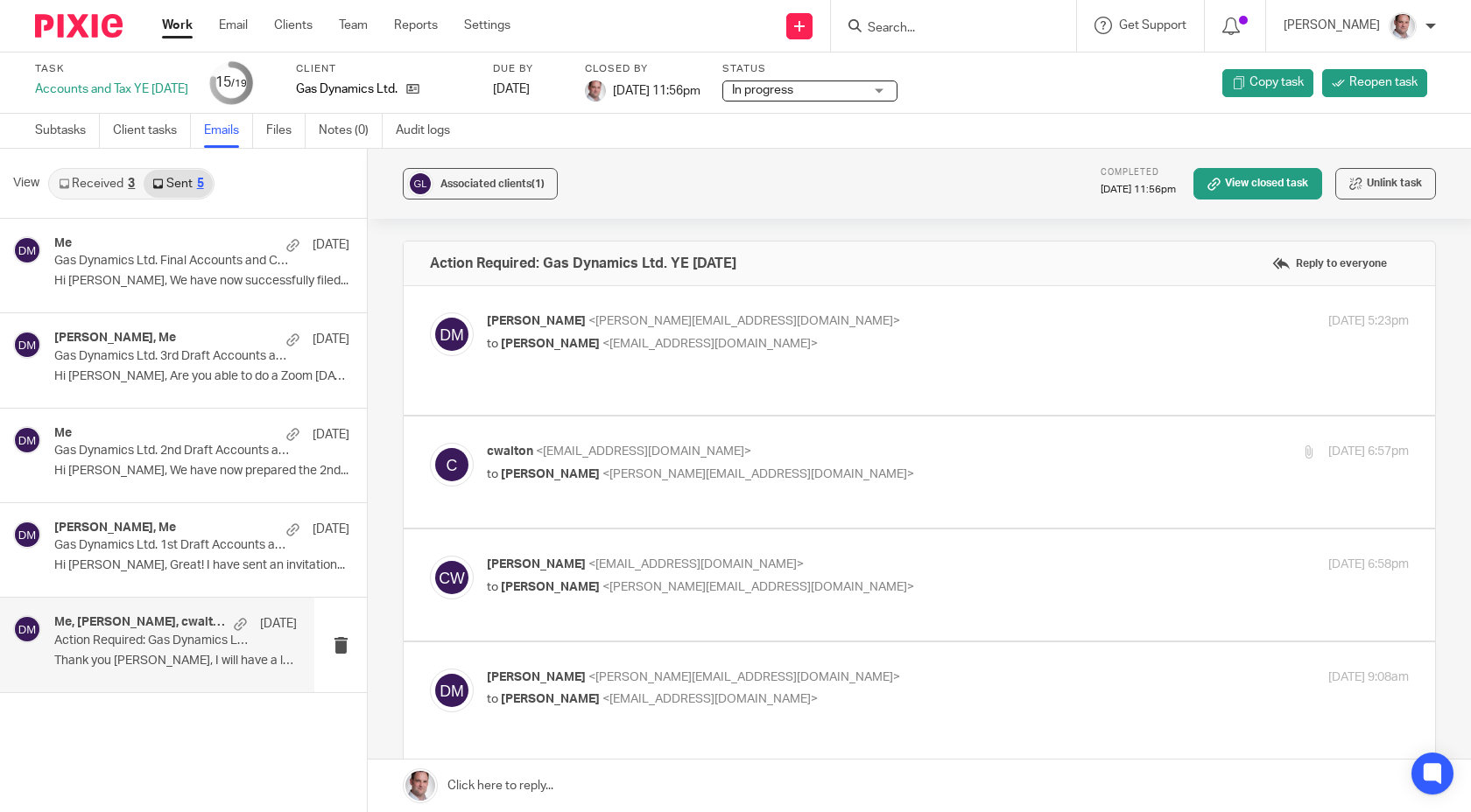
click at [670, 319] on span "<[PERSON_NAME][EMAIL_ADDRESS][DOMAIN_NAME]>" at bounding box center [744, 321] width 312 height 13
checkbox input "true"
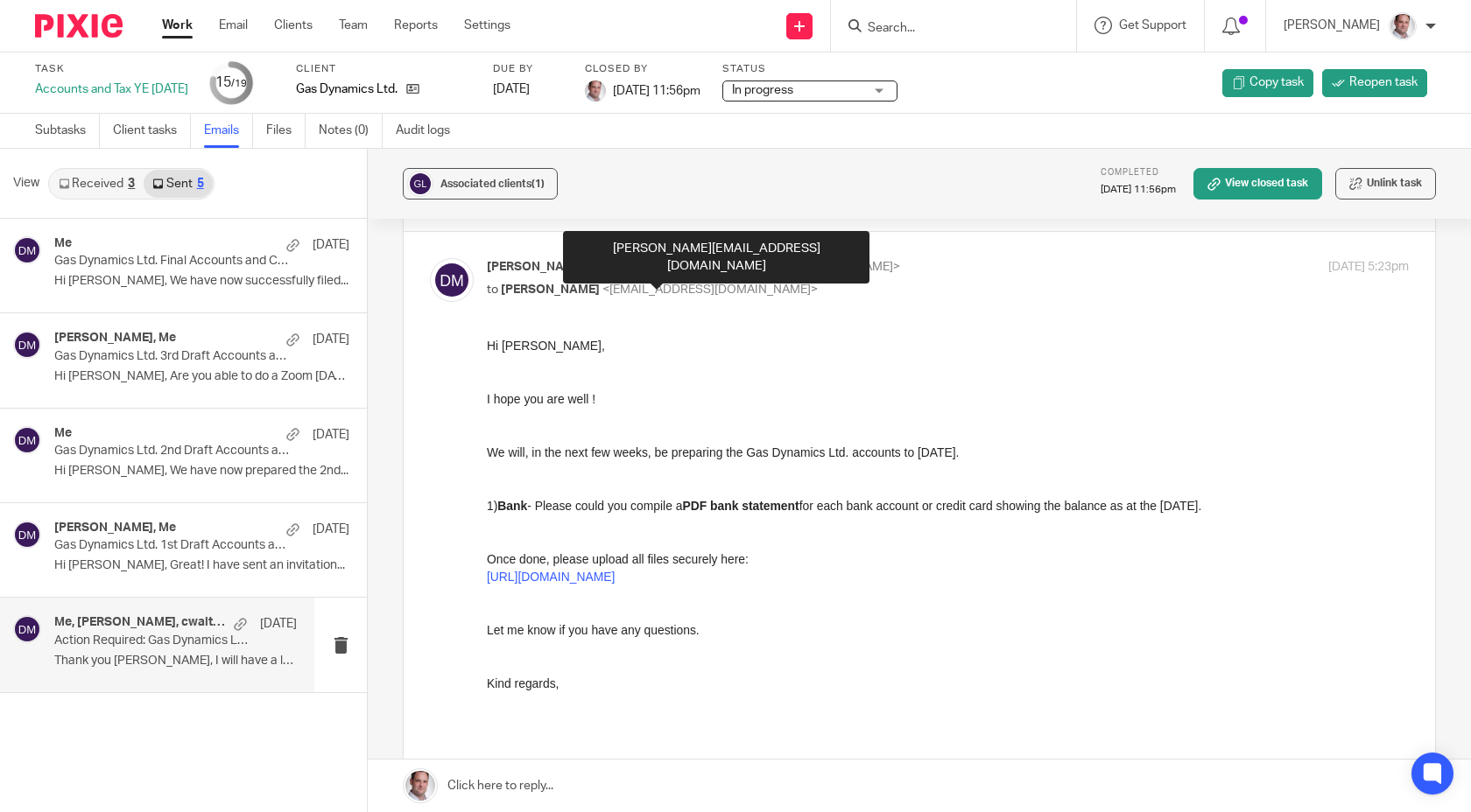
scroll to position [67, 0]
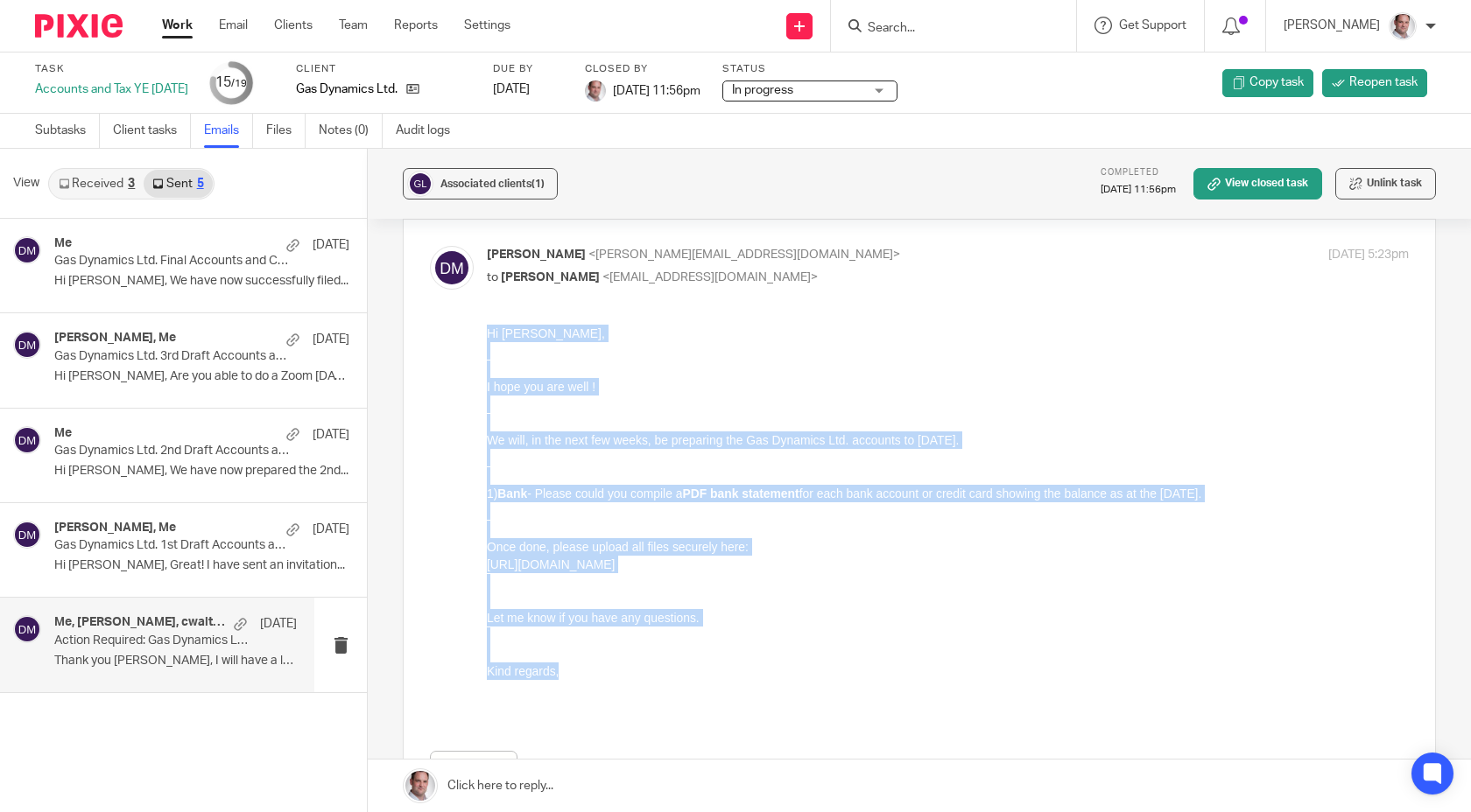
drag, startPoint x: 490, startPoint y: 331, endPoint x: 648, endPoint y: 672, distance: 375.8
click at [648, 672] on div "Hi Craig, I hope you are well ! We will, in the next few weeks, be preparing th…" at bounding box center [947, 520] width 922 height 391
click at [648, 672] on p "Kind regards," at bounding box center [947, 671] width 922 height 17
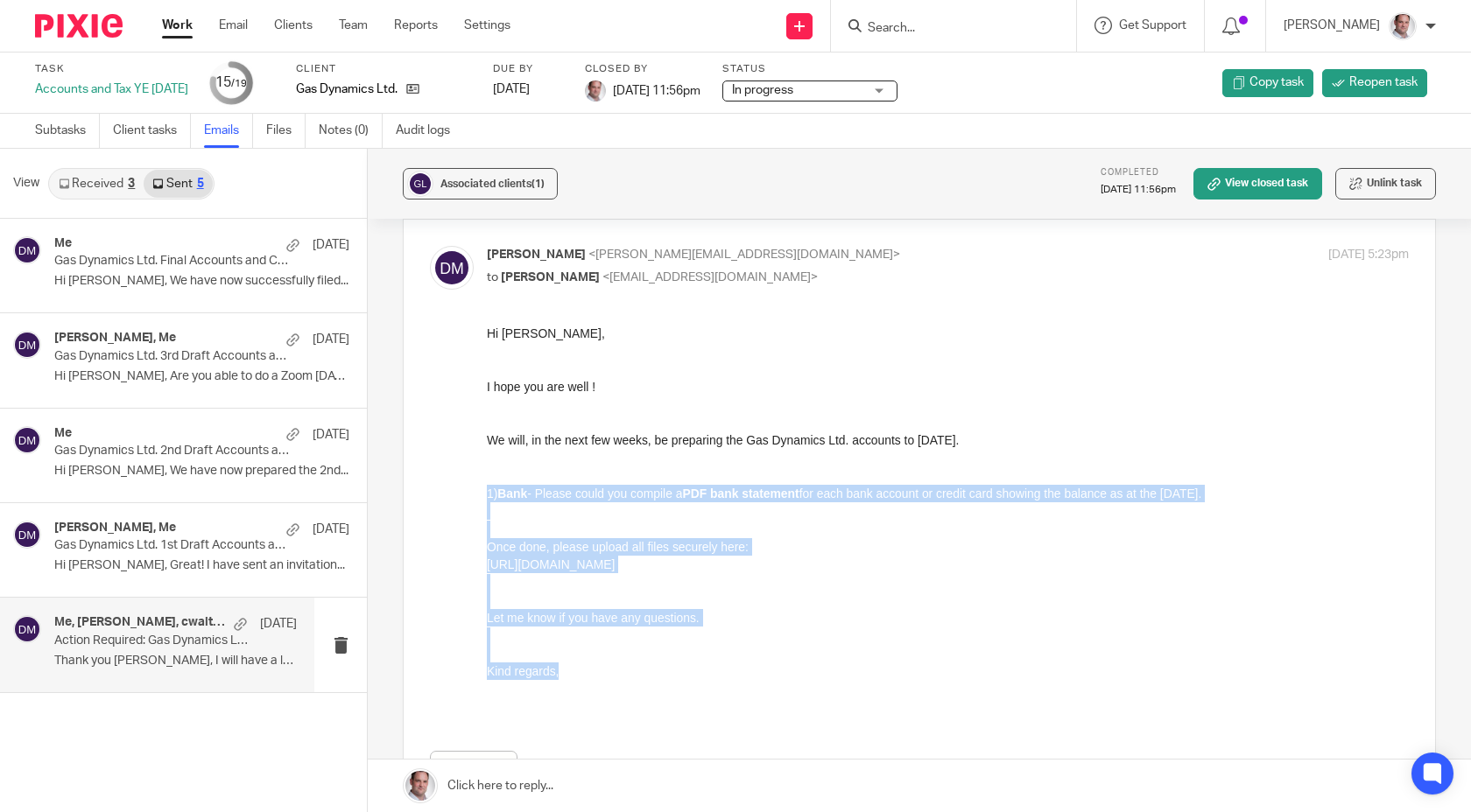
drag, startPoint x: 625, startPoint y: 670, endPoint x: 488, endPoint y: 498, distance: 219.9
click at [488, 498] on div "Hi Craig, I hope you are well ! We will, in the next few weeks, be preparing th…" at bounding box center [947, 520] width 922 height 391
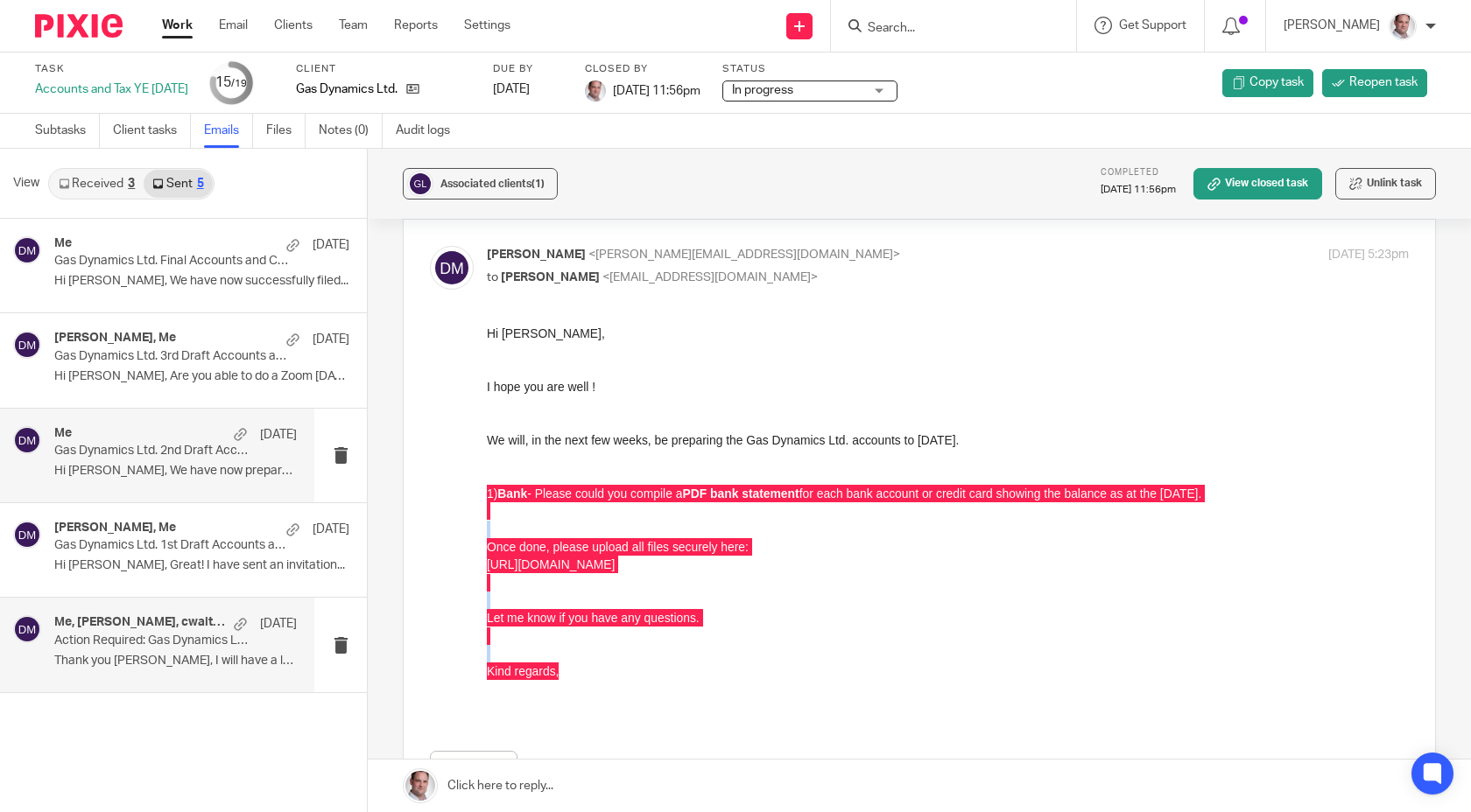
click at [139, 452] on p "Gas Dynamics Ltd. 2nd Draft Accounts and Corporation Tax Return (to include the…" at bounding box center [152, 451] width 194 height 15
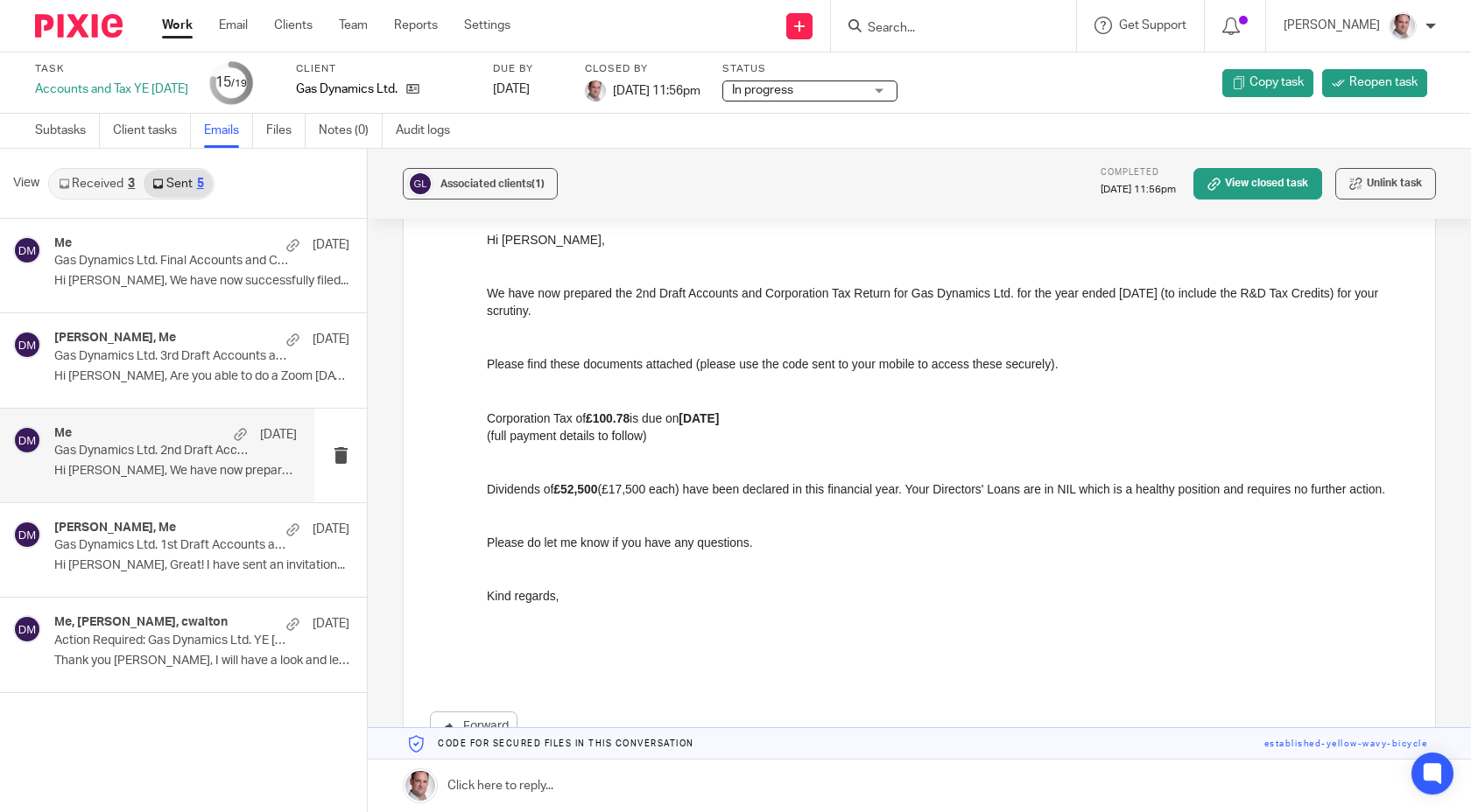
scroll to position [235, 0]
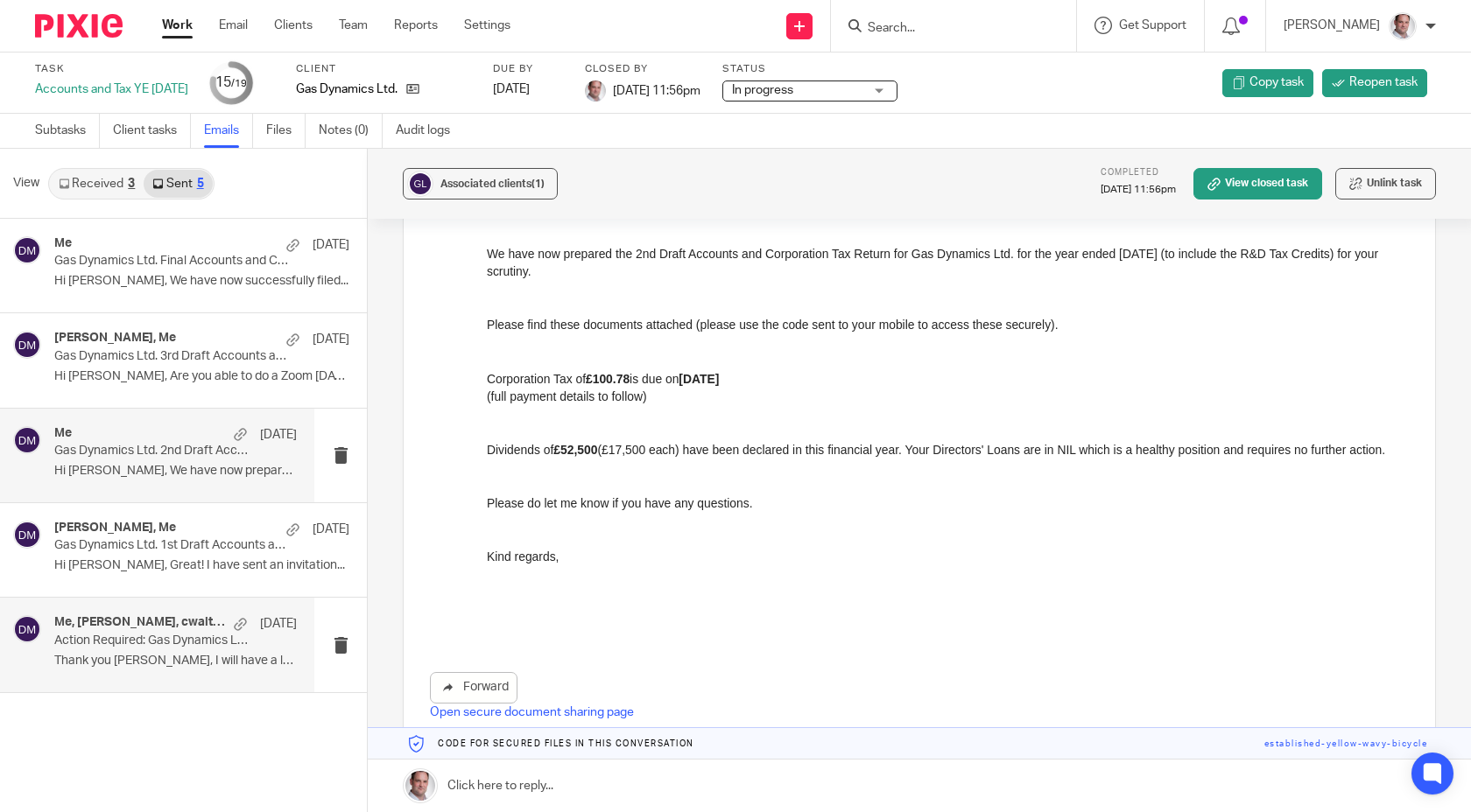
click at [110, 649] on div "Me, Craig Walton, cwalton 3 Dec Action Required: Gas Dynamics Ltd. YE 31 Jul 20…" at bounding box center [176, 645] width 243 height 58
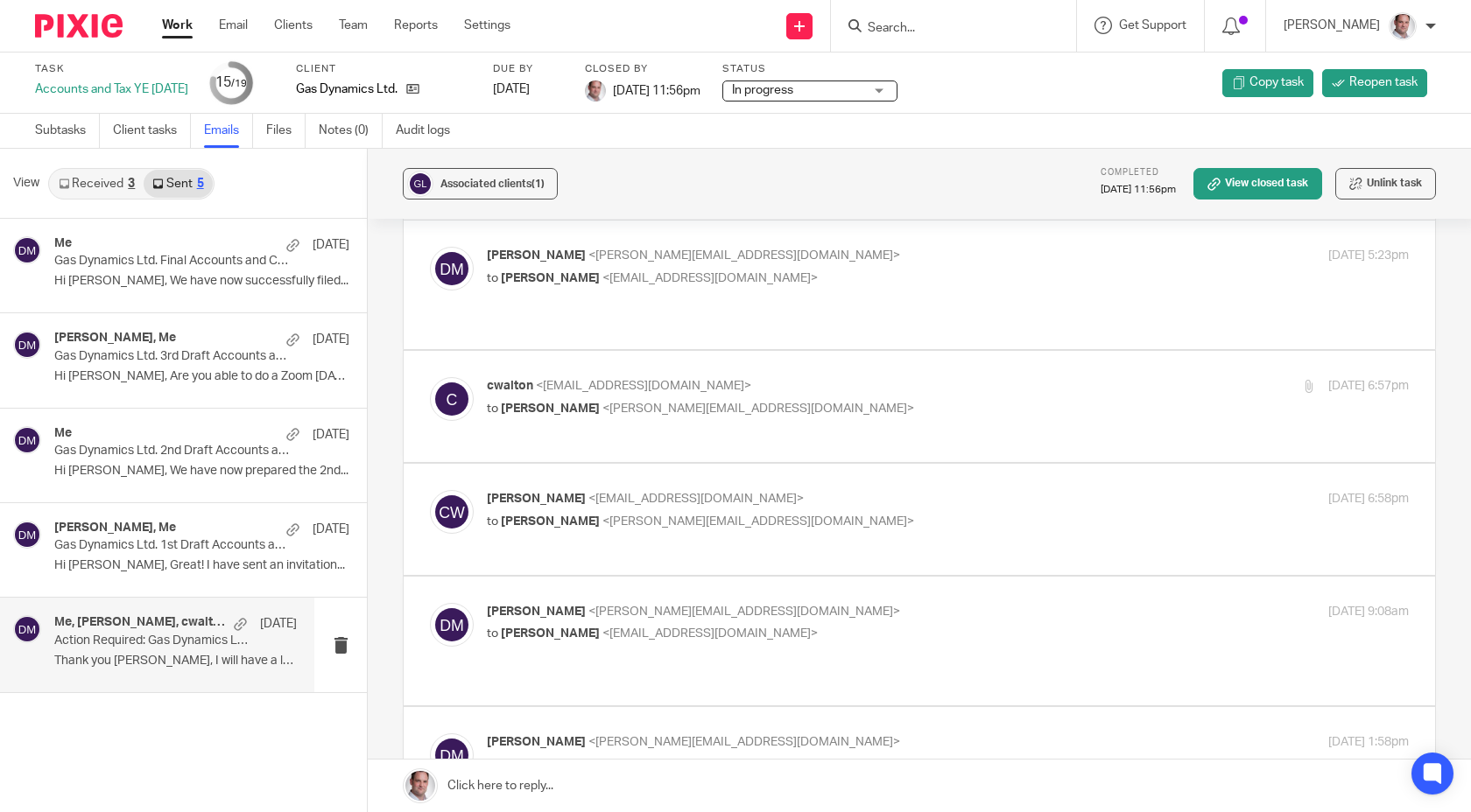
scroll to position [80, 0]
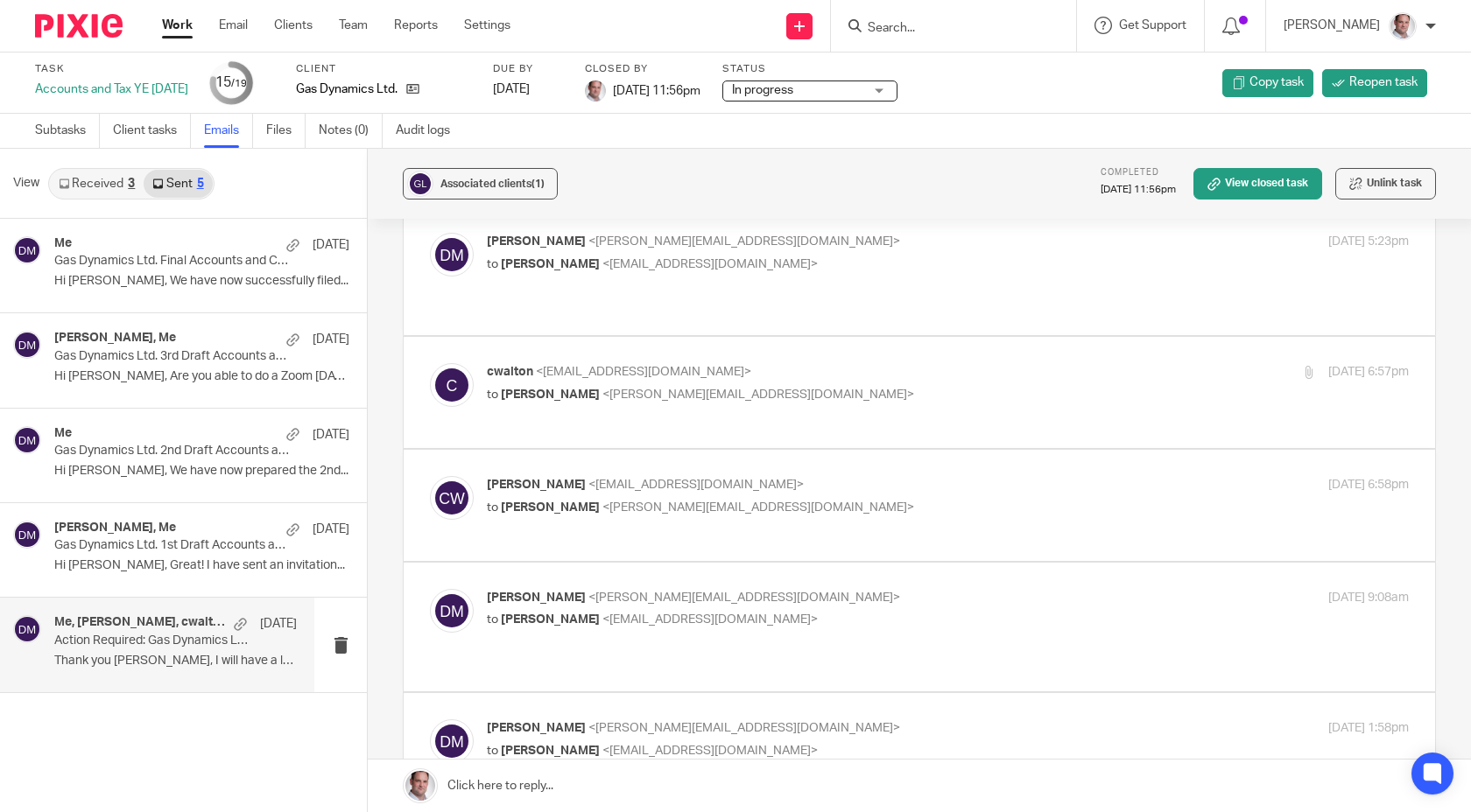
click at [582, 520] on div "Craig Walton <cwalton@gasdynamics.co.uk> to David Munro <david@munroandpartners…" at bounding box center [947, 497] width 922 height 44
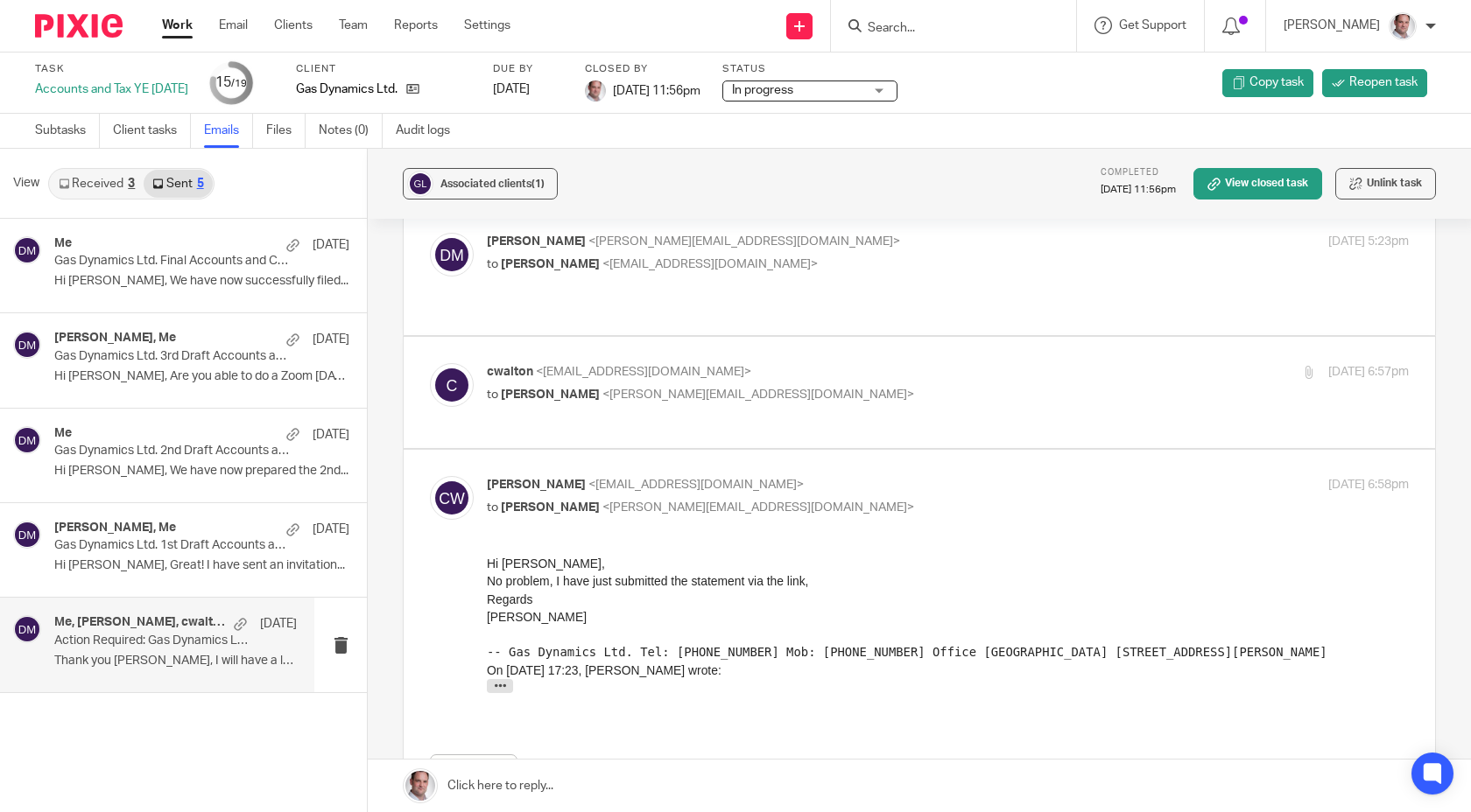
scroll to position [0, 0]
click at [582, 520] on div "Craig Walton <cwalton@gasdynamics.co.uk> to David Munro <david@munroandpartners…" at bounding box center [947, 497] width 922 height 44
checkbox input "false"
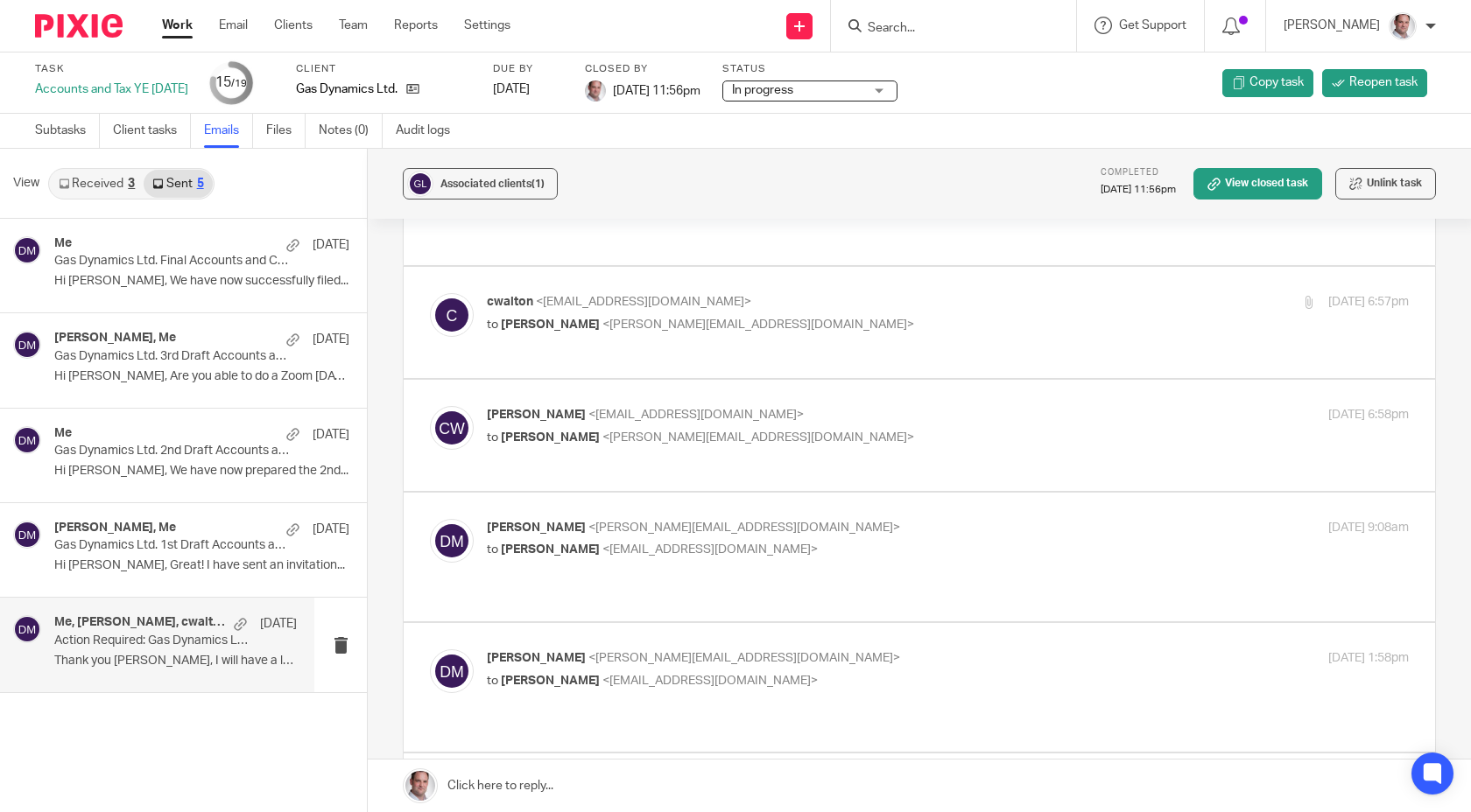
scroll to position [222, 0]
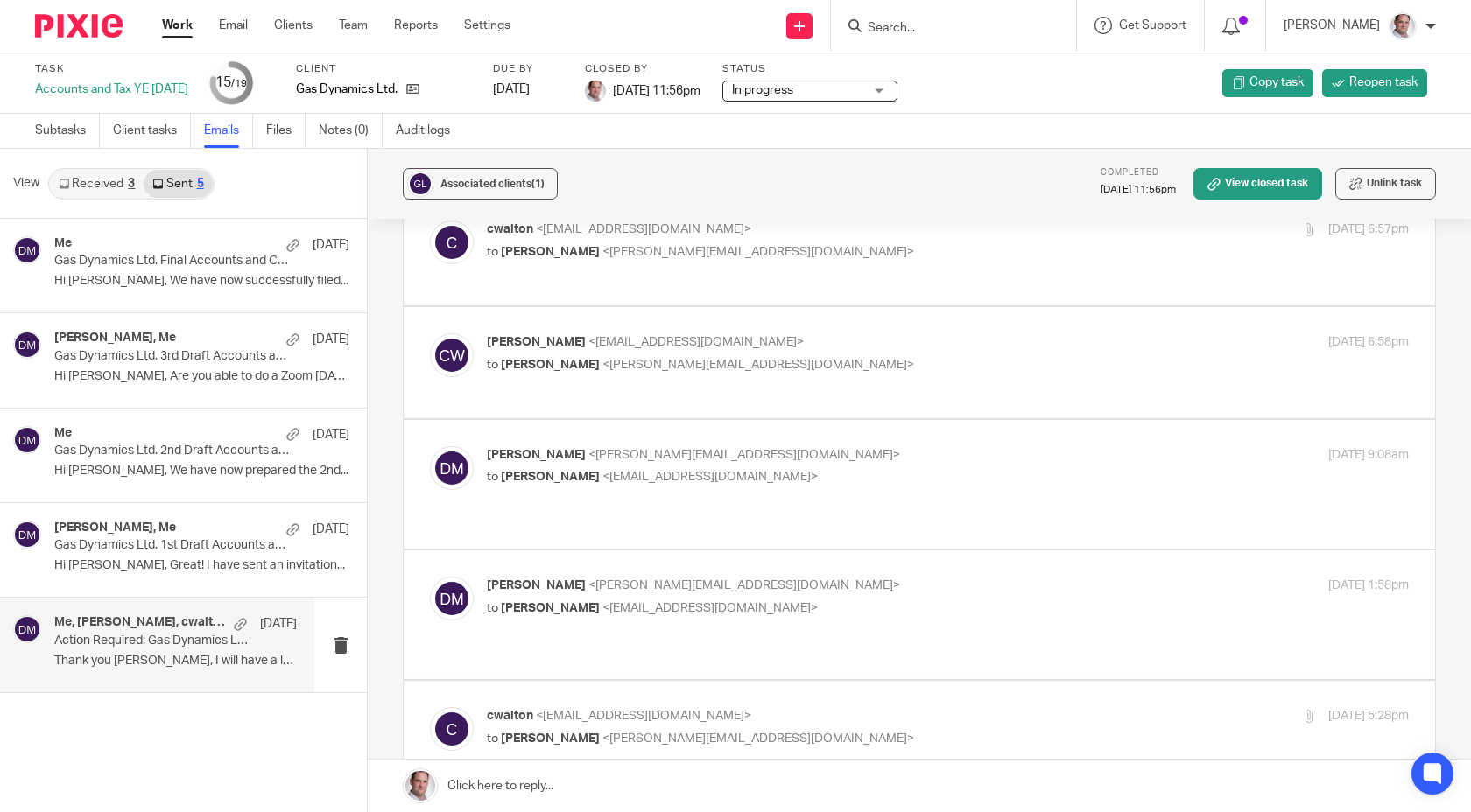
click at [586, 471] on div "David Munro <david@munroandpartners.com> to Craig Walton <cwalton@gasdynamics.c…" at bounding box center [794, 466] width 615 height 40
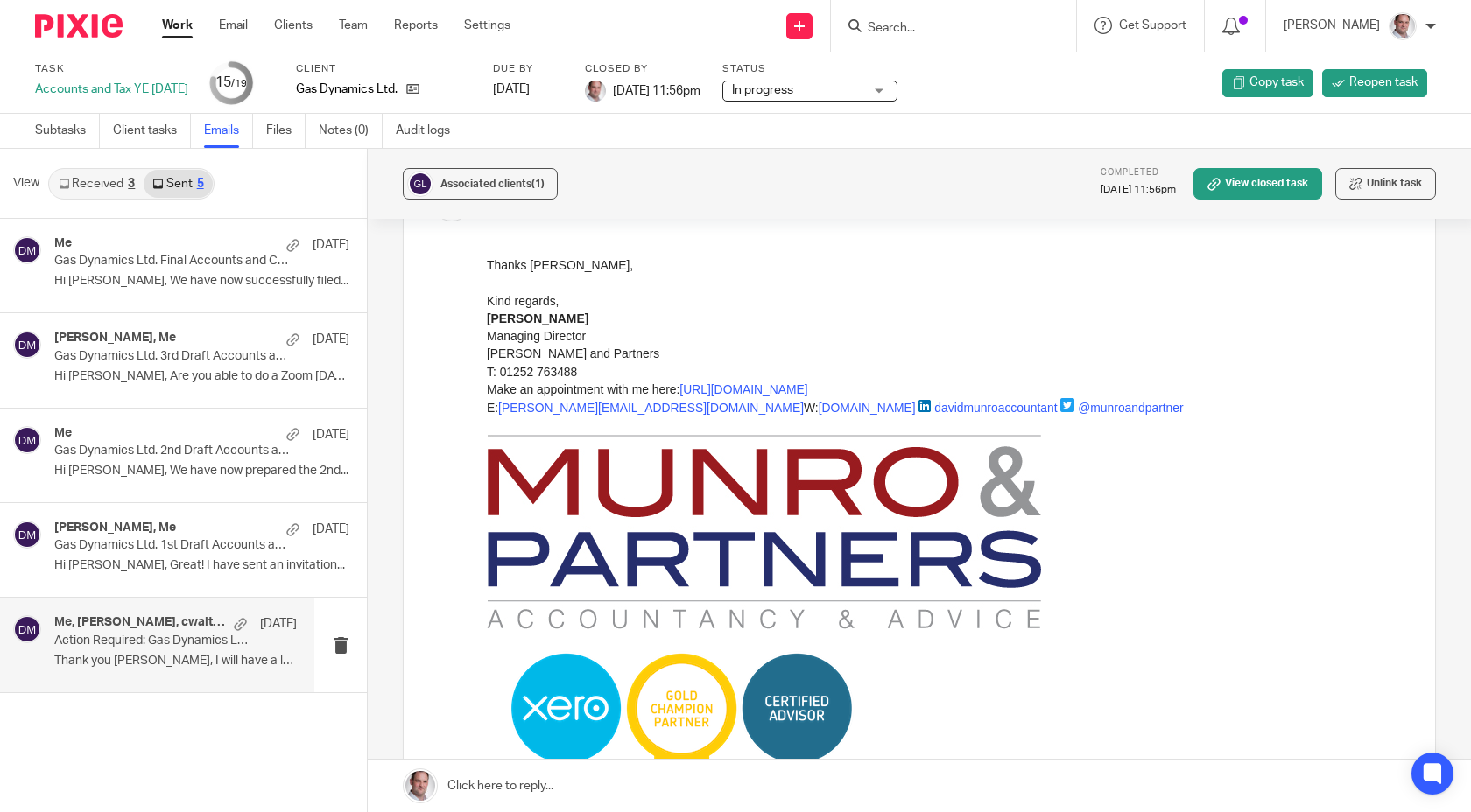
scroll to position [389, 0]
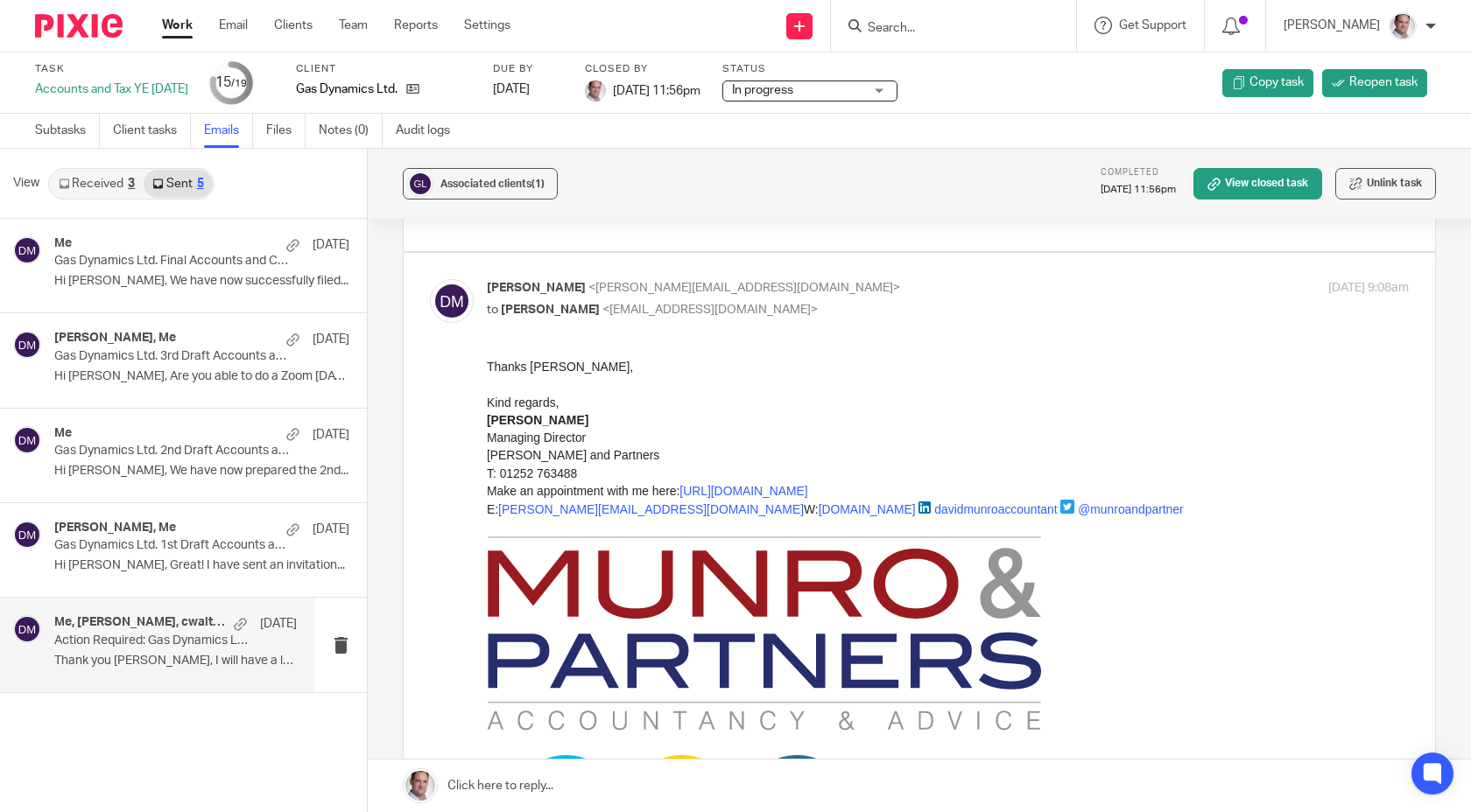
click at [706, 287] on span "<[PERSON_NAME][EMAIL_ADDRESS][DOMAIN_NAME]>" at bounding box center [744, 288] width 312 height 13
checkbox input "false"
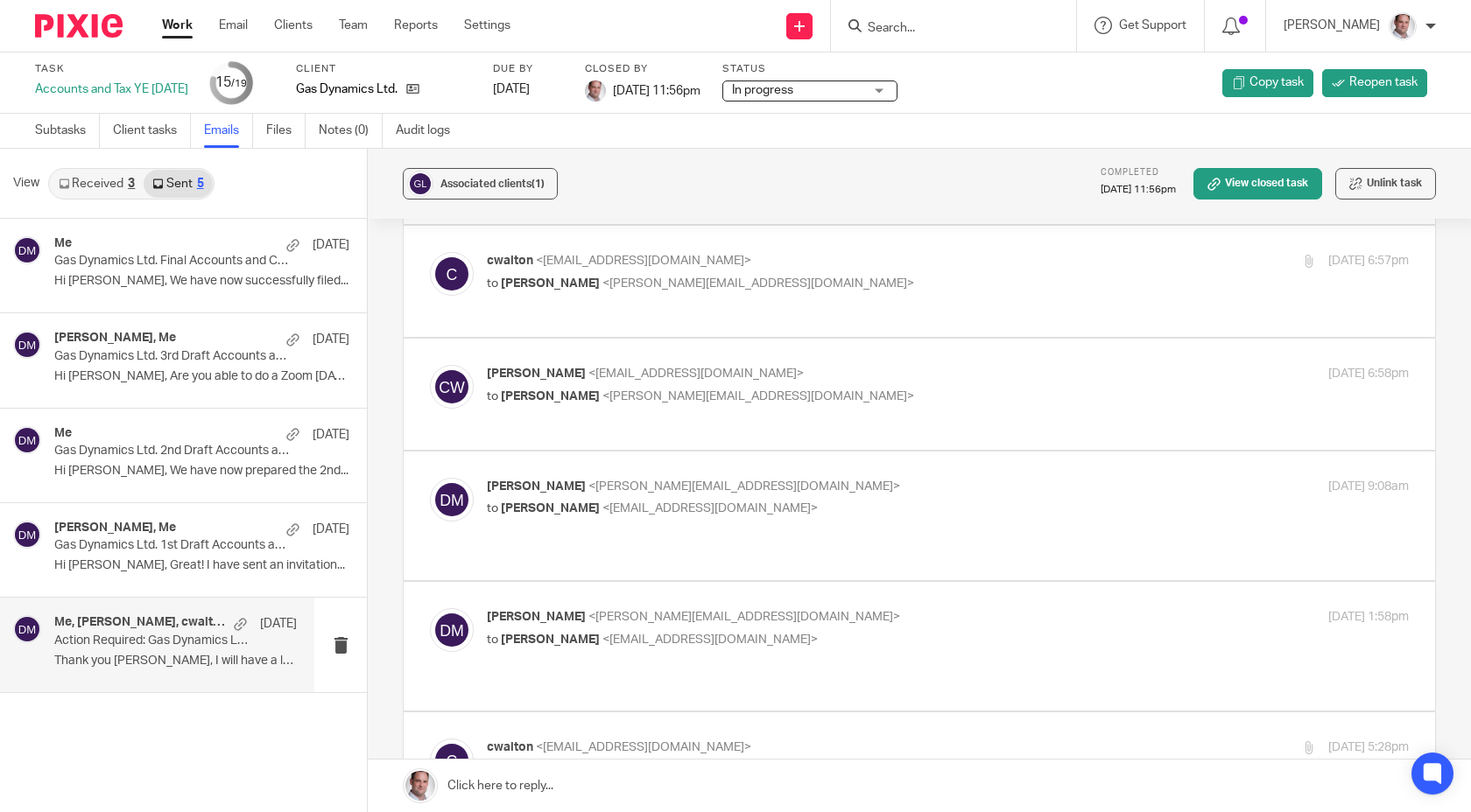
scroll to position [0, 0]
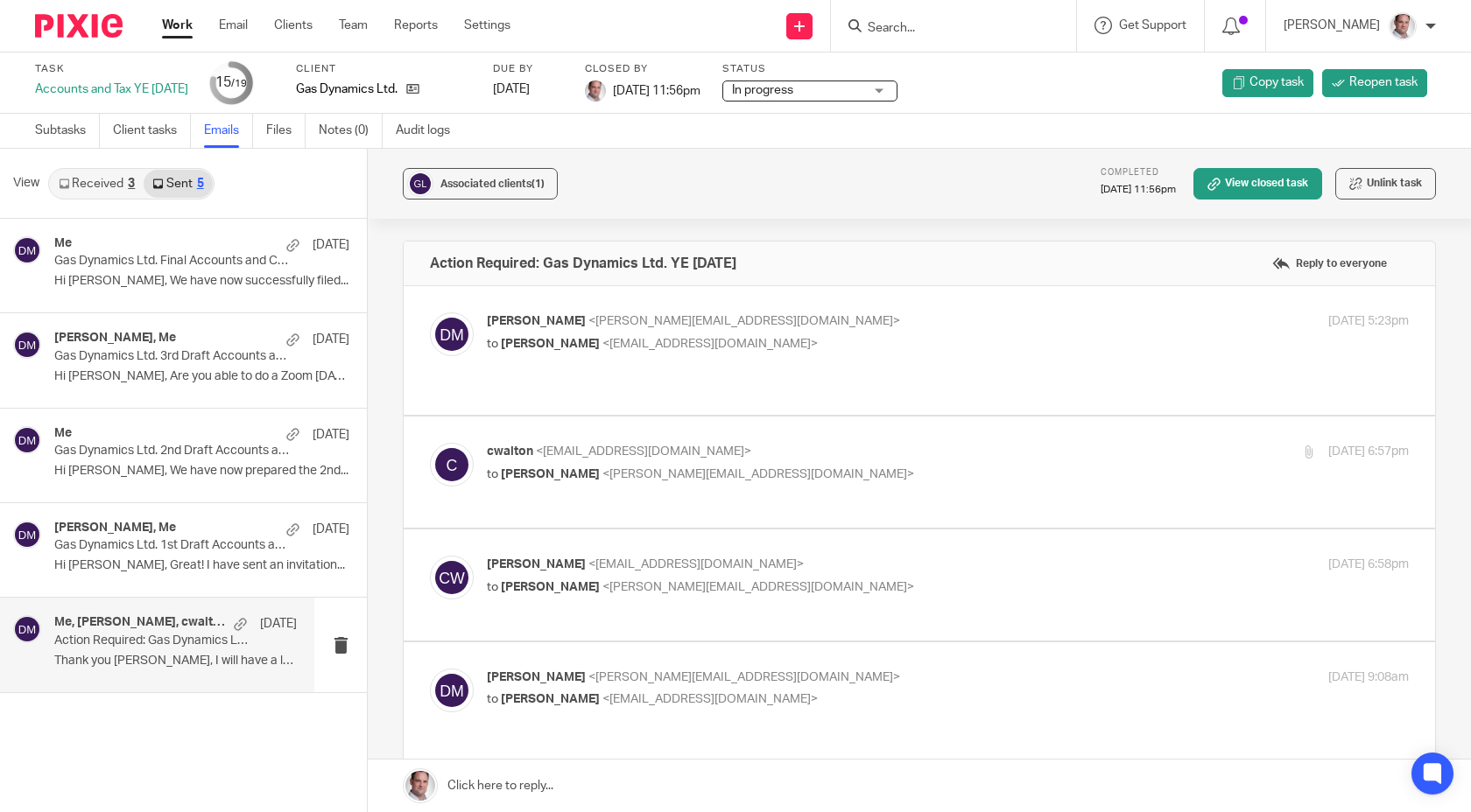
click at [694, 289] on label at bounding box center [920, 351] width 1032 height 129
click at [430, 312] on input "checkbox" at bounding box center [429, 312] width 1 height 1
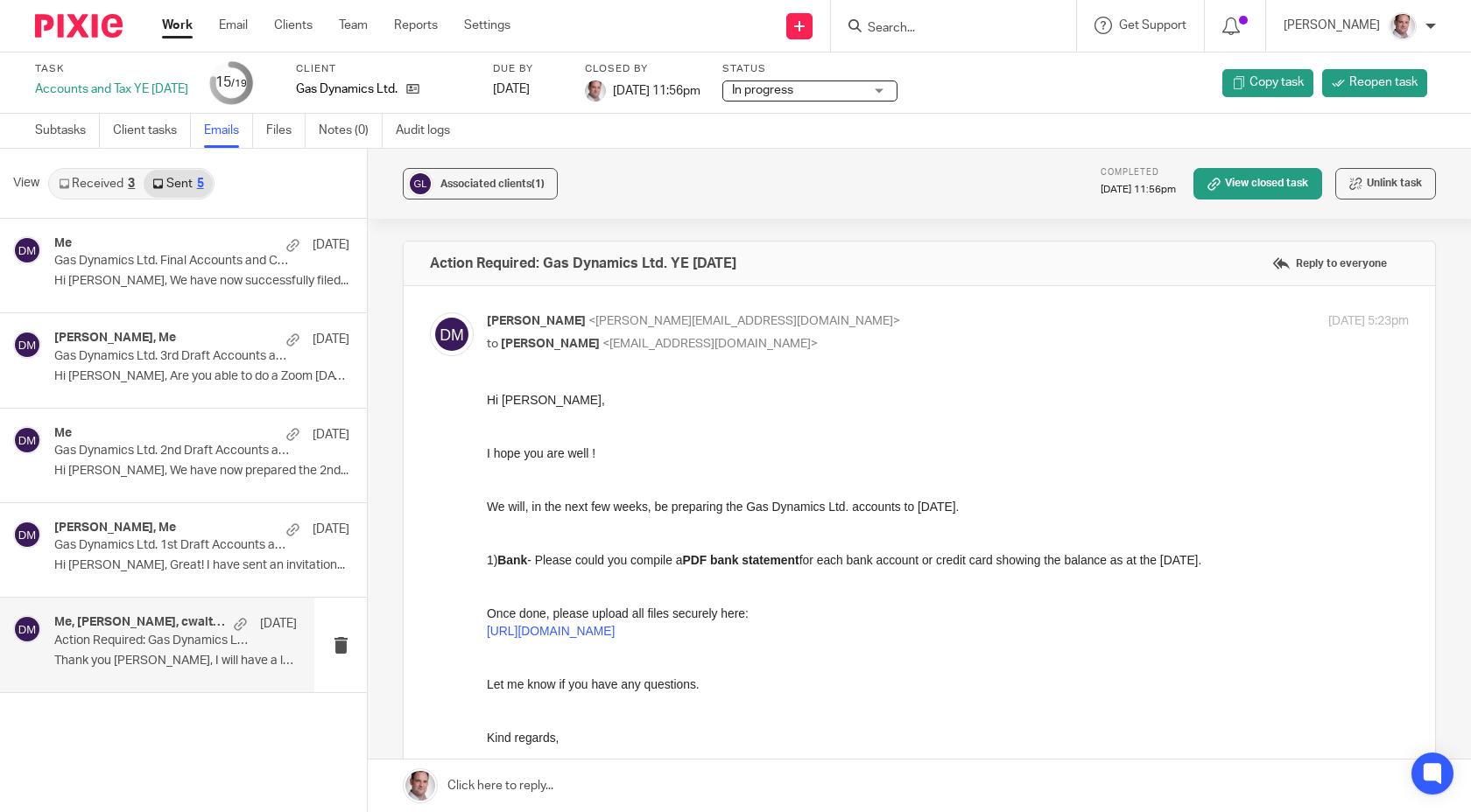
click at [663, 317] on span "<[PERSON_NAME][EMAIL_ADDRESS][DOMAIN_NAME]>" at bounding box center [744, 321] width 312 height 13
checkbox input "false"
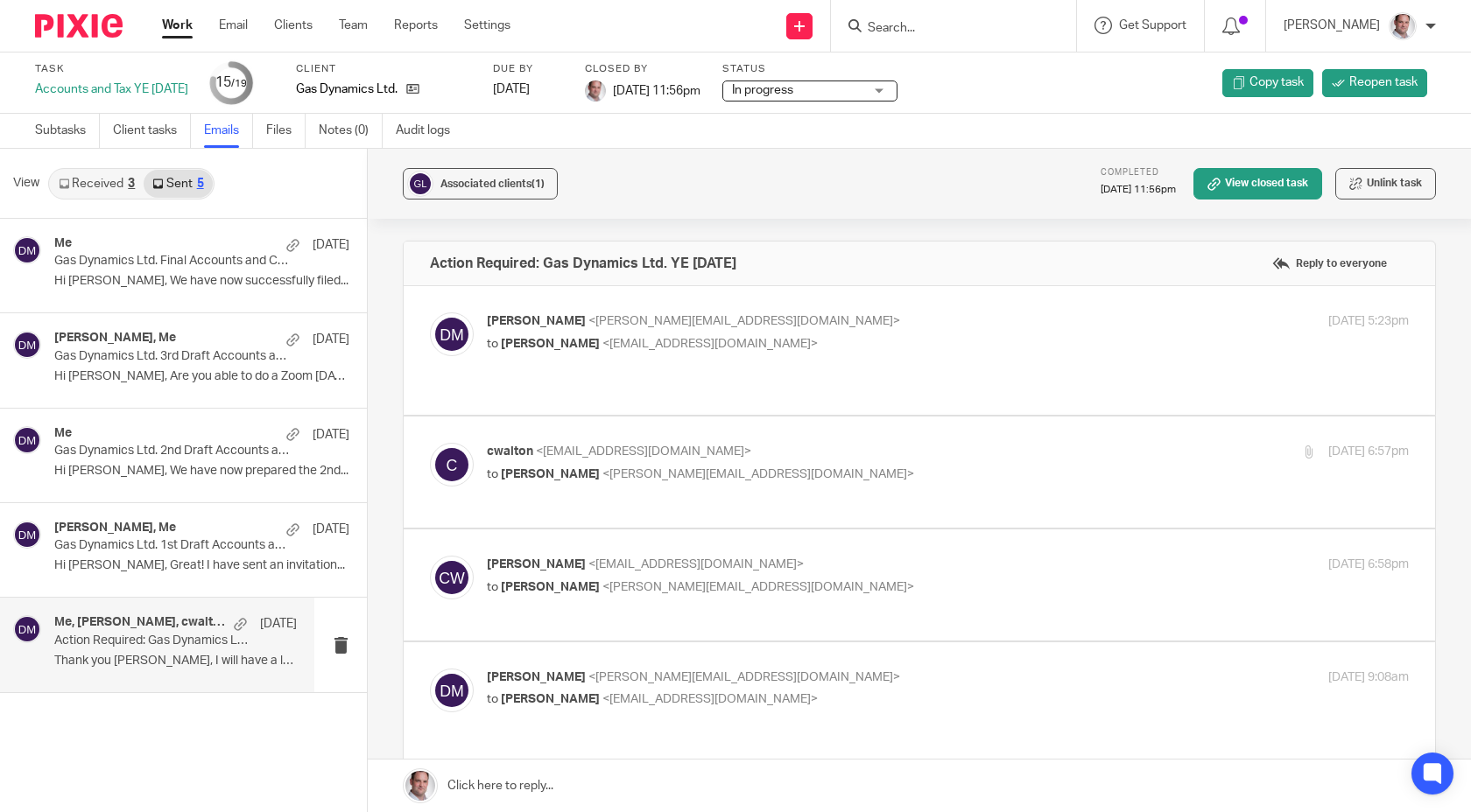
click at [955, 30] on input "Search" at bounding box center [944, 29] width 157 height 16
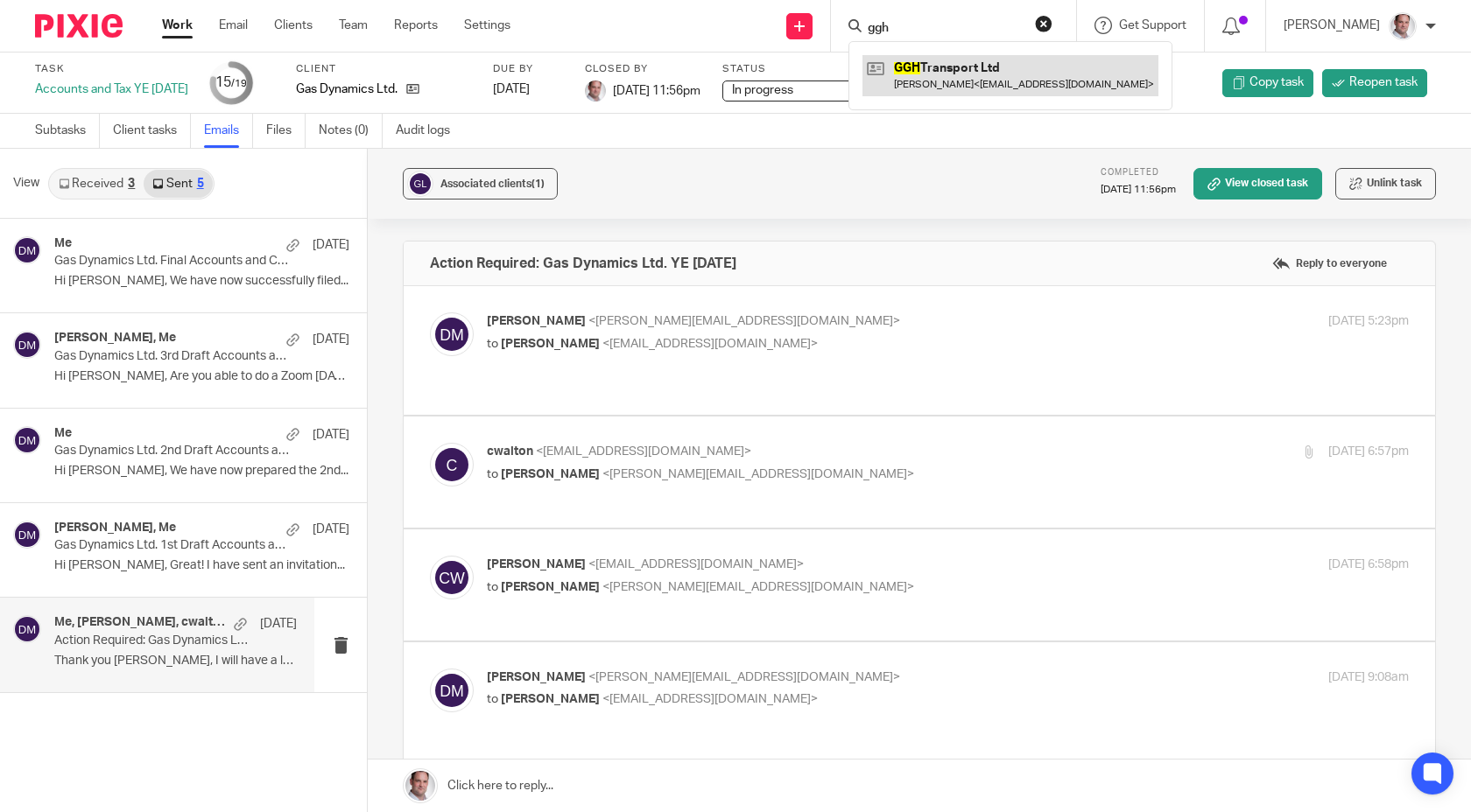
type input "ggh"
click at [981, 83] on link at bounding box center [1010, 75] width 296 height 40
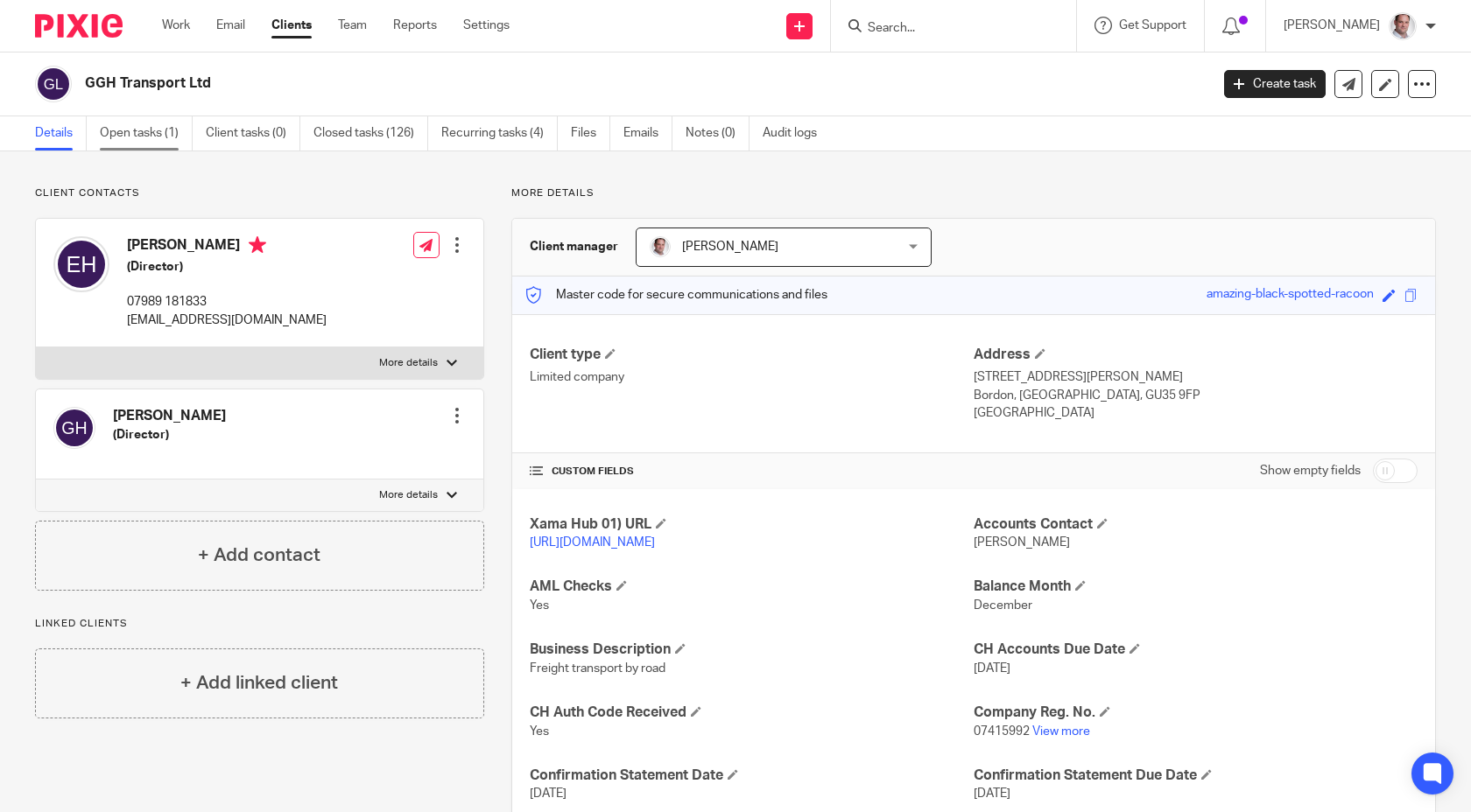
click at [120, 134] on link "Open tasks (1)" at bounding box center [147, 133] width 93 height 34
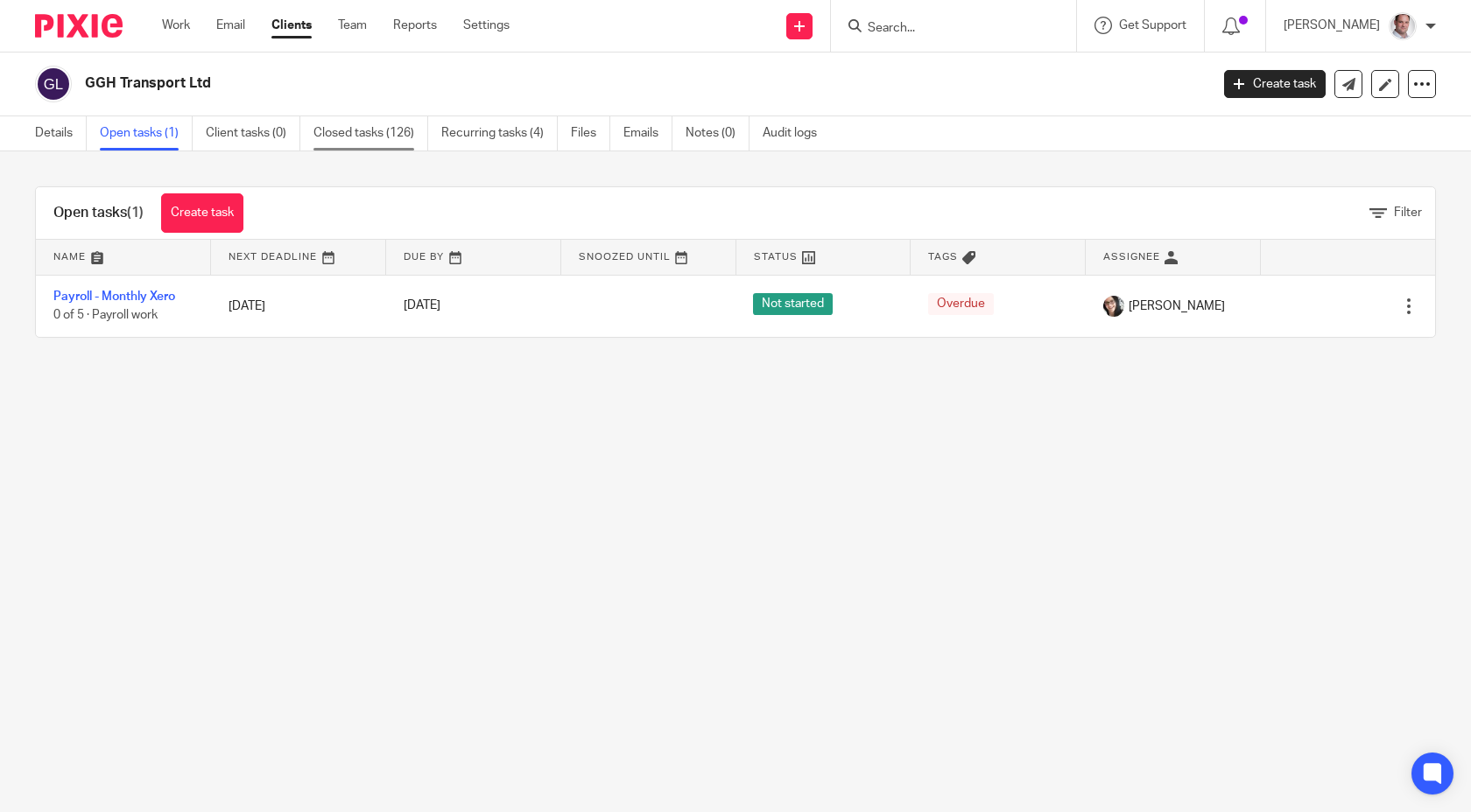
click at [375, 134] on link "Closed tasks (126)" at bounding box center [371, 133] width 115 height 34
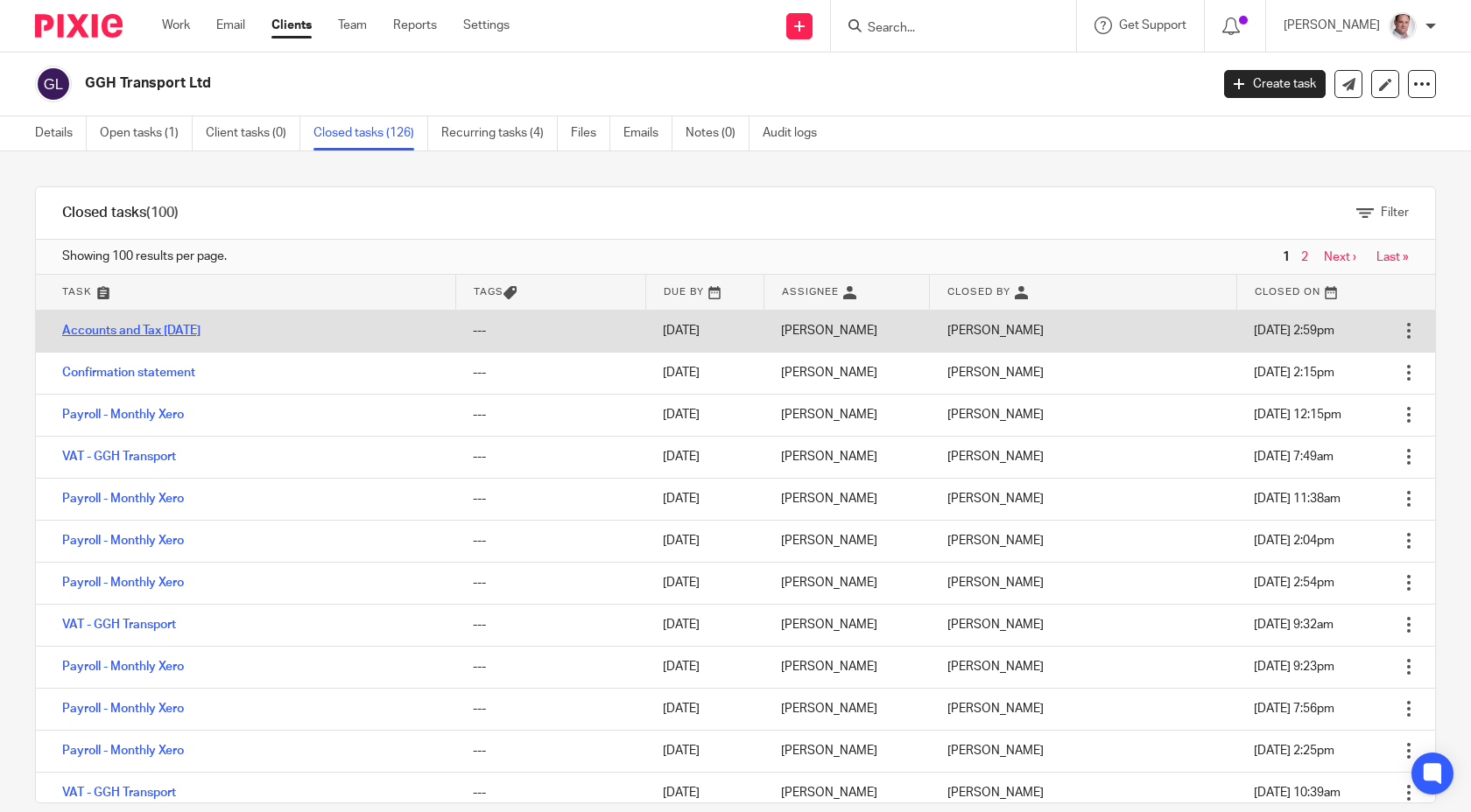
click at [129, 326] on link "Accounts and Tax [DATE]" at bounding box center [131, 330] width 138 height 13
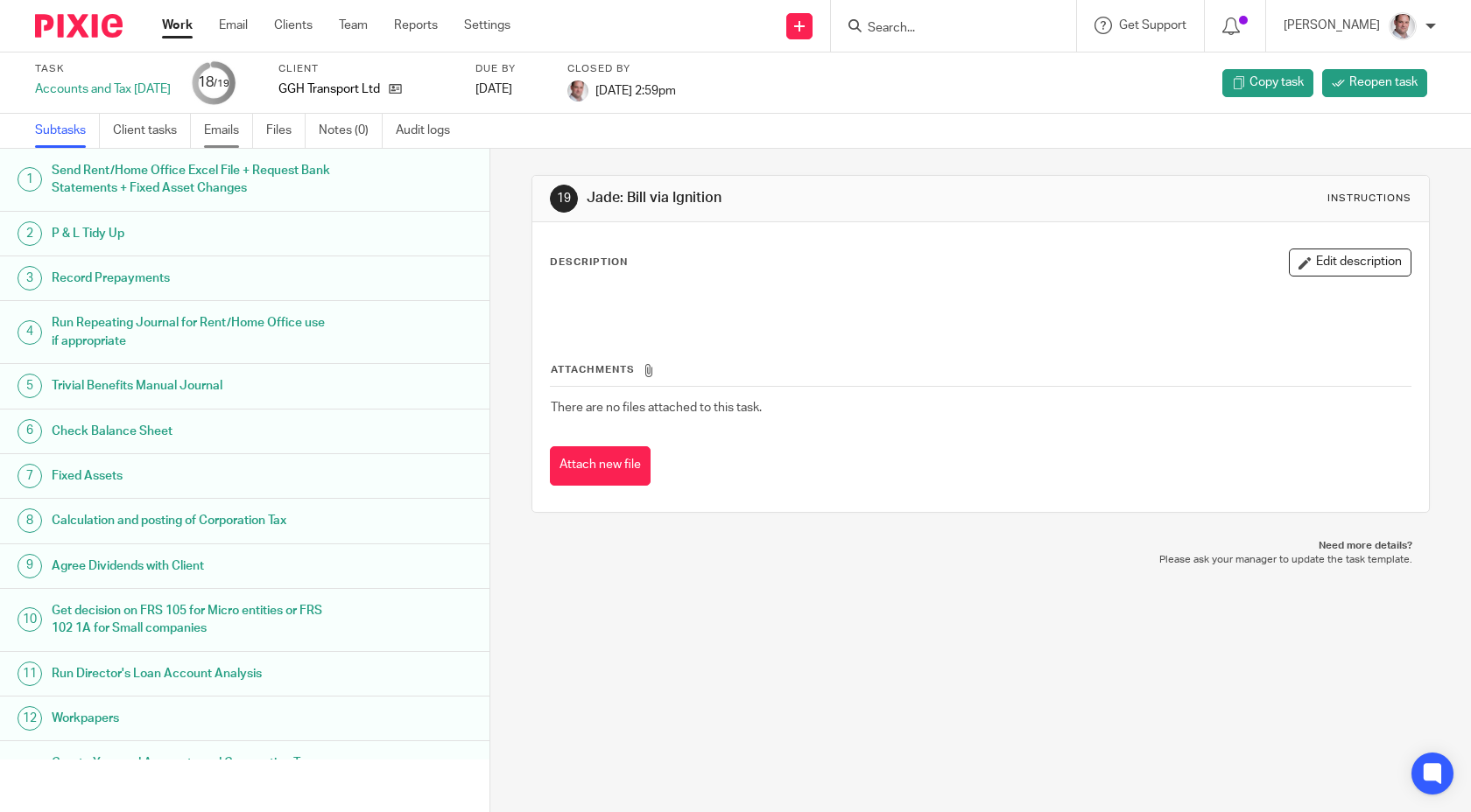
click at [222, 138] on link "Emails" at bounding box center [228, 130] width 49 height 34
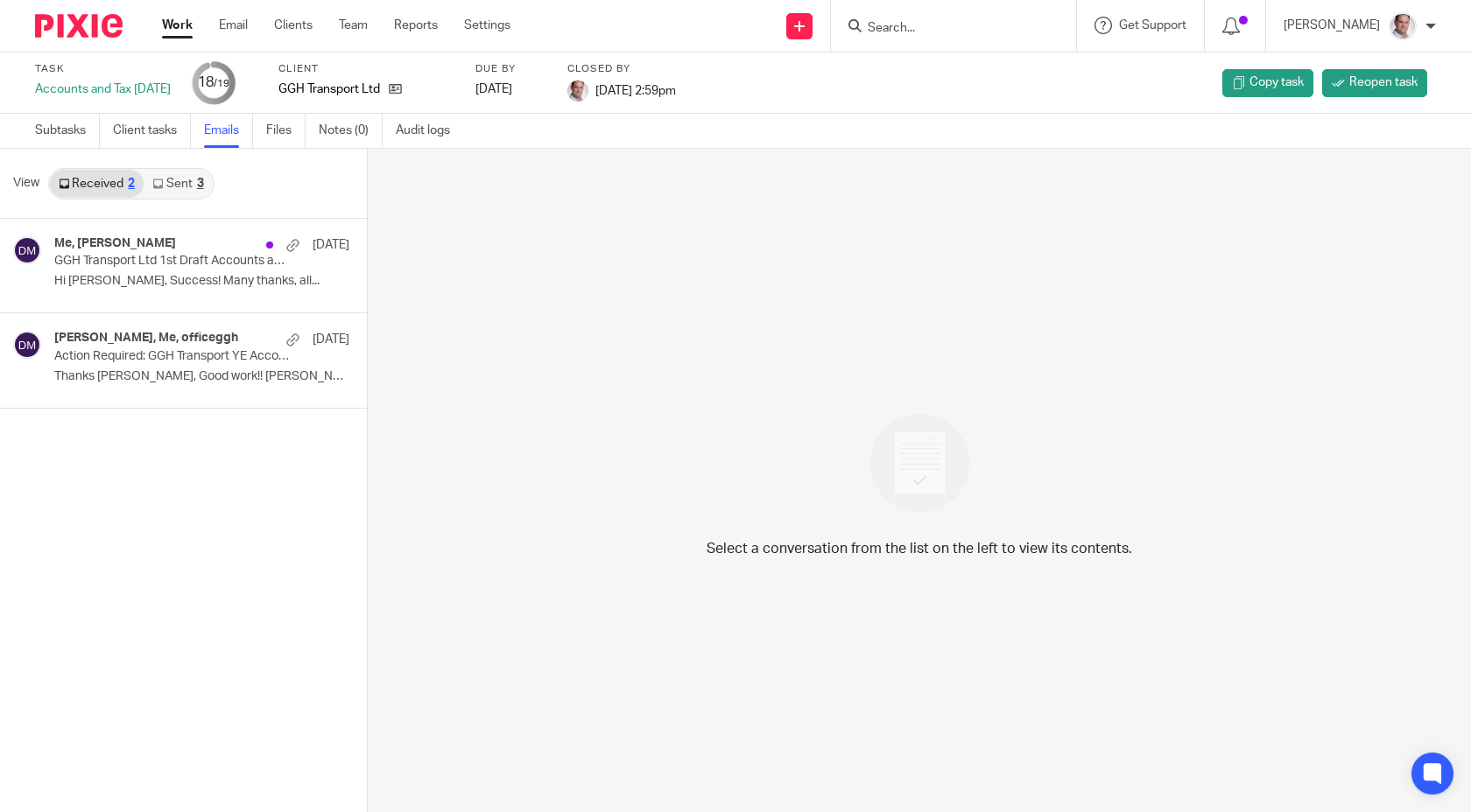
click at [182, 189] on link "Sent 3" at bounding box center [178, 184] width 68 height 28
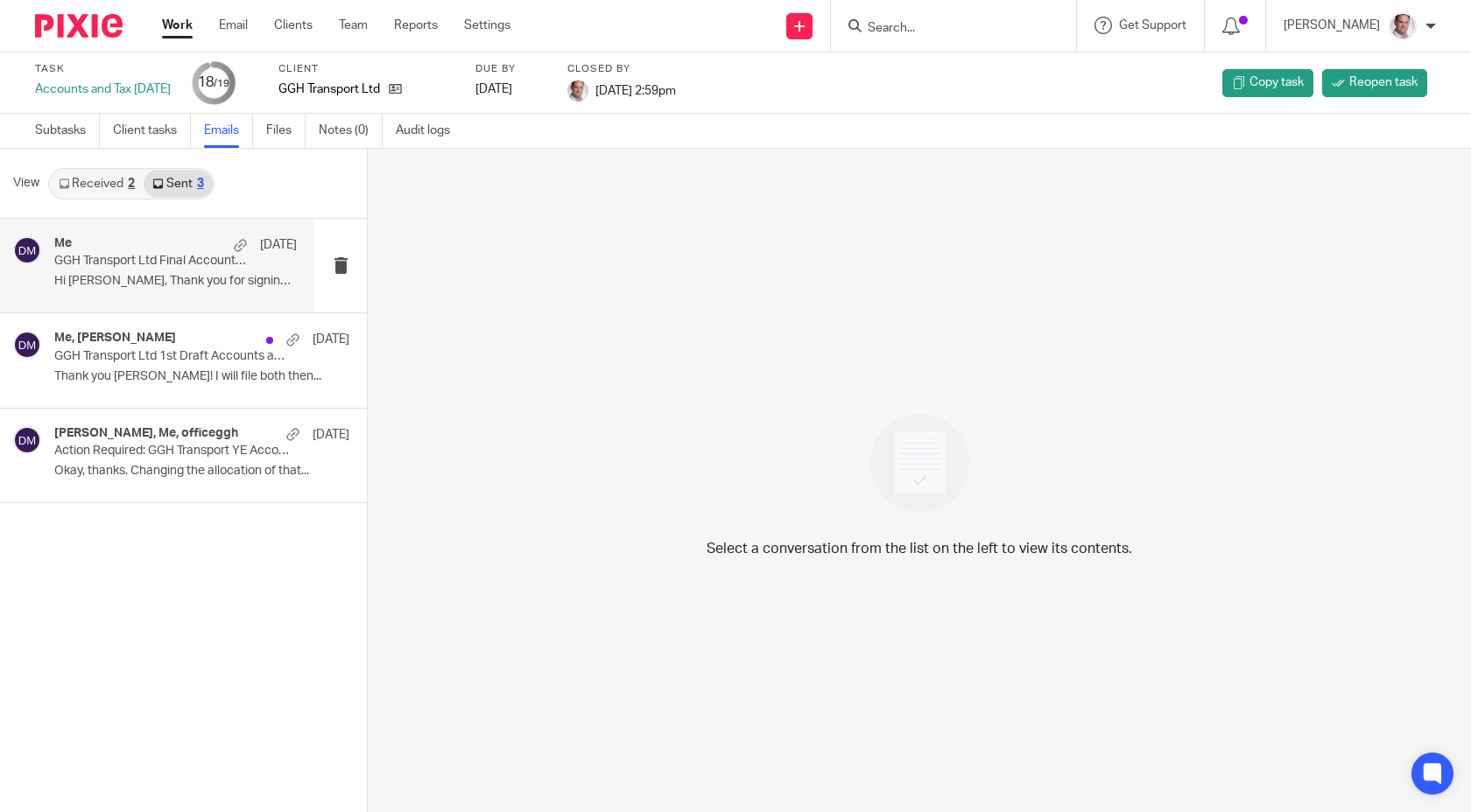
click at [167, 240] on div "Me 9 Sep" at bounding box center [176, 245] width 243 height 17
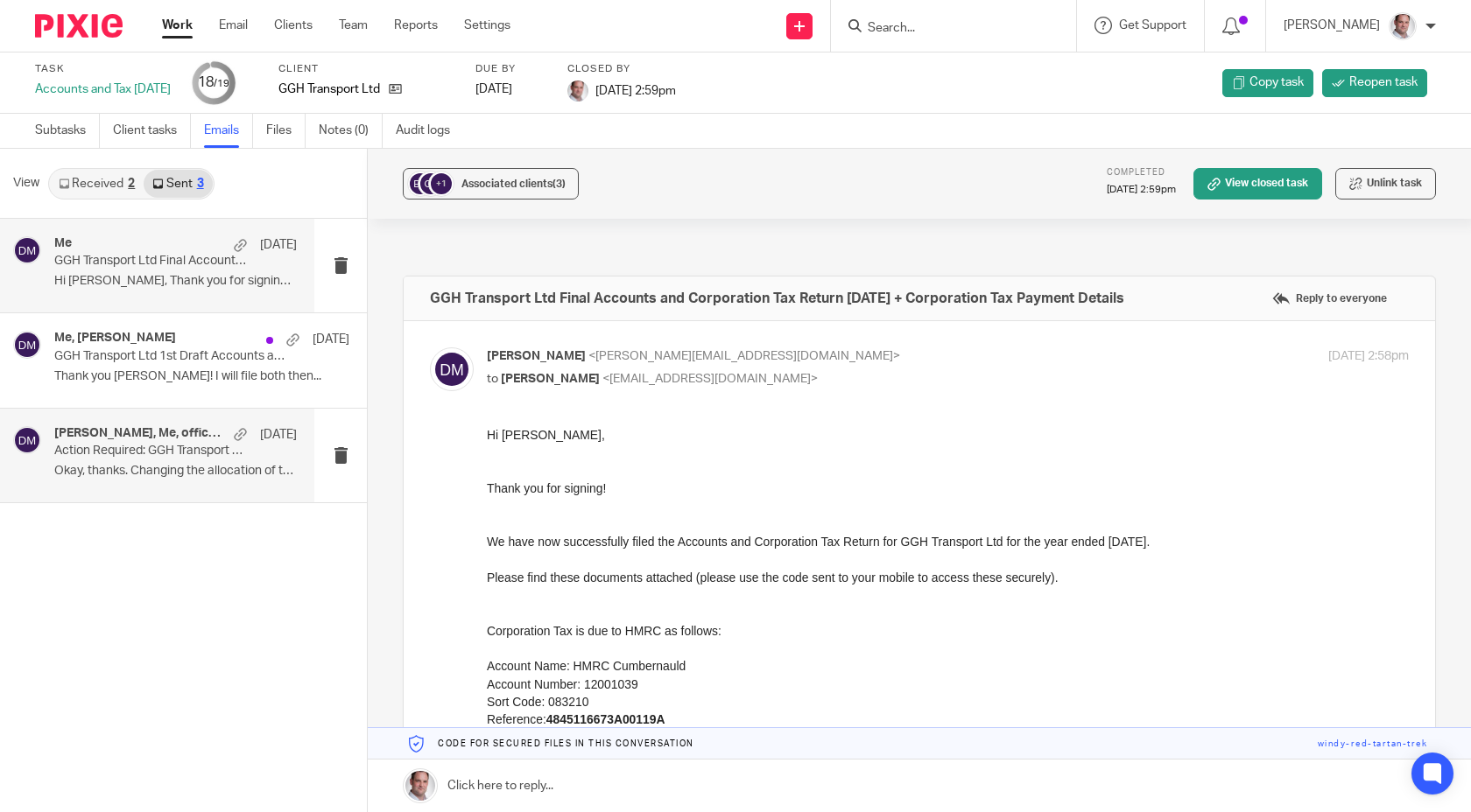
click at [111, 449] on p "Action Required: GGH Transport YE Accounts 31 Dec 2024" at bounding box center [152, 451] width 194 height 15
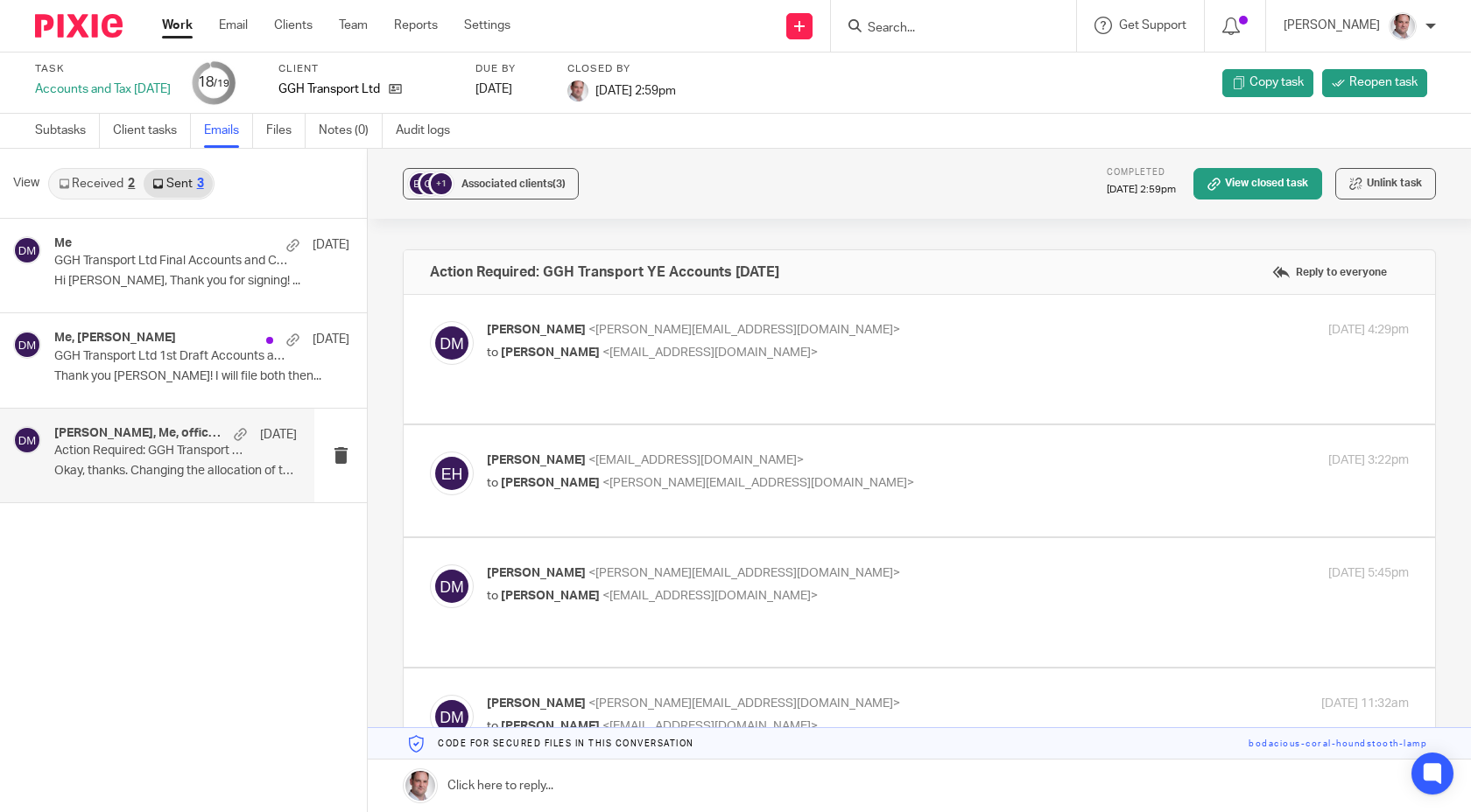
scroll to position [4, 0]
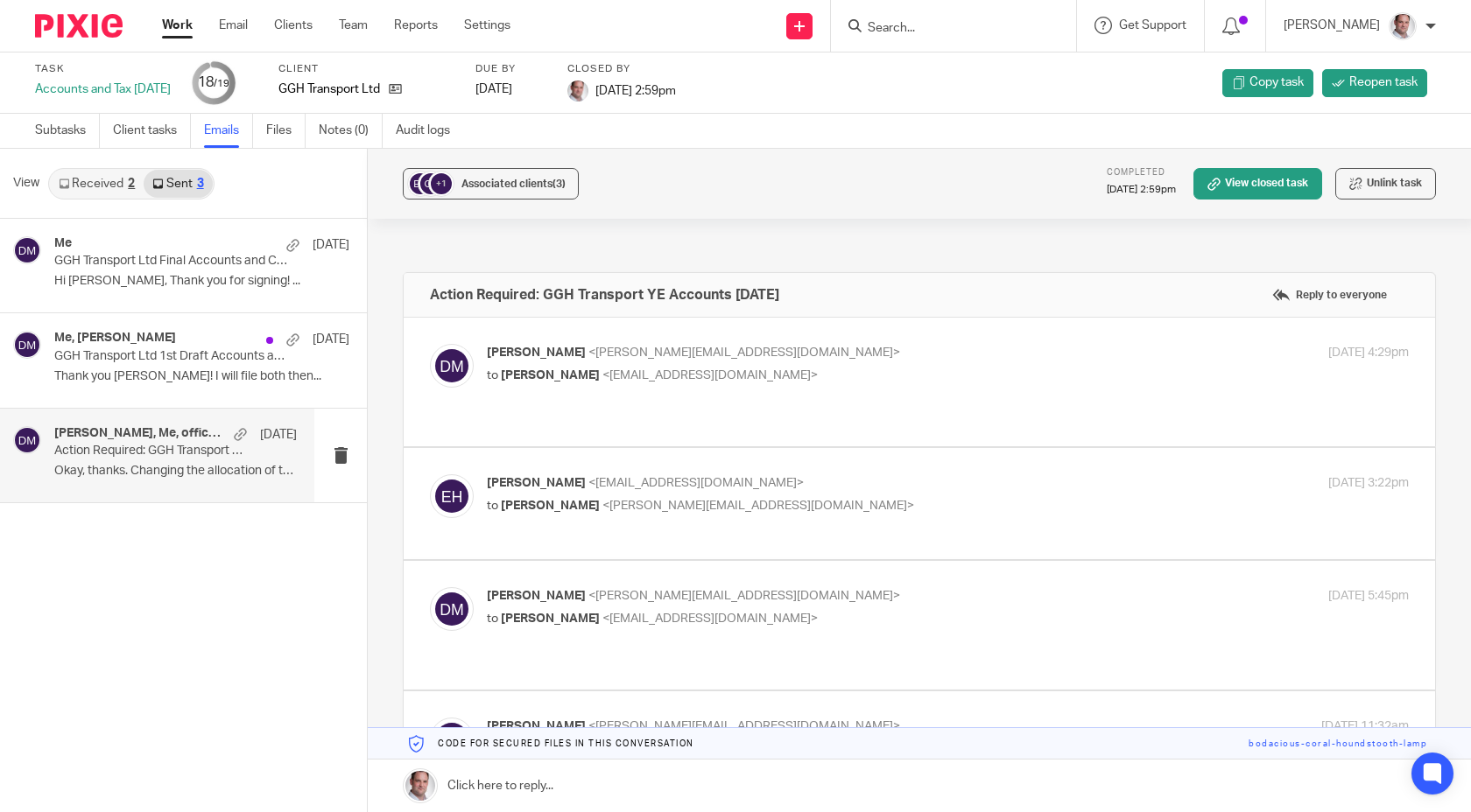
click at [640, 356] on span "<[PERSON_NAME][EMAIL_ADDRESS][DOMAIN_NAME]>" at bounding box center [744, 353] width 312 height 13
checkbox input "true"
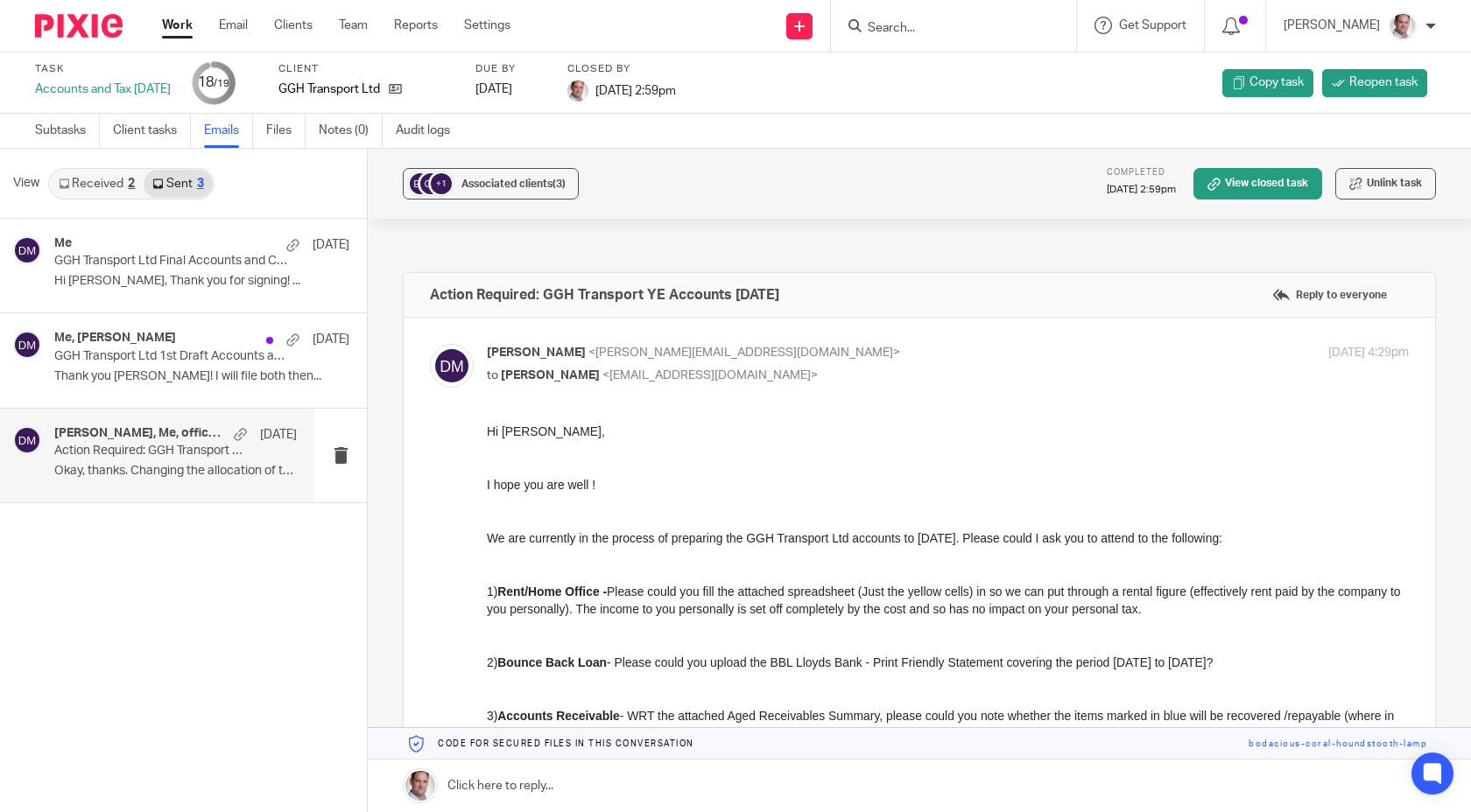
scroll to position [0, 0]
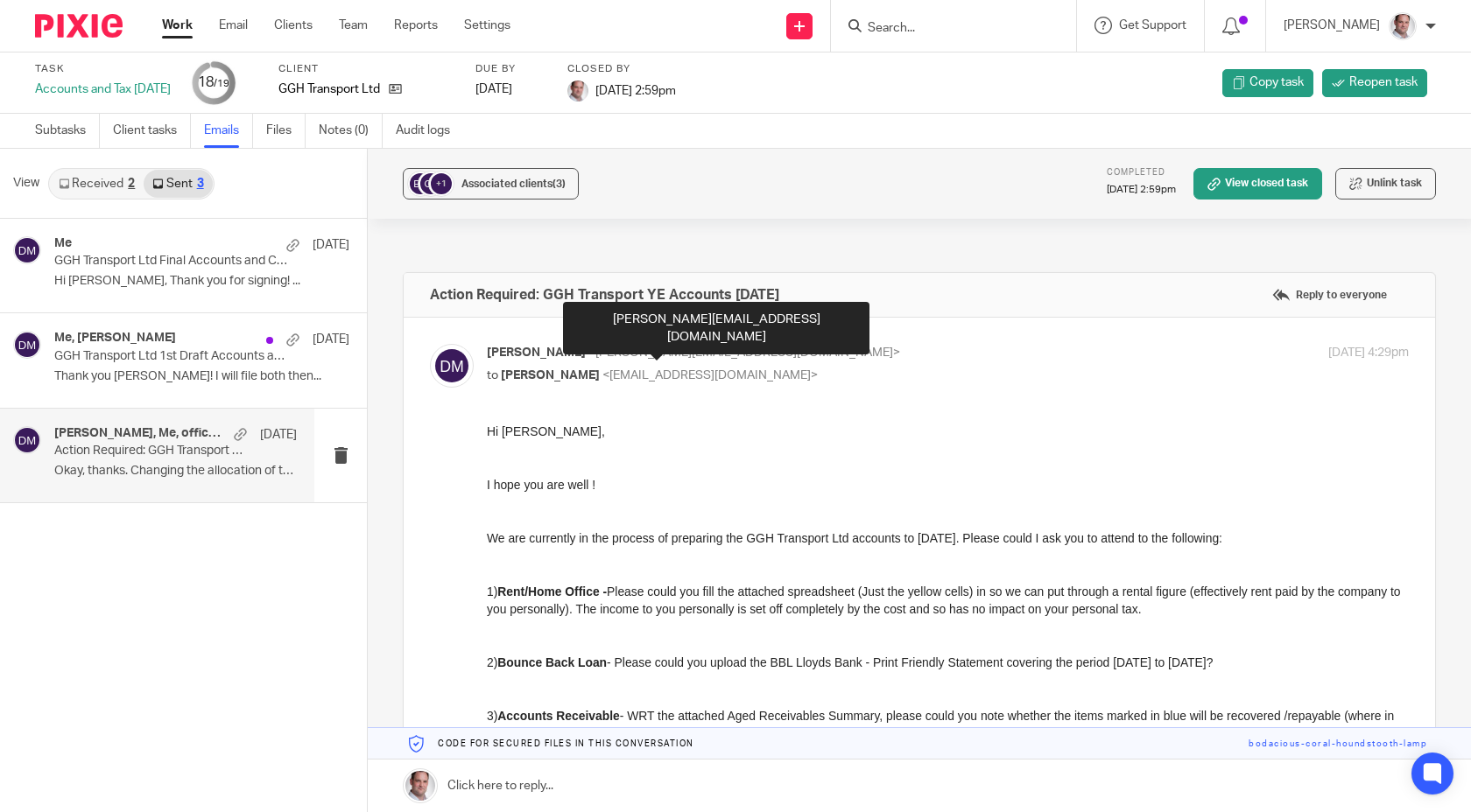
click at [634, 328] on div "[PERSON_NAME][EMAIL_ADDRESS][DOMAIN_NAME]" at bounding box center [716, 328] width 306 height 52
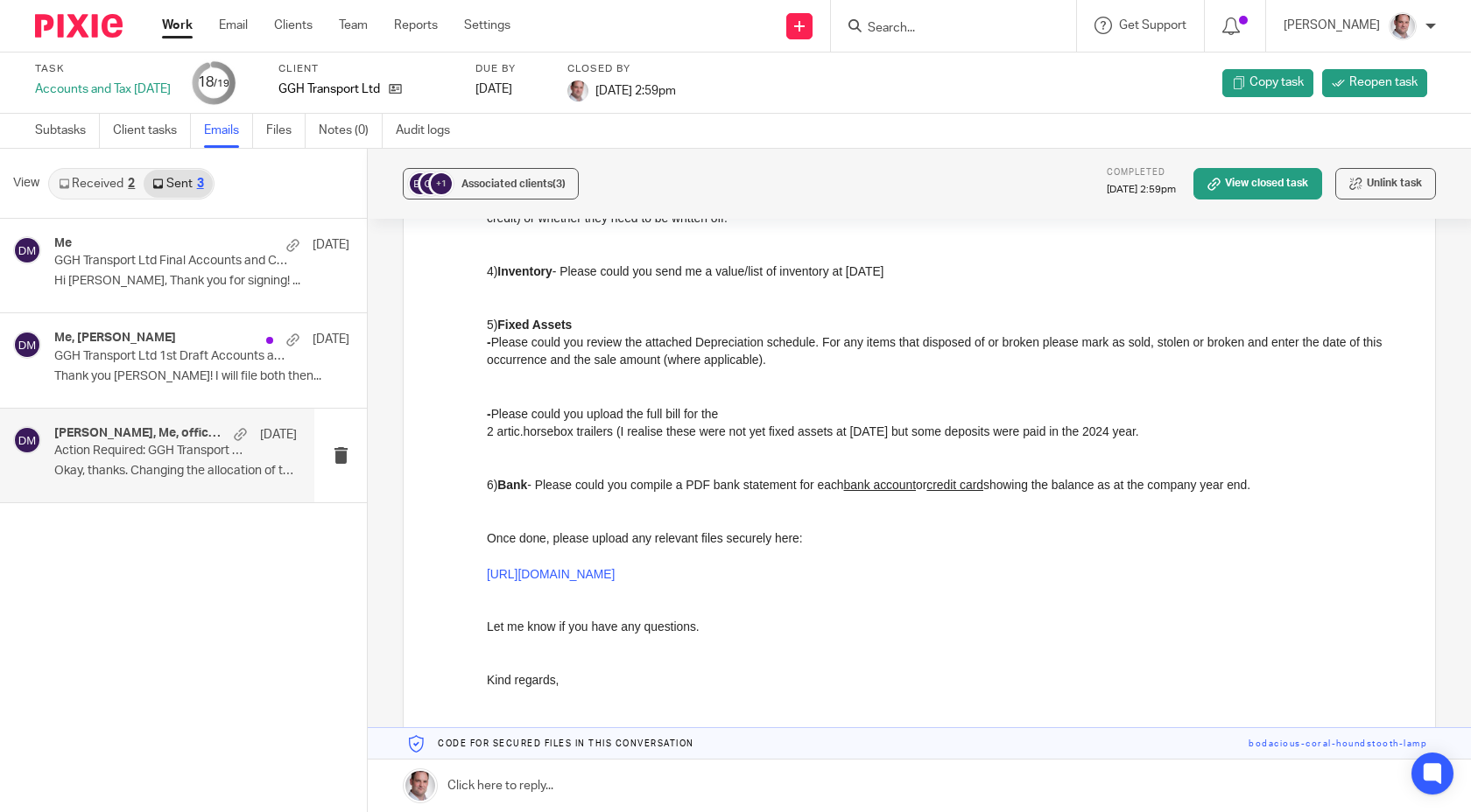
scroll to position [524, 0]
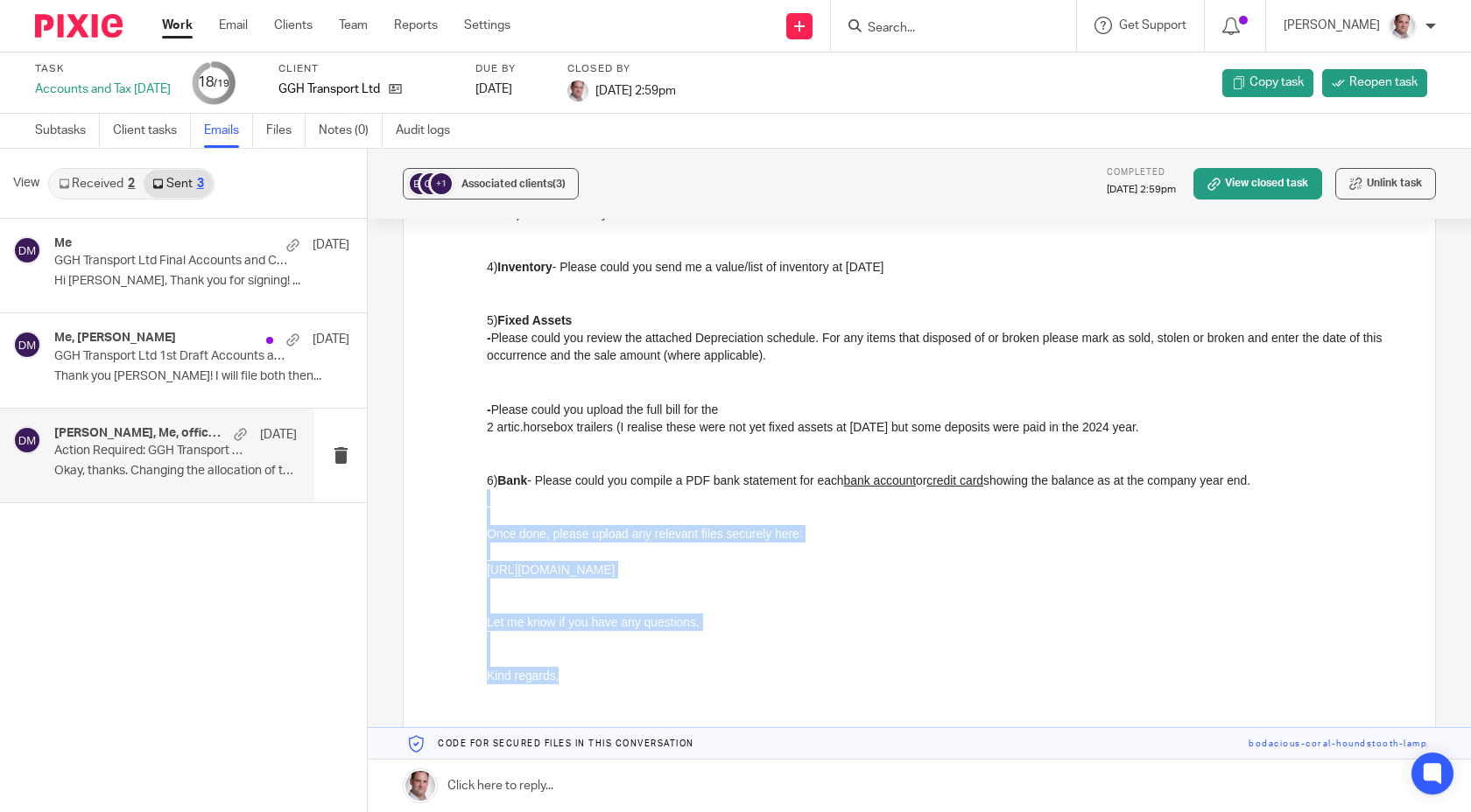
drag, startPoint x: 585, startPoint y: 679, endPoint x: 522, endPoint y: 522, distance: 169.2
click at [522, 522] on div "Hi Elizabeth, I hope you are well ! We are currently in the process of preparin…" at bounding box center [947, 321] width 922 height 837
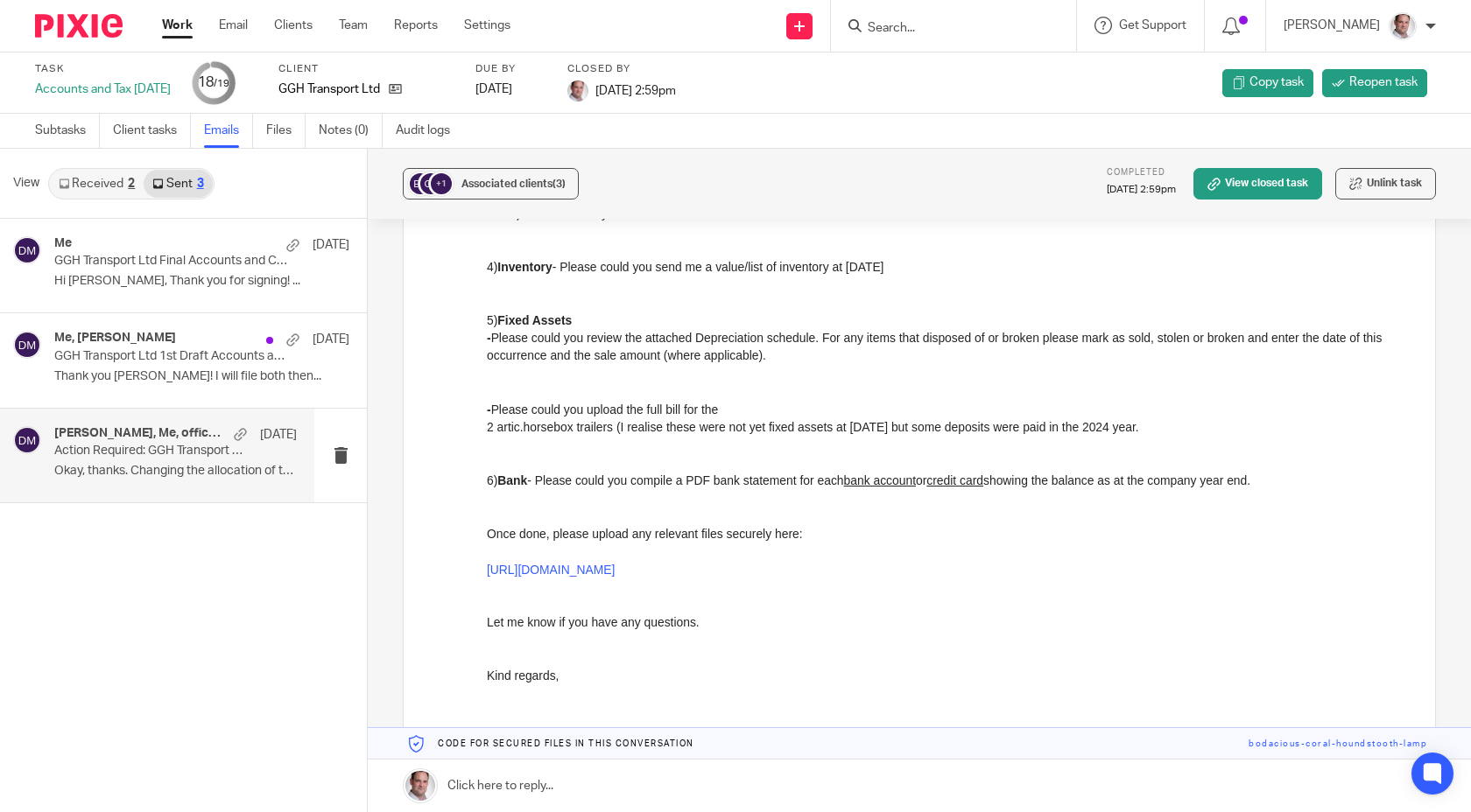
click at [688, 495] on div "Hi Elizabeth, I hope you are well ! We are currently in the process of preparin…" at bounding box center [947, 321] width 922 height 837
drag, startPoint x: 557, startPoint y: 502, endPoint x: 453, endPoint y: 315, distance: 214.0
click at [487, 315] on html "Hi Elizabeth, I hope you are well ! We are currently in the process of preparin…" at bounding box center [947, 321] width 922 height 837
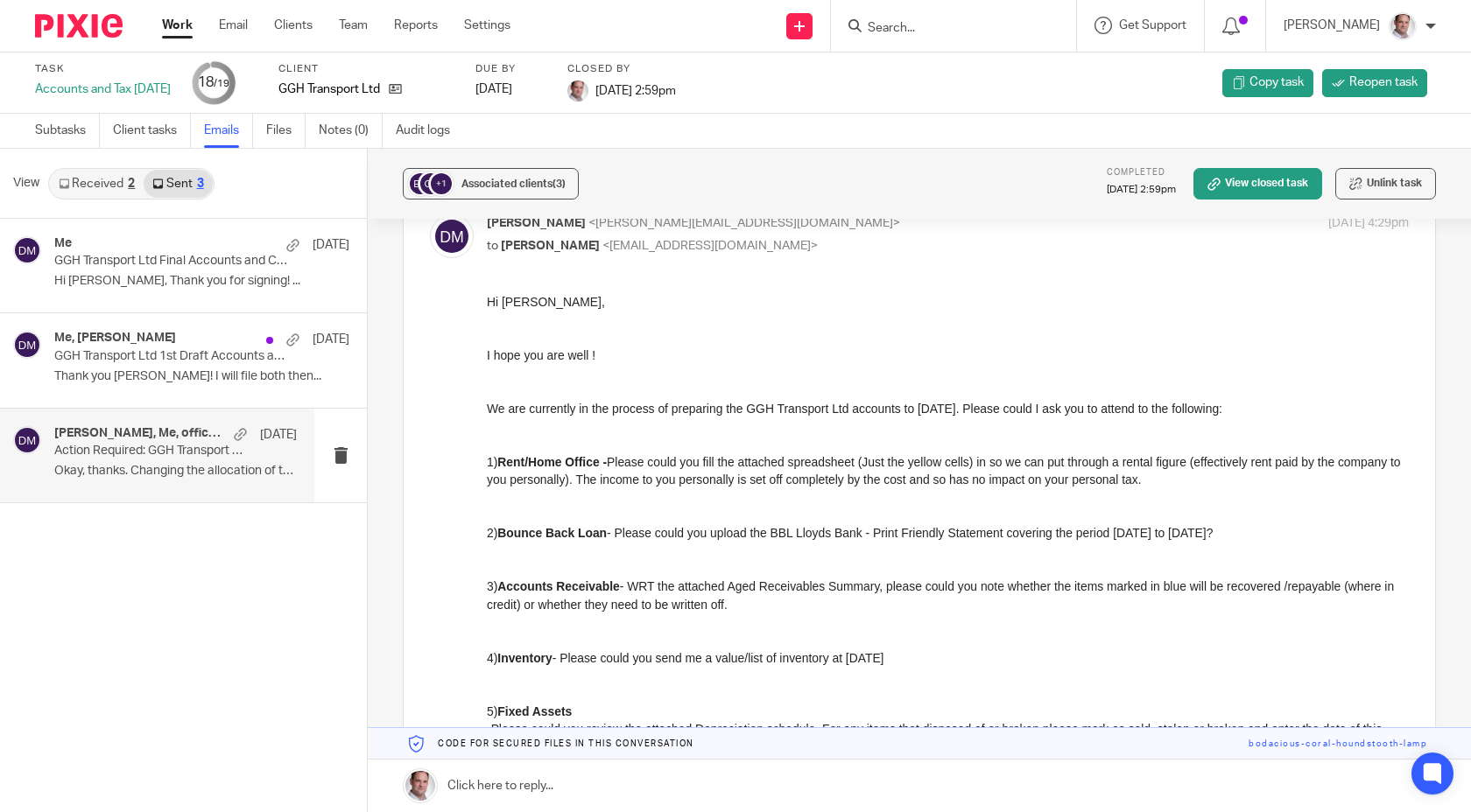
scroll to position [102, 0]
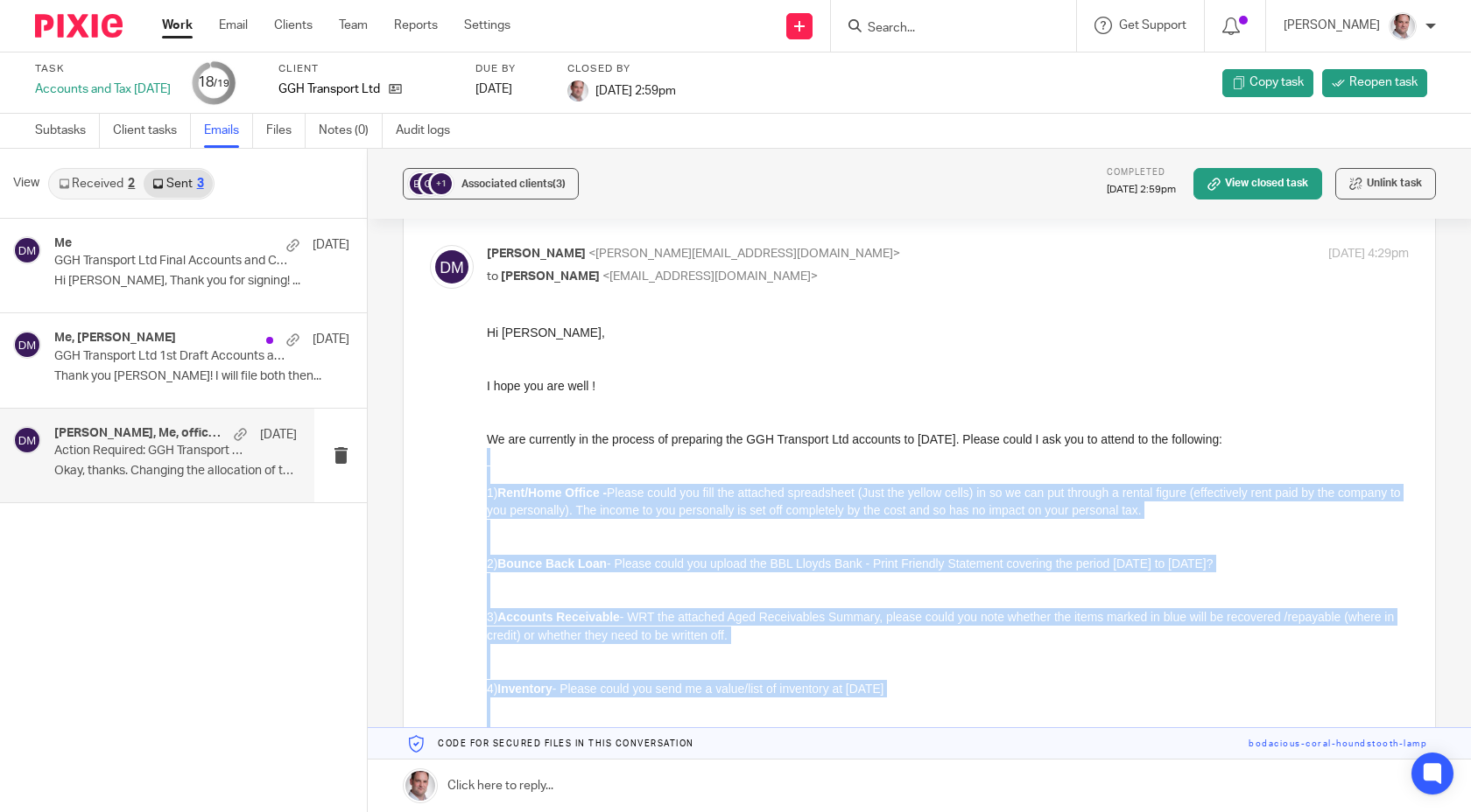
click at [488, 475] on div "Hi Elizabeth, I hope you are well ! We are currently in the process of preparin…" at bounding box center [947, 743] width 922 height 837
copy div "1) Rent/Home Office - Please could you fill the attached spreadsheet (Just the …"
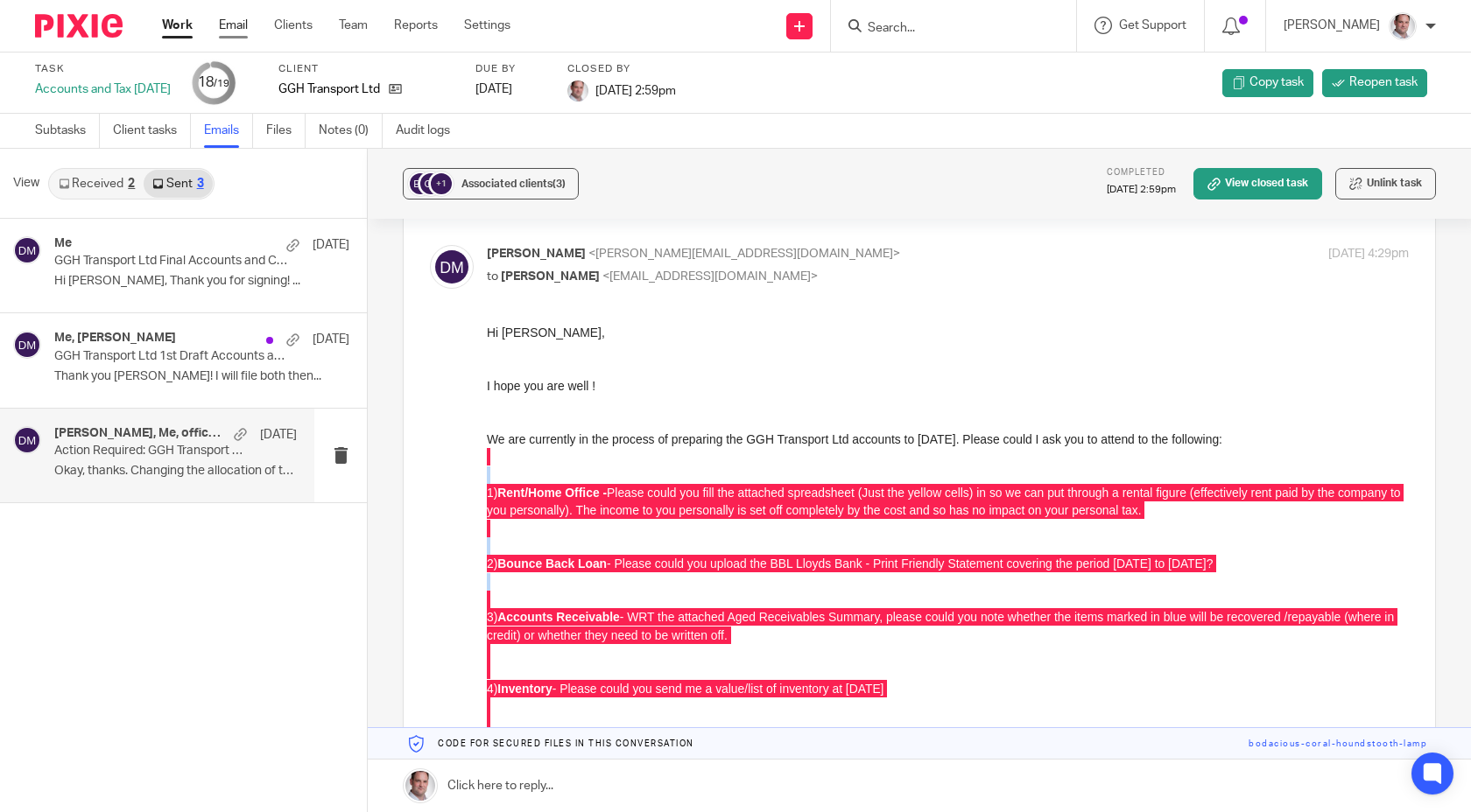
click at [229, 22] on link "Email" at bounding box center [233, 25] width 29 height 17
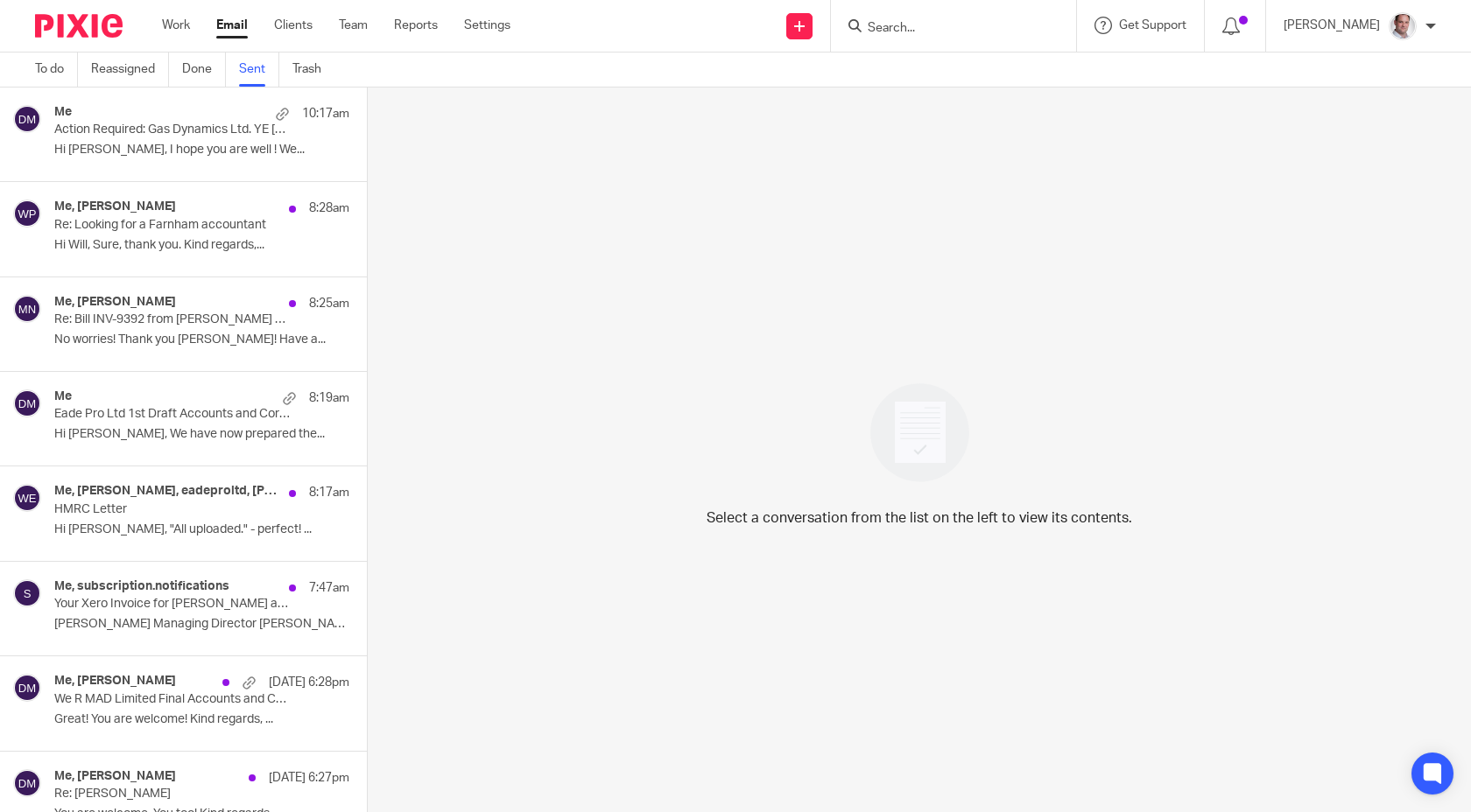
click at [171, 137] on p "Action Required: Gas Dynamics Ltd. YE [DATE]" at bounding box center [172, 129] width 236 height 15
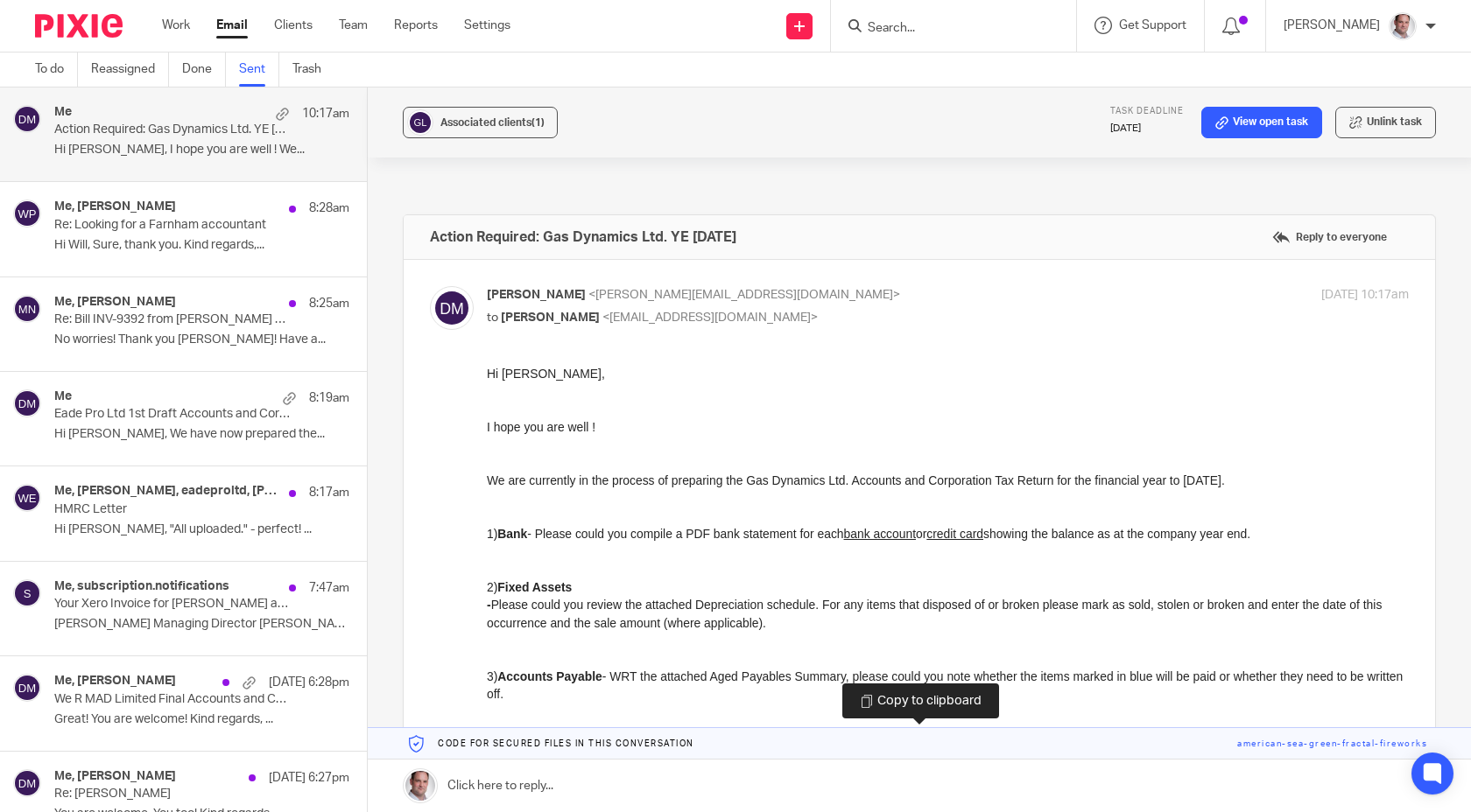
click at [1294, 745] on link at bounding box center [920, 744] width 1104 height 31
